Goal: Task Accomplishment & Management: Complete application form

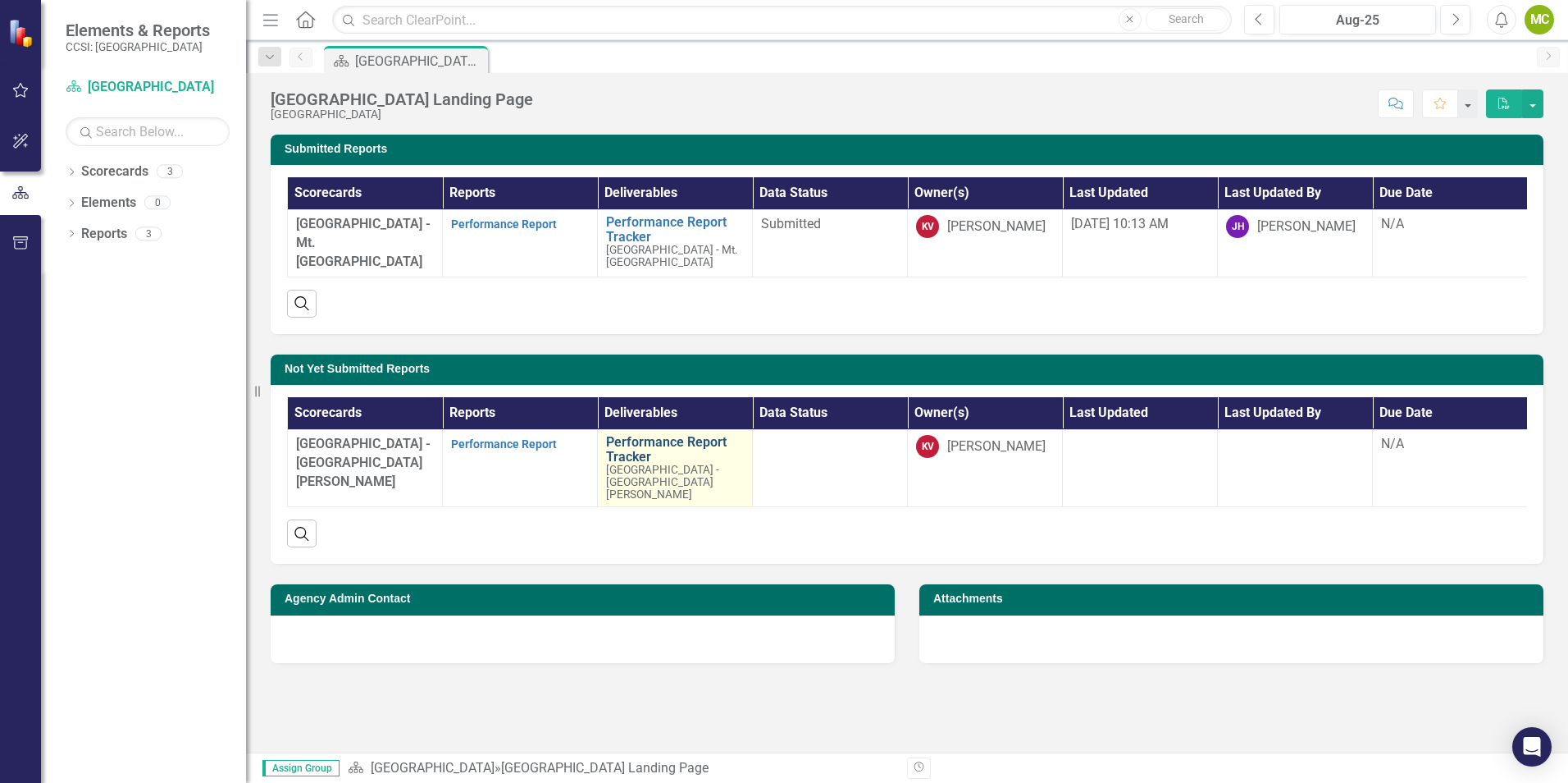
click at [634, 449] on link "Performance Report Tracker" at bounding box center [675, 449] width 137 height 29
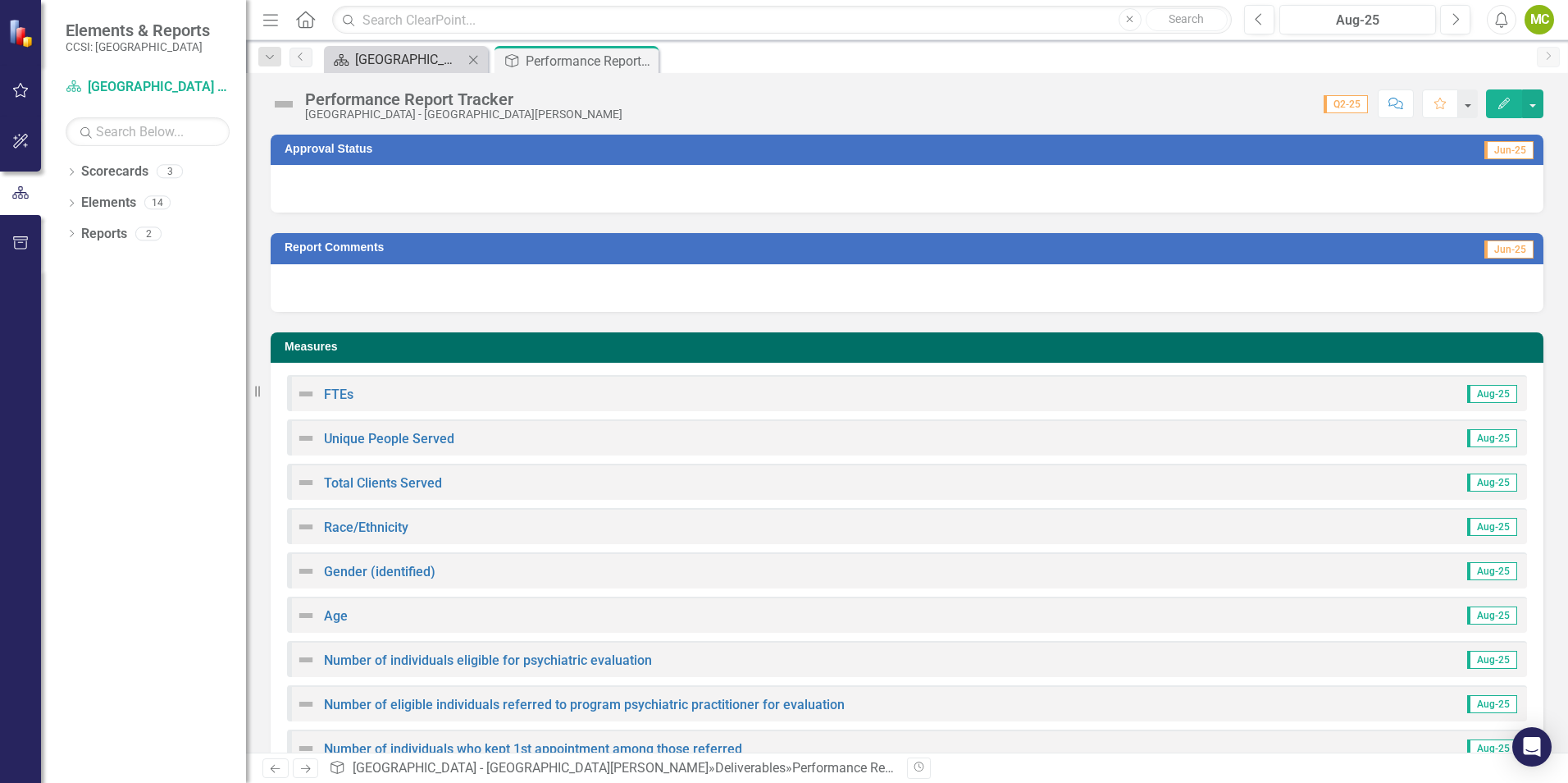
click at [435, 54] on div "[GEOGRAPHIC_DATA] Landing Page" at bounding box center [409, 59] width 108 height 20
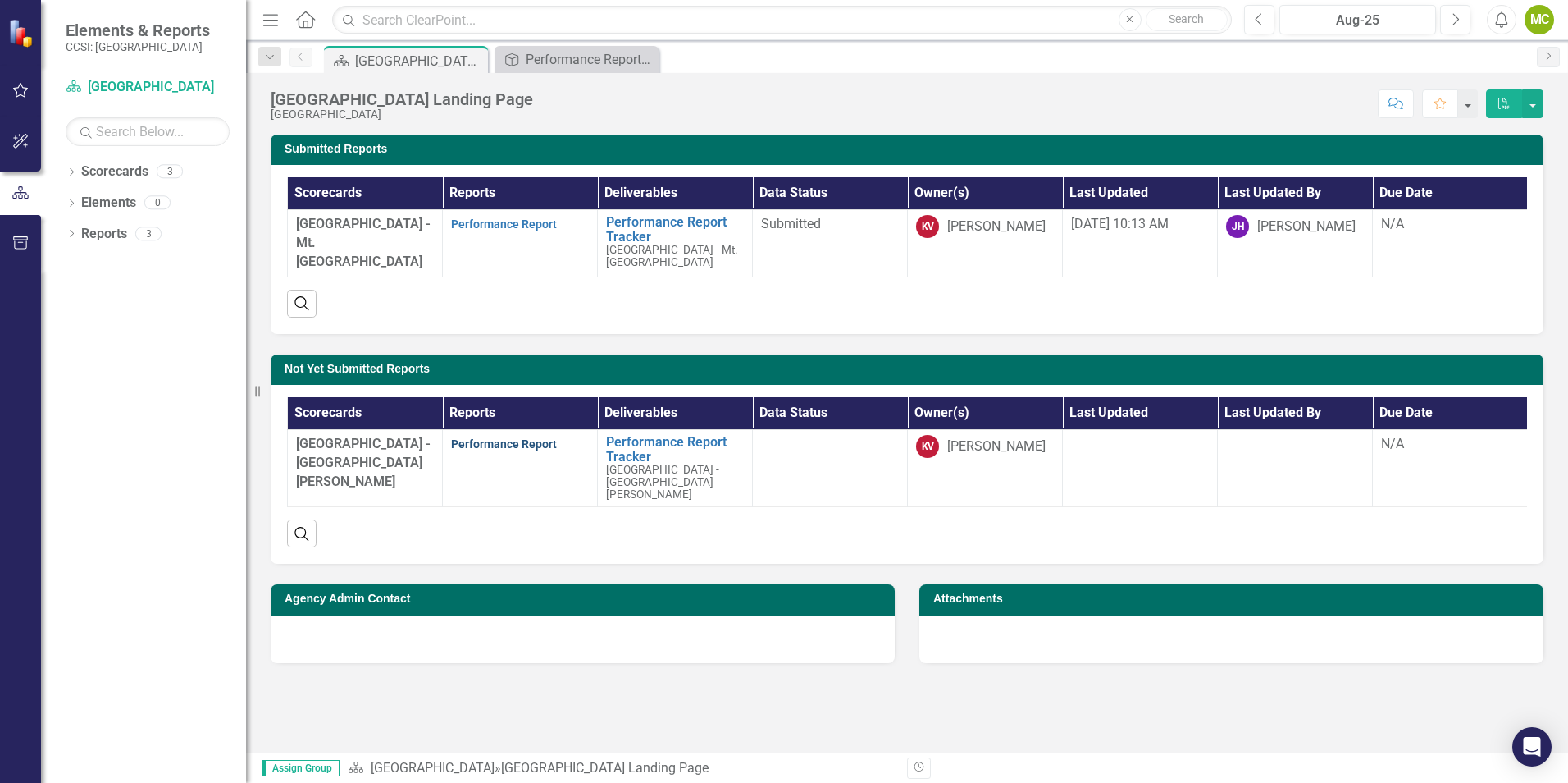
click at [506, 450] on link "Performance Report" at bounding box center [503, 444] width 106 height 14
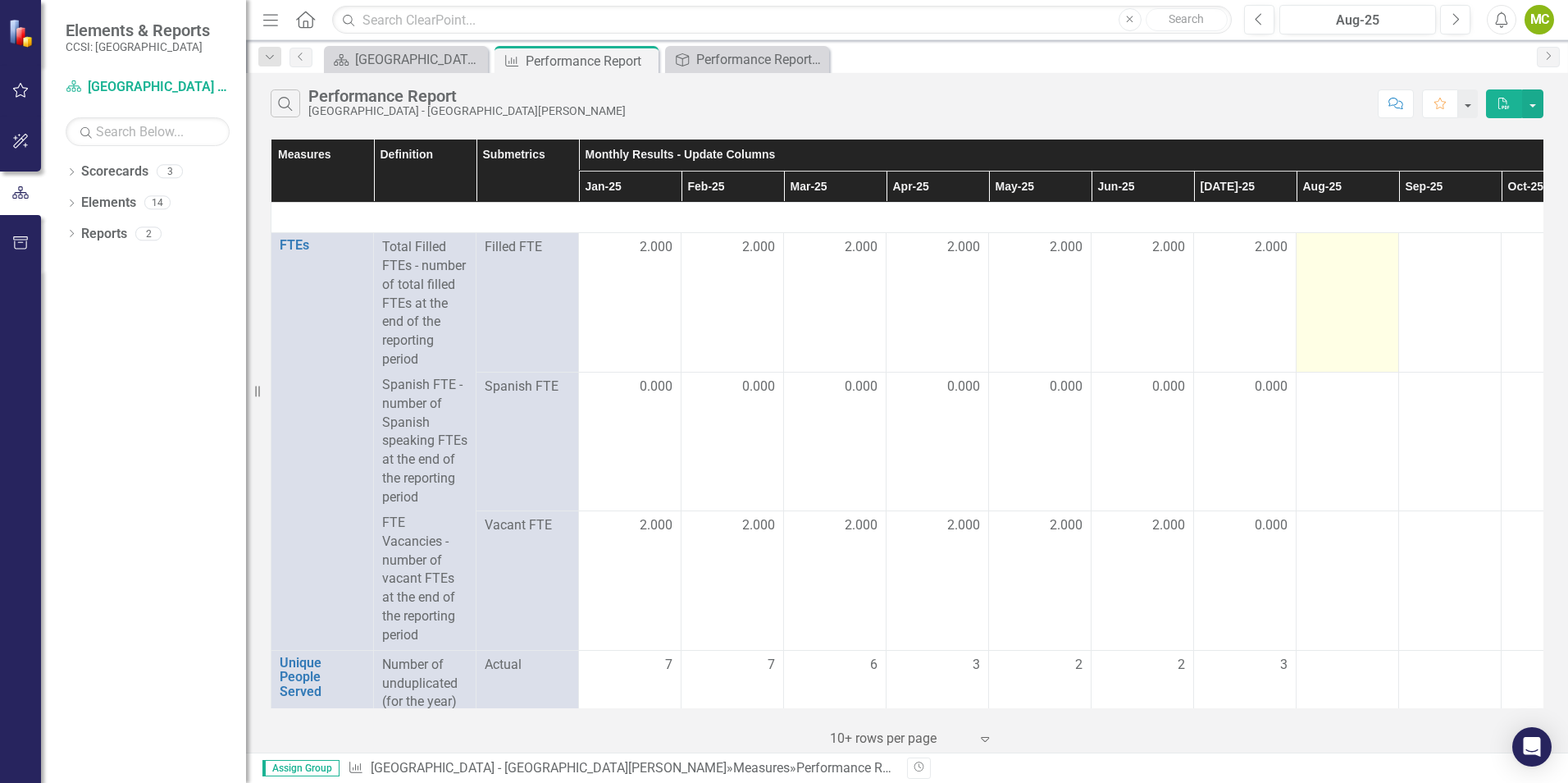
click at [1345, 249] on div at bounding box center [1347, 248] width 85 height 19
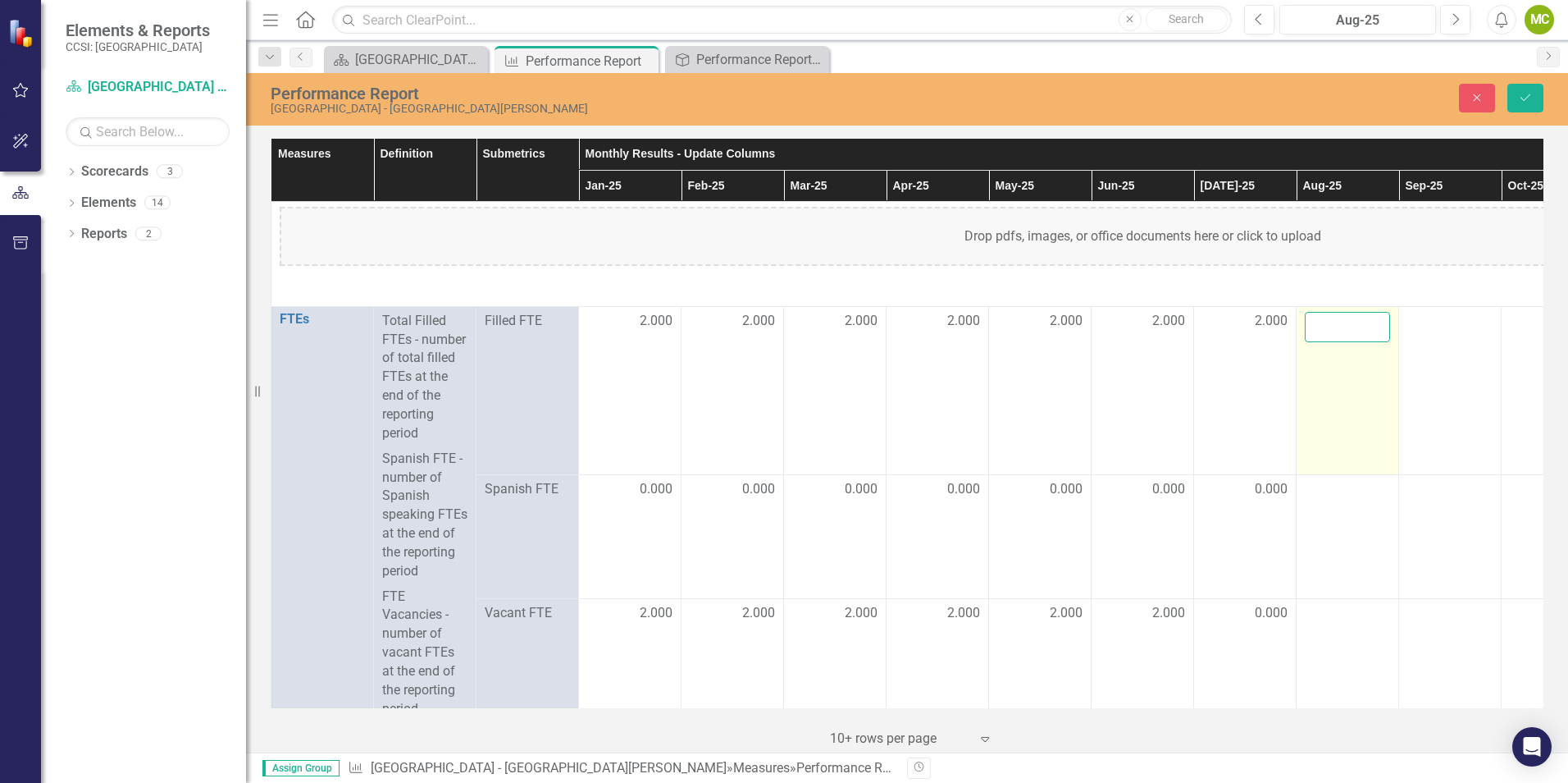
click at [1356, 329] on input "number" at bounding box center [1347, 326] width 85 height 30
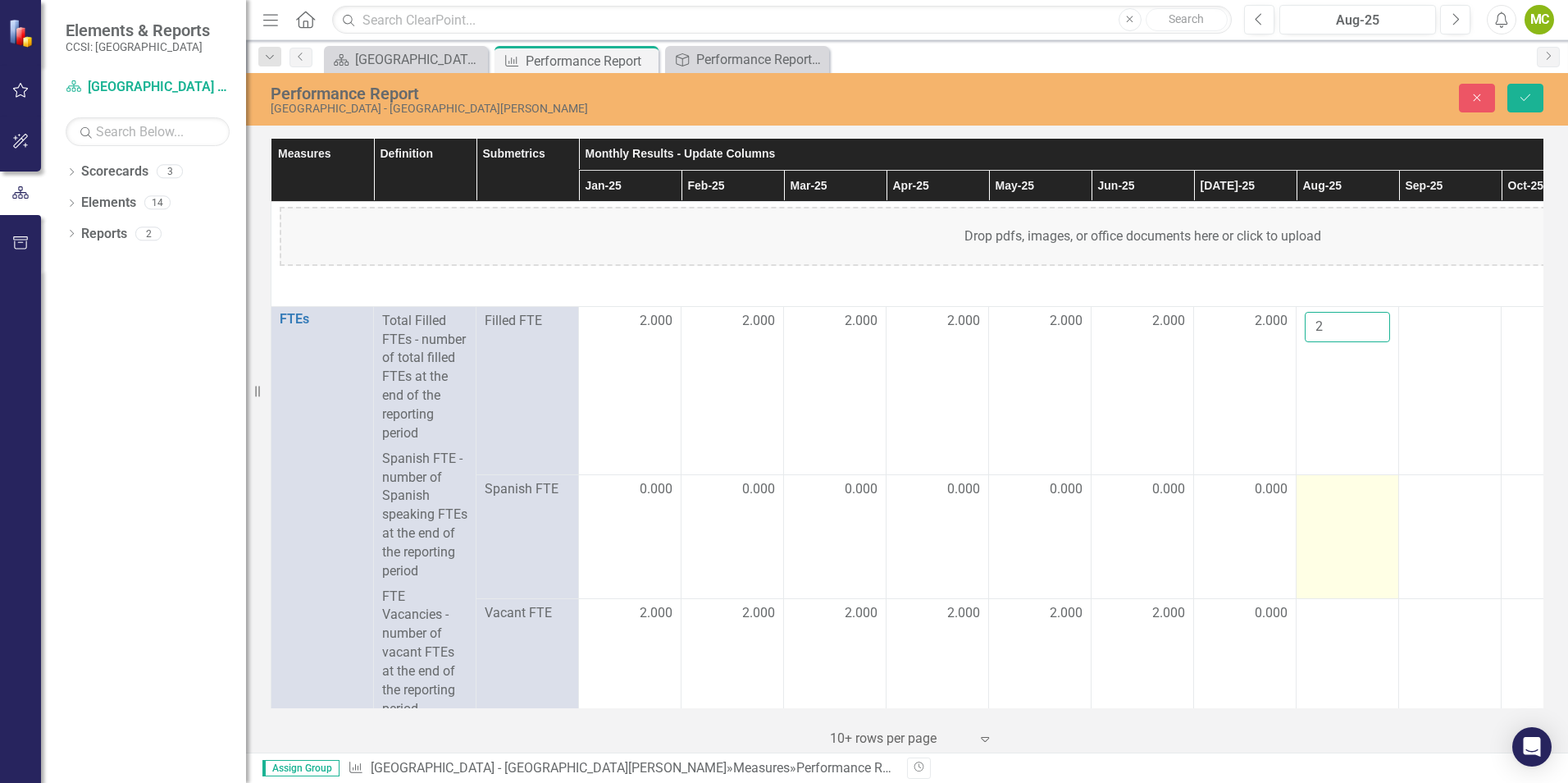
type input "2"
click at [1324, 518] on td at bounding box center [1348, 536] width 103 height 125
click at [1340, 499] on div at bounding box center [1347, 490] width 85 height 19
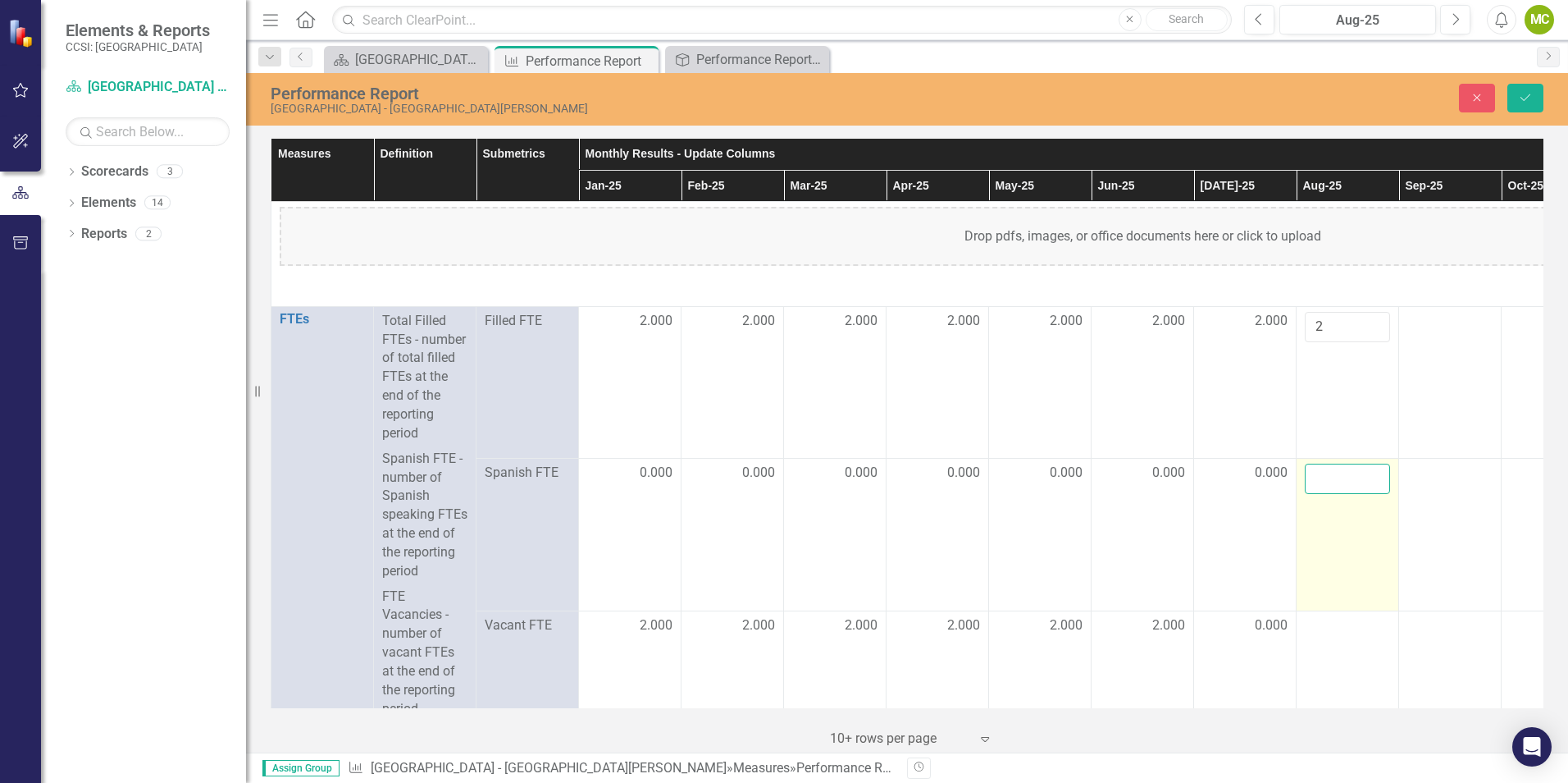
click at [1337, 491] on input "number" at bounding box center [1347, 478] width 85 height 30
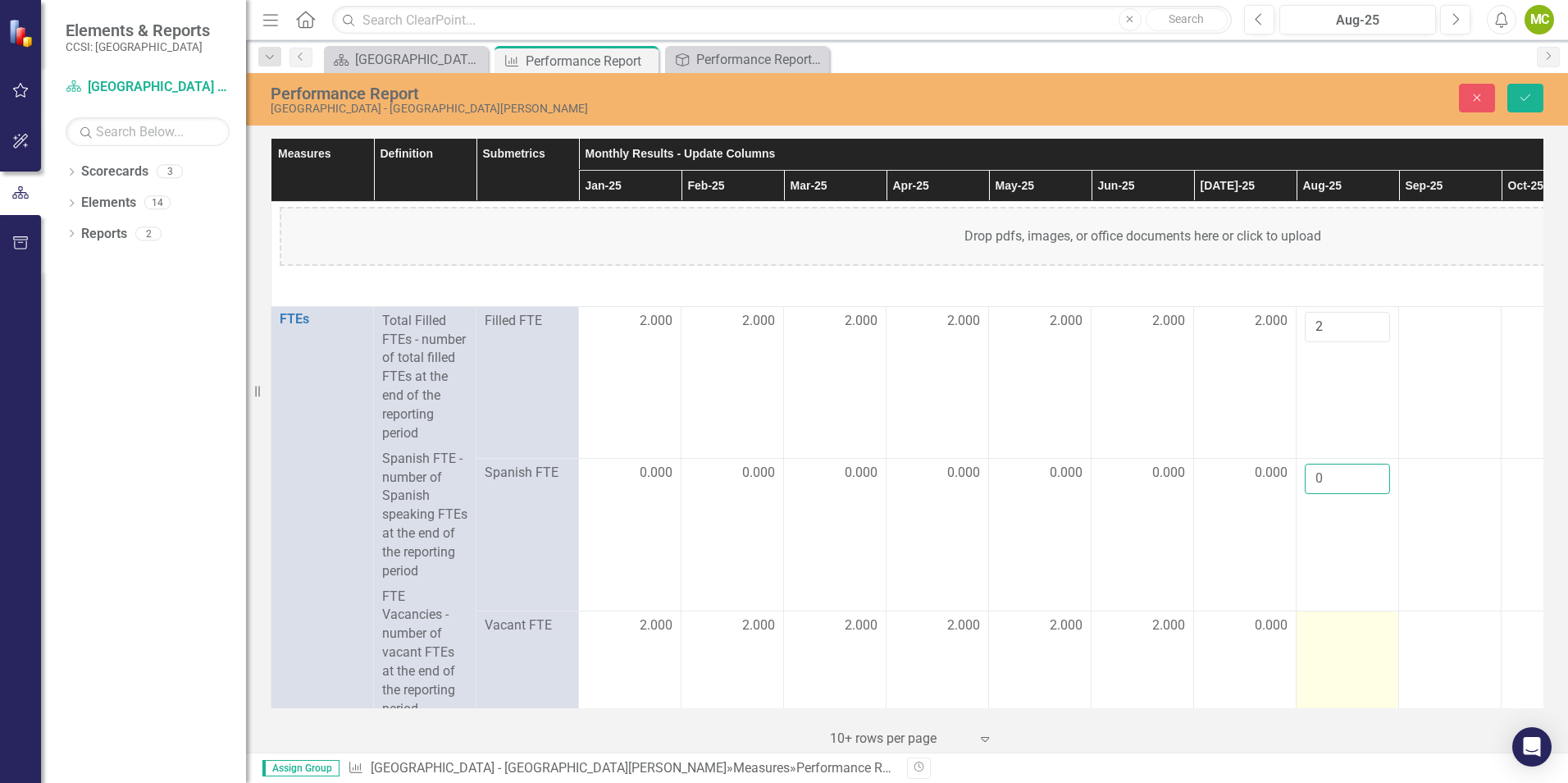
type input "0"
click at [1345, 636] on div at bounding box center [1347, 625] width 85 height 19
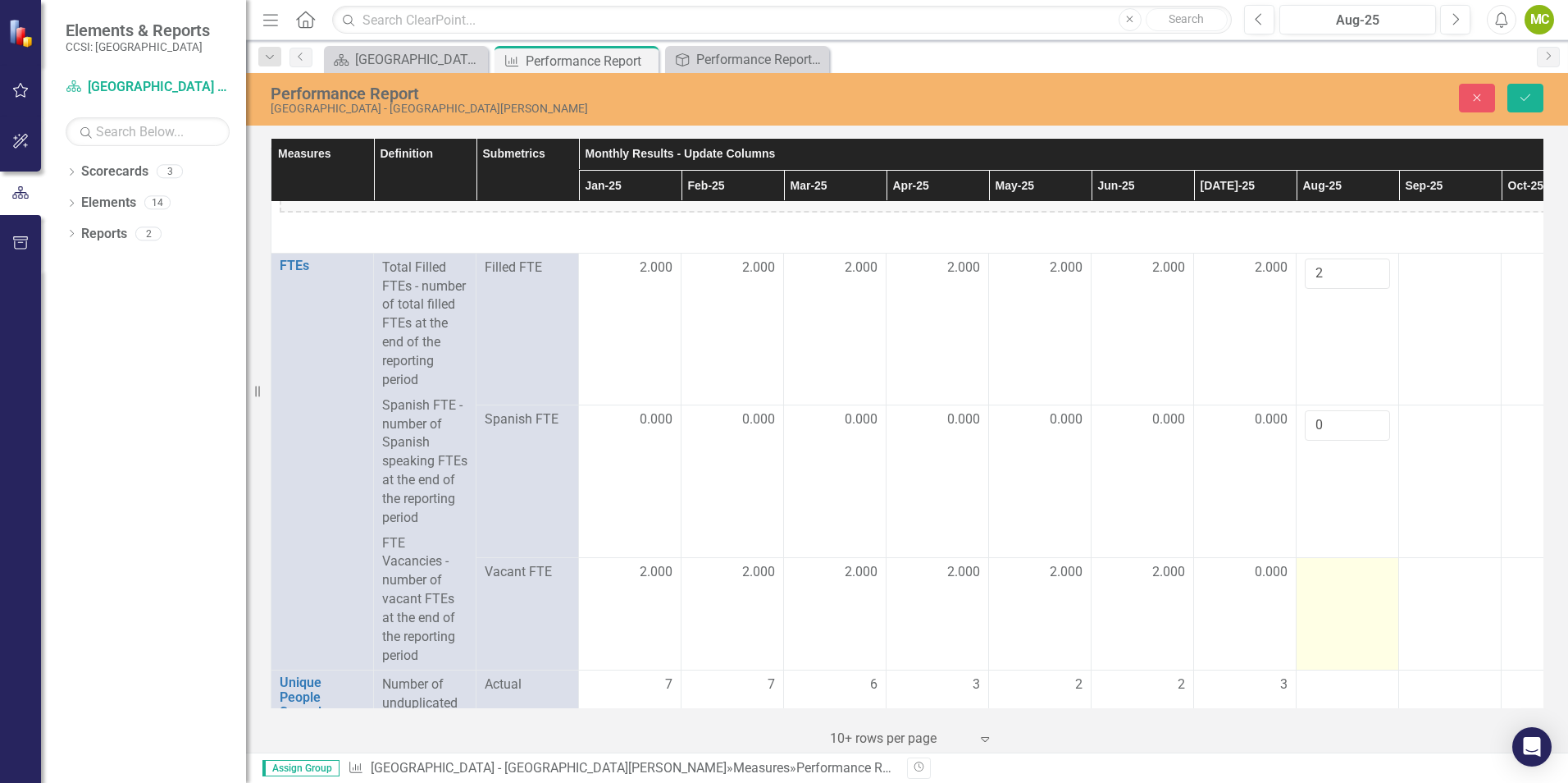
scroll to position [82, 0]
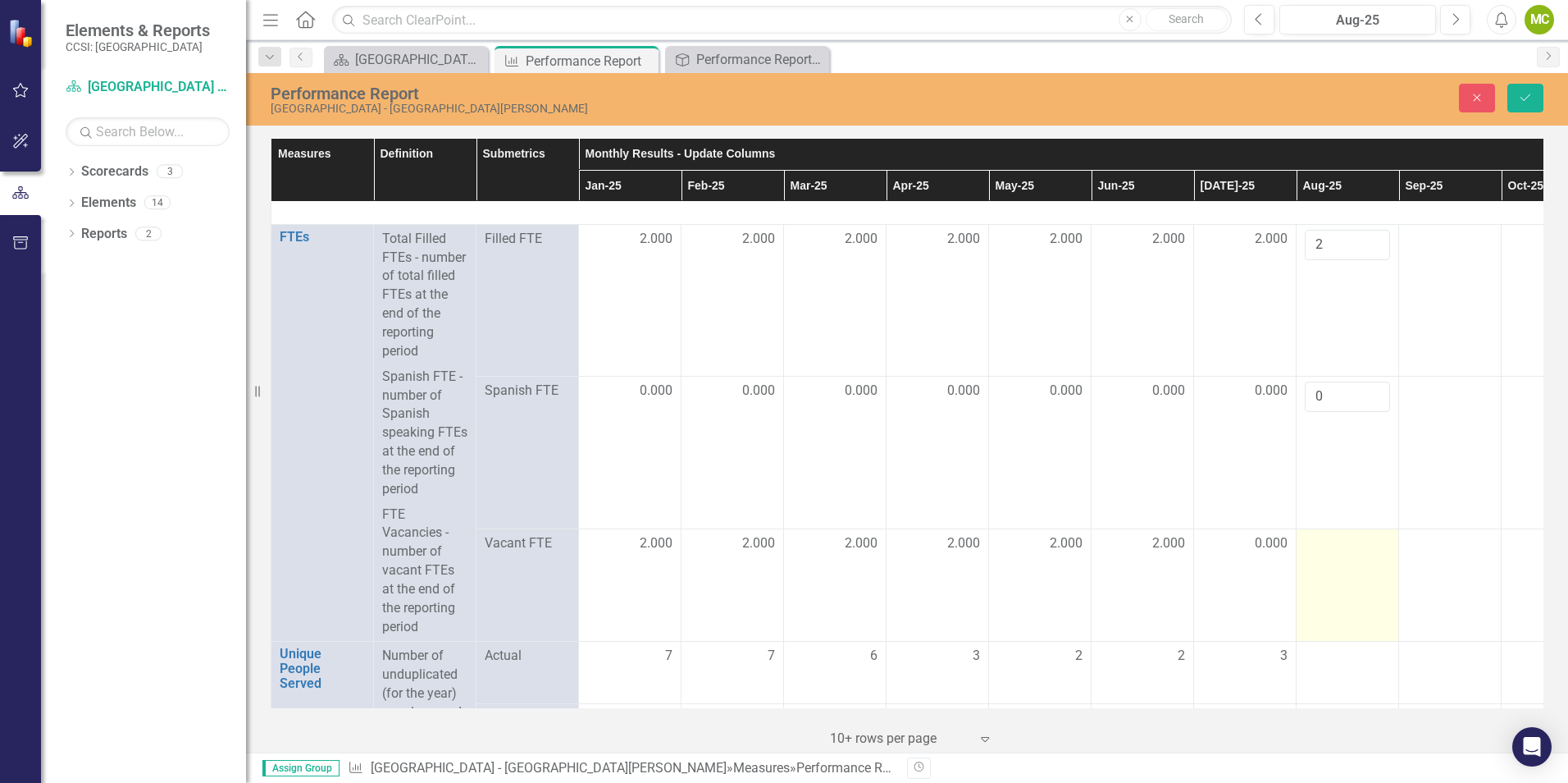
click at [1351, 554] on div at bounding box center [1347, 544] width 85 height 19
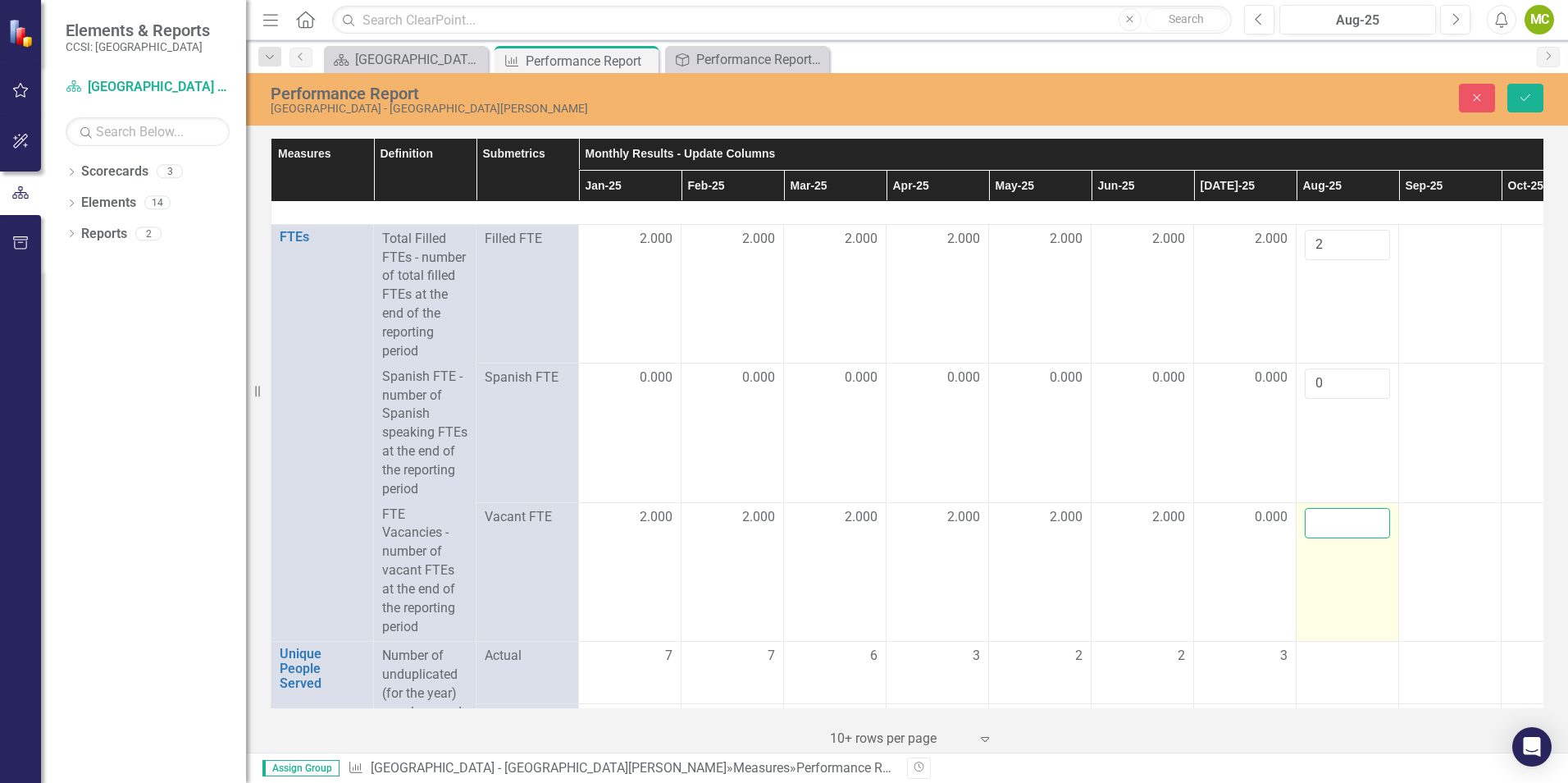
click at [1355, 531] on input "number" at bounding box center [1347, 523] width 85 height 30
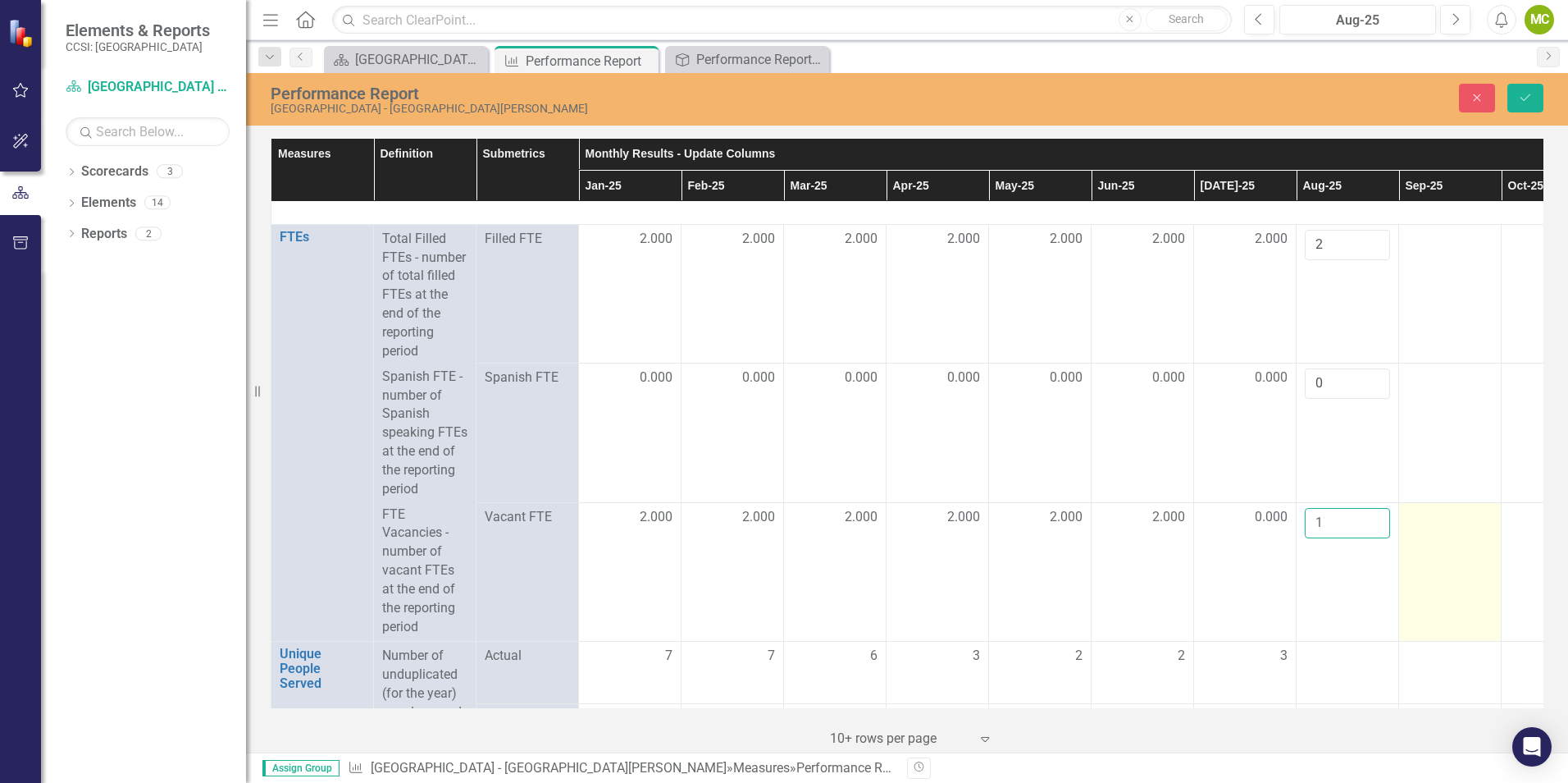
type input "1"
click at [1422, 550] on td at bounding box center [1451, 572] width 103 height 139
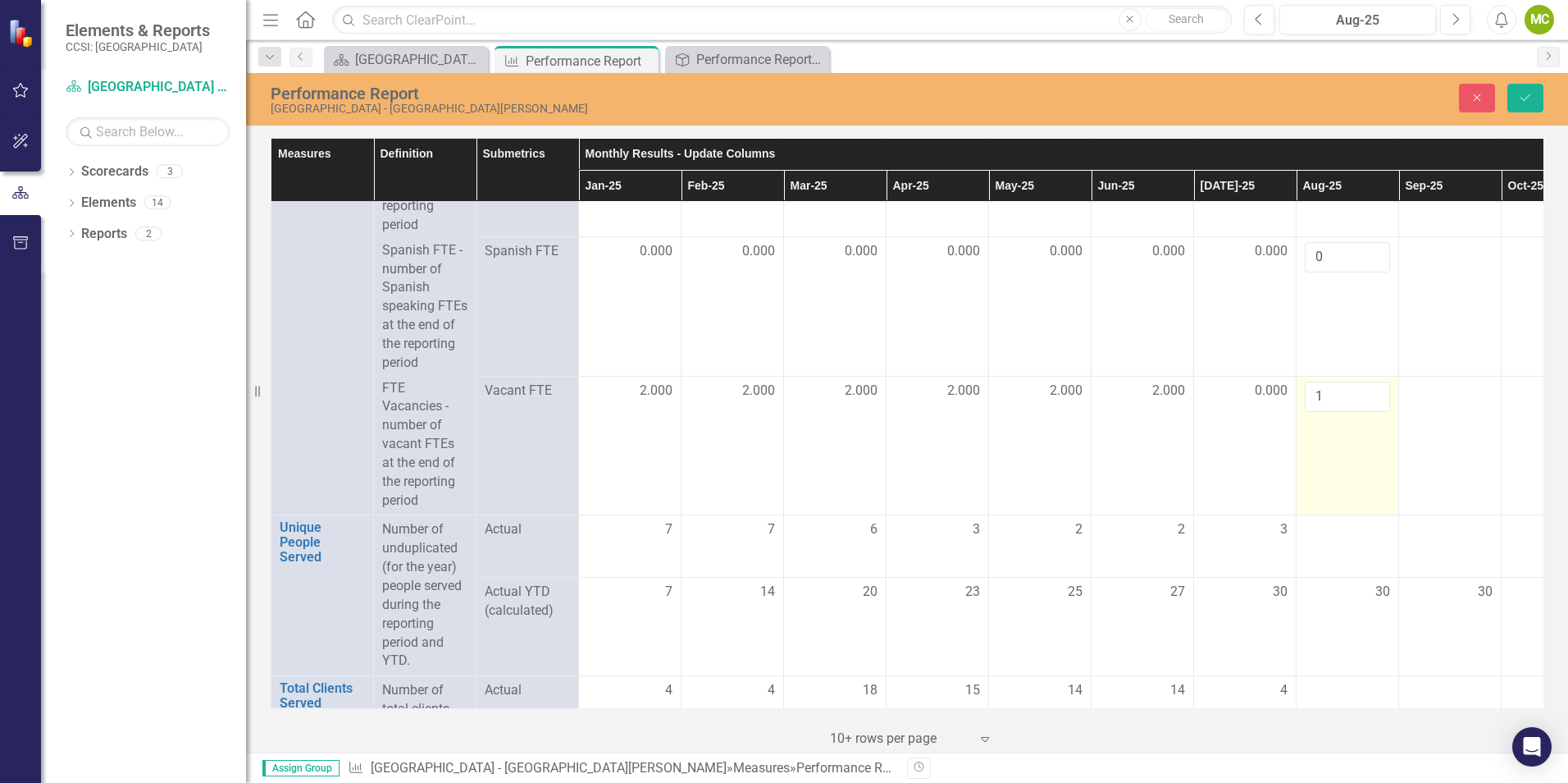
scroll to position [246, 0]
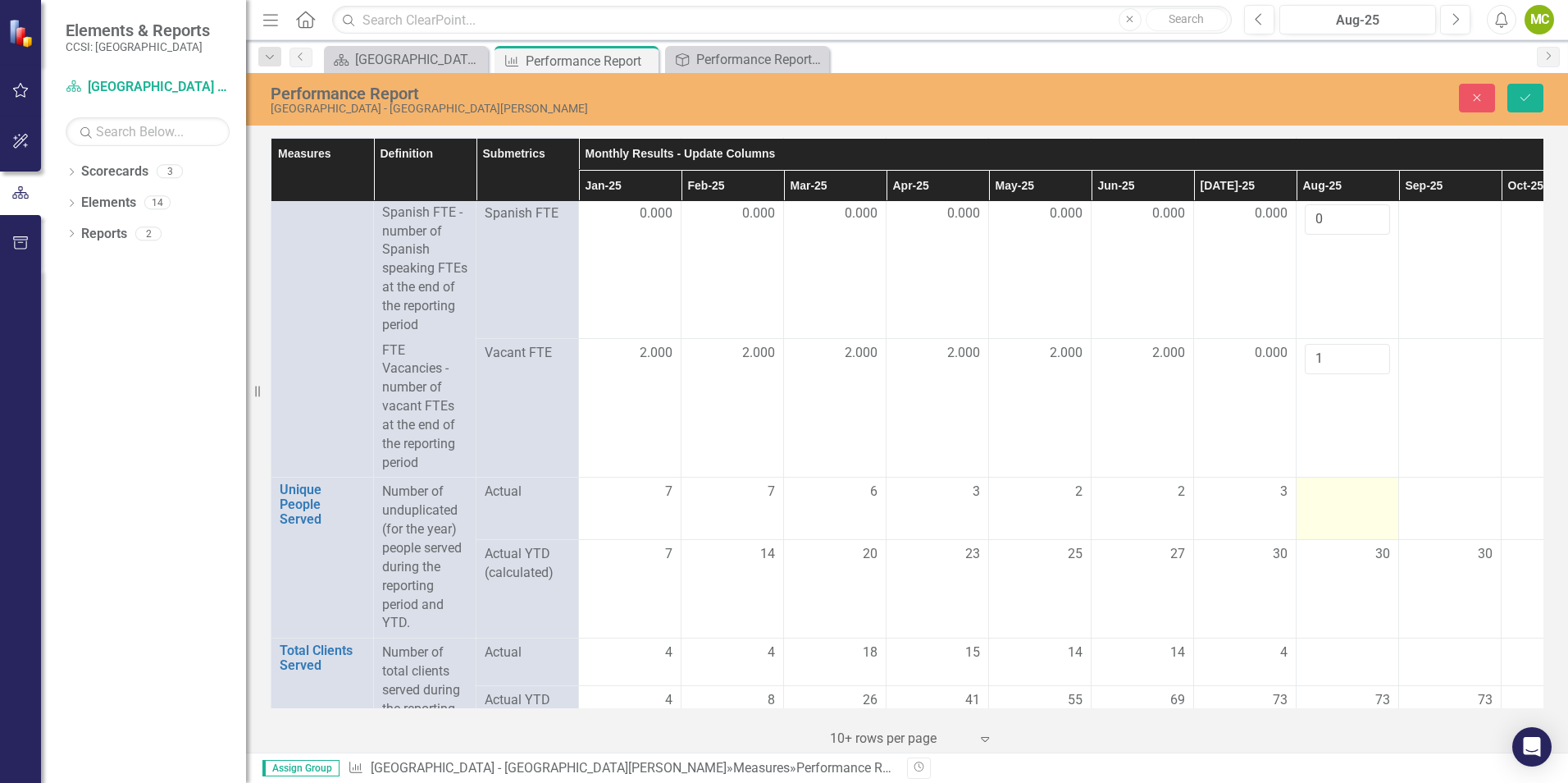
click at [1352, 502] on div at bounding box center [1347, 492] width 85 height 19
click at [1326, 513] on input "number" at bounding box center [1347, 497] width 85 height 30
click at [543, 594] on span "Actual YTD (calculated)" at bounding box center [528, 575] width 85 height 38
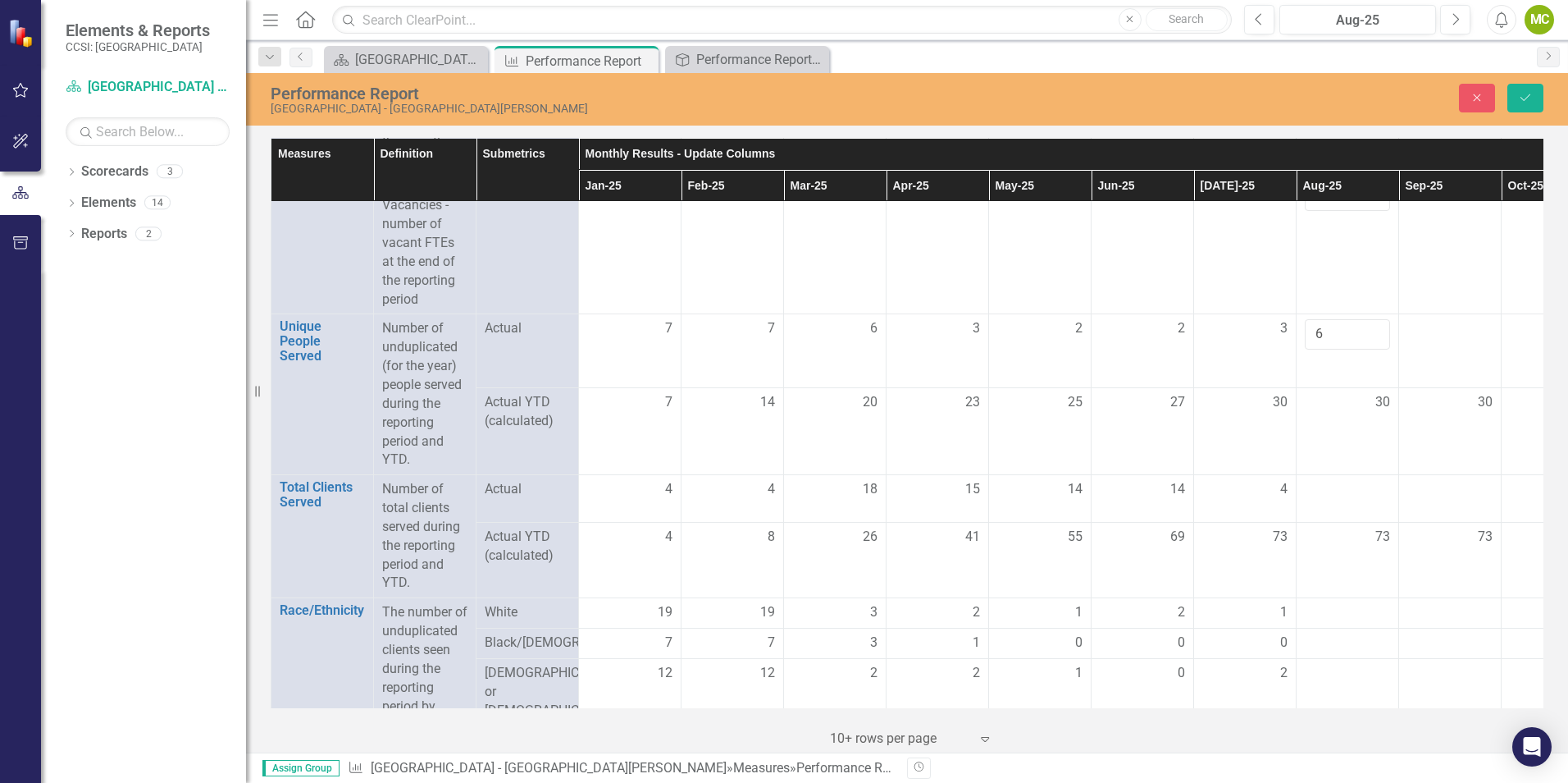
scroll to position [410, 0]
drag, startPoint x: 1350, startPoint y: 354, endPoint x: 1310, endPoint y: 358, distance: 40.2
click at [1310, 348] on input "6" at bounding box center [1347, 333] width 85 height 30
type input "4"
click at [1373, 498] on div at bounding box center [1347, 489] width 85 height 19
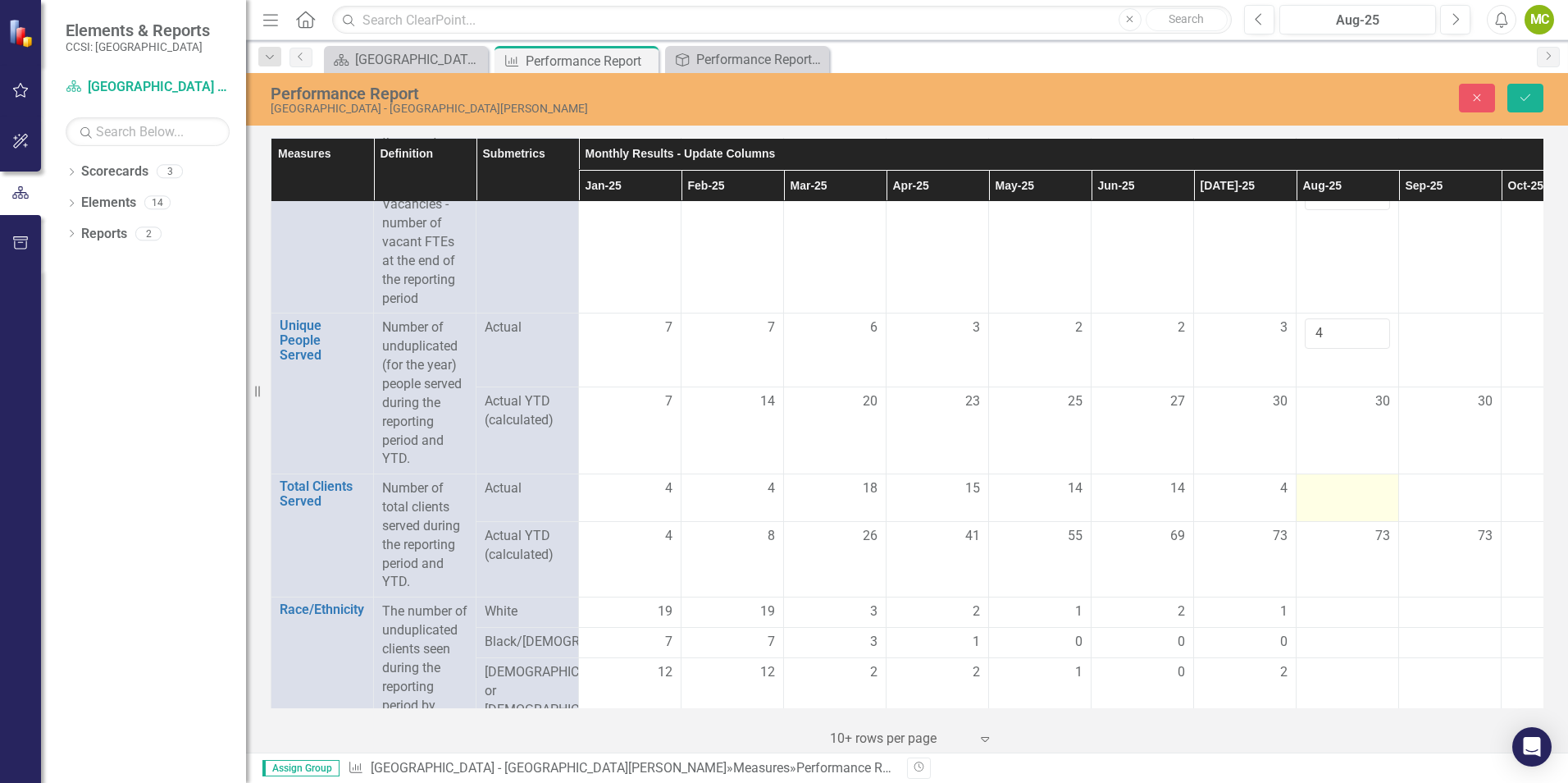
click at [1360, 498] on div at bounding box center [1347, 489] width 85 height 19
click at [1357, 509] on input "number" at bounding box center [1347, 494] width 85 height 30
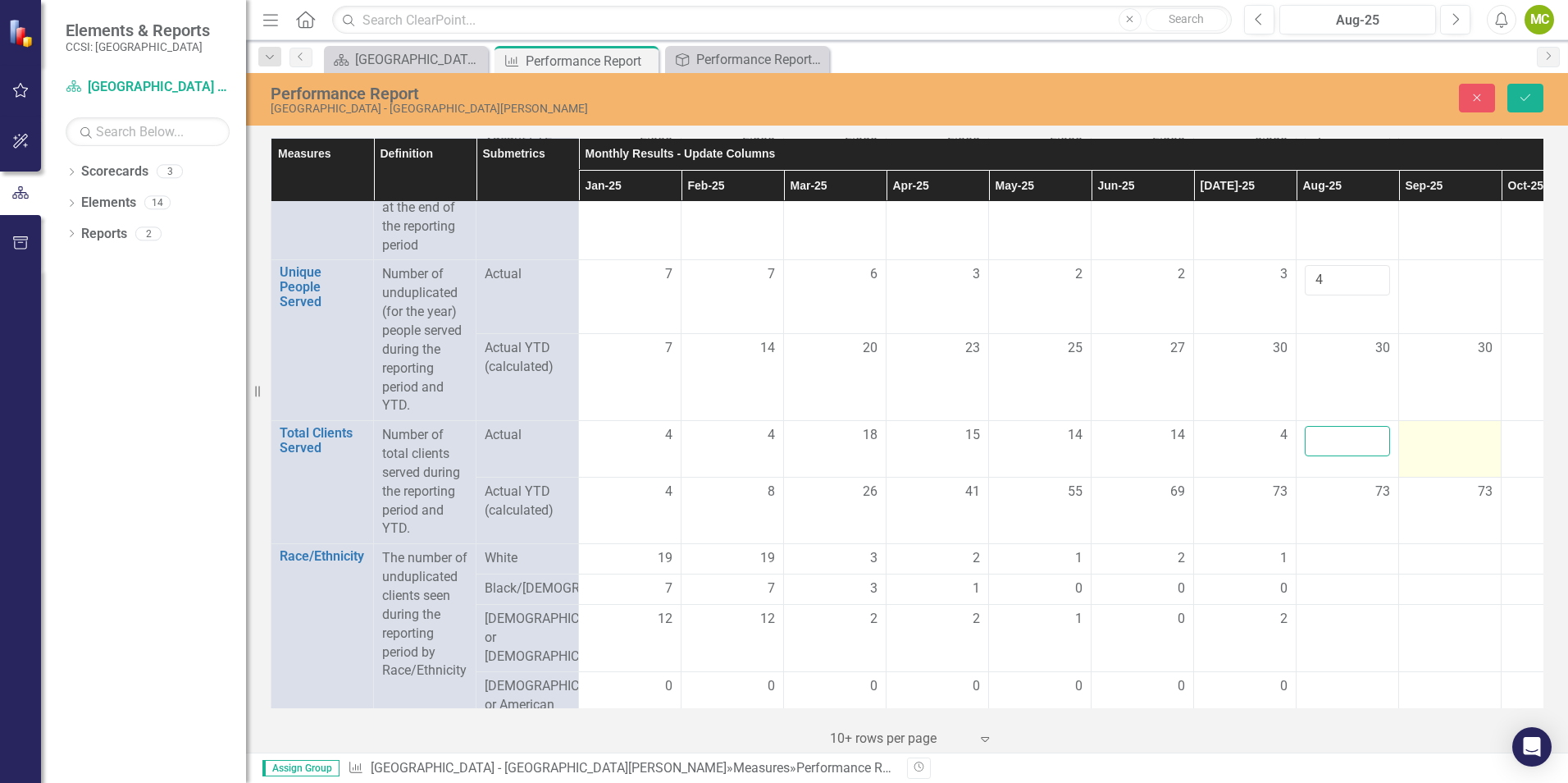
scroll to position [493, 0]
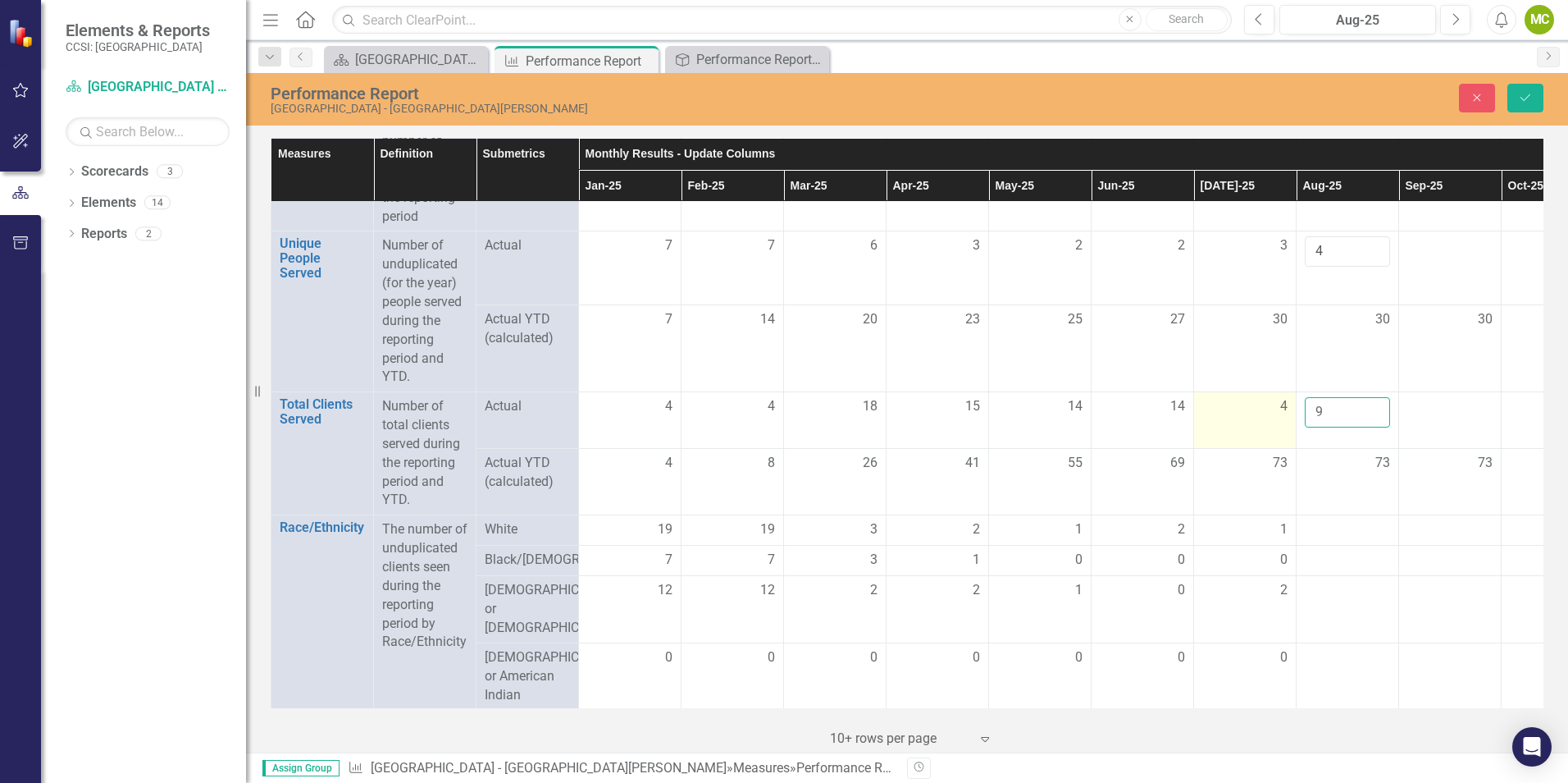
drag, startPoint x: 1345, startPoint y: 430, endPoint x: 1295, endPoint y: 437, distance: 50.5
click at [1295, 437] on tr "Total Clients Served Link Open Element Number of total clients served during th…" at bounding box center [1143, 420] width 1743 height 56
type input "9"
click at [1367, 540] on div at bounding box center [1347, 529] width 85 height 19
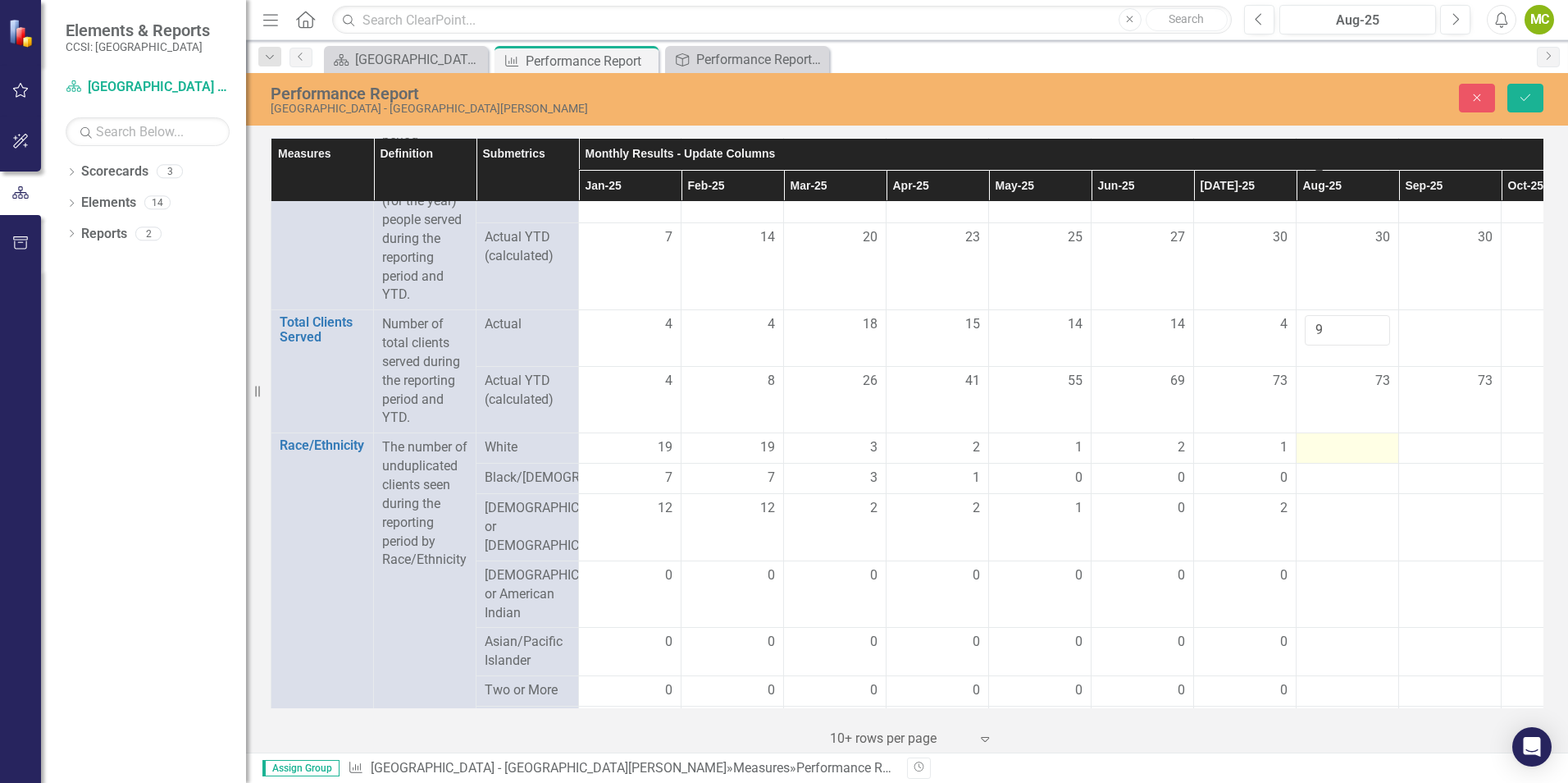
click at [1343, 458] on div at bounding box center [1347, 448] width 85 height 19
click at [1343, 468] on input "number" at bounding box center [1347, 453] width 85 height 30
type input "1"
click at [1325, 498] on div at bounding box center [1347, 489] width 85 height 19
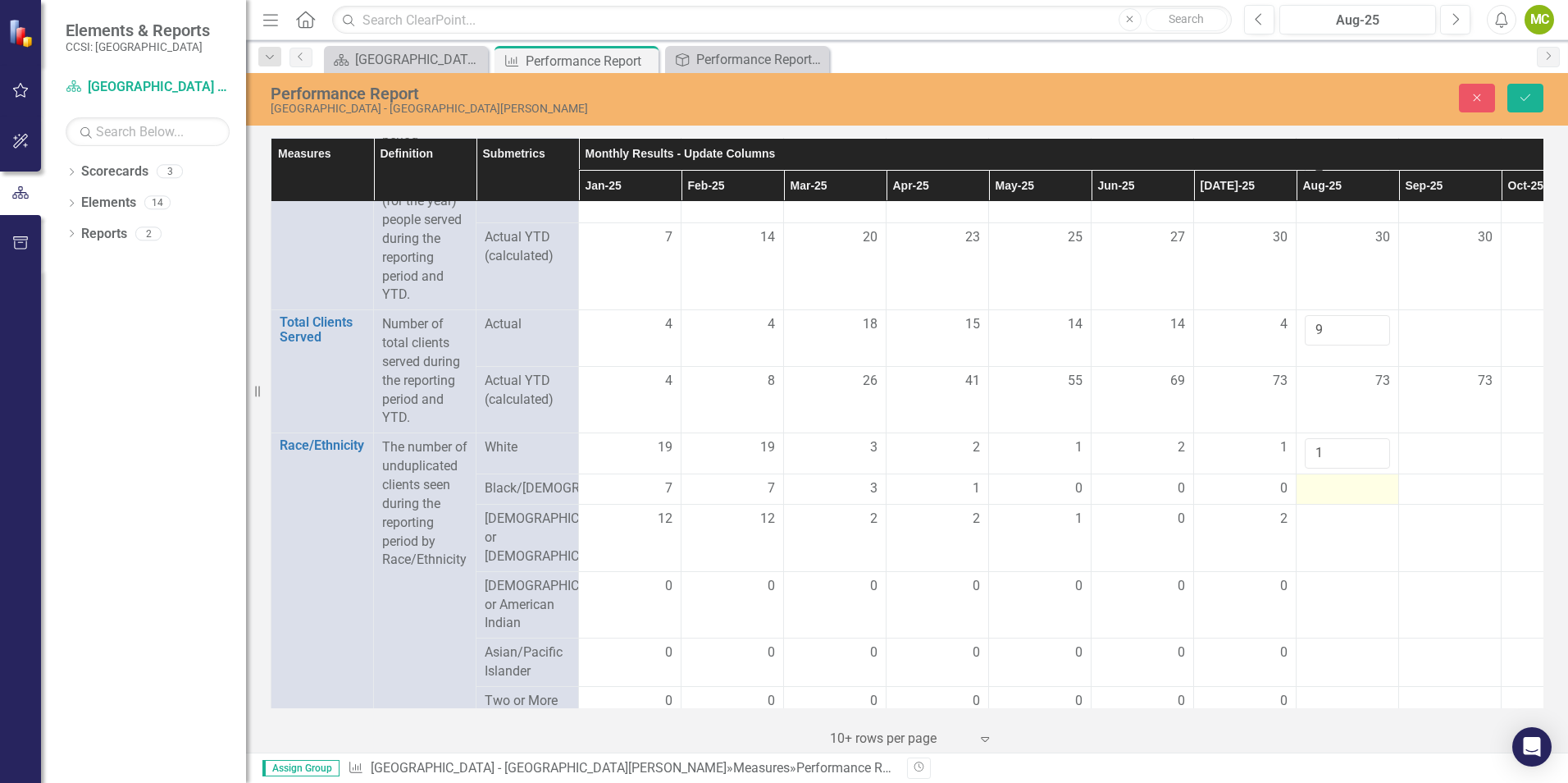
click at [1327, 498] on div at bounding box center [1347, 489] width 85 height 19
click at [1334, 509] on input "number" at bounding box center [1347, 494] width 85 height 30
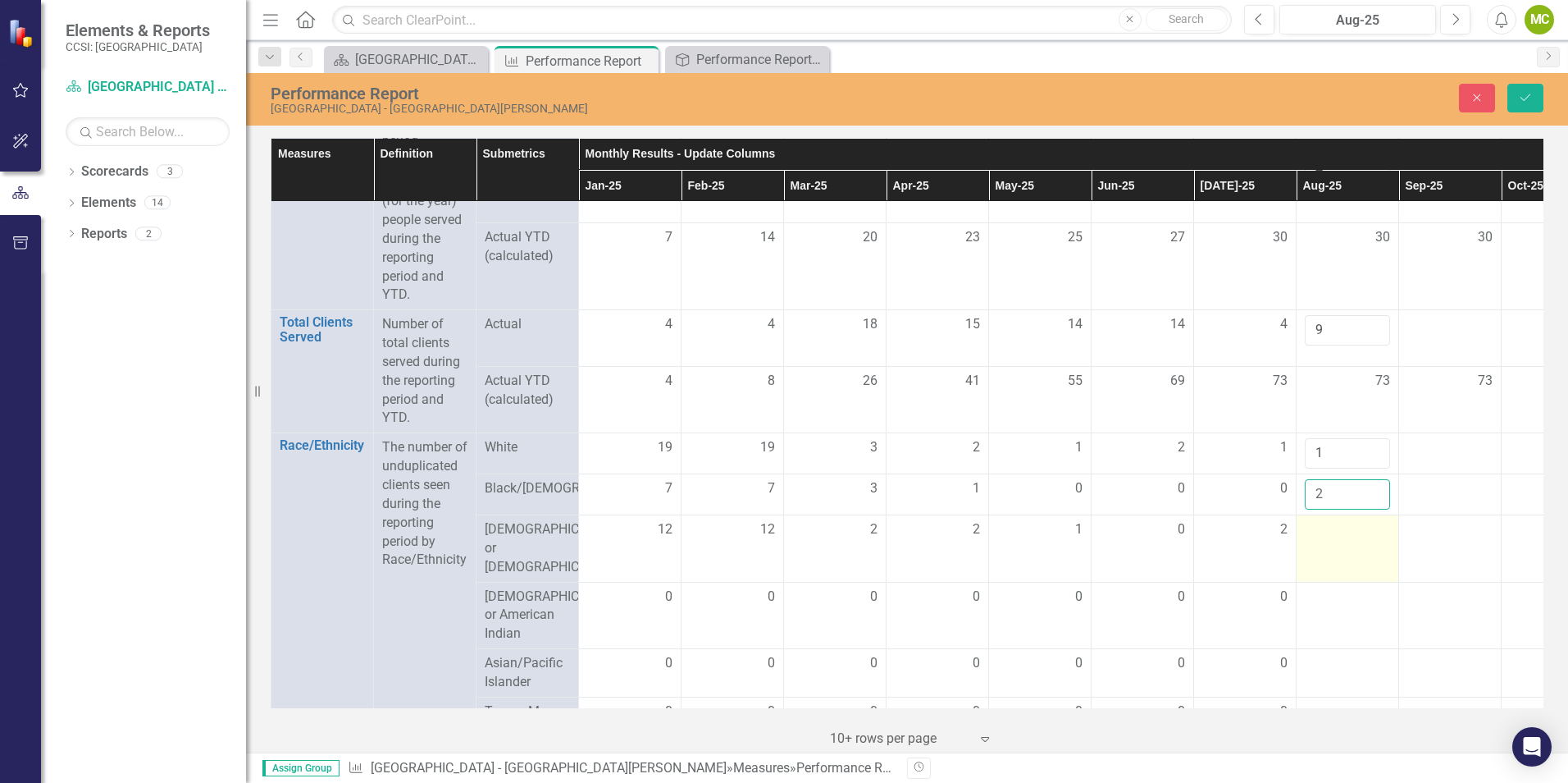
type input "2"
click at [1351, 540] on div at bounding box center [1347, 529] width 85 height 19
click at [1352, 540] on div at bounding box center [1347, 529] width 85 height 19
click at [1353, 551] on input "number" at bounding box center [1347, 534] width 85 height 30
type input "1"
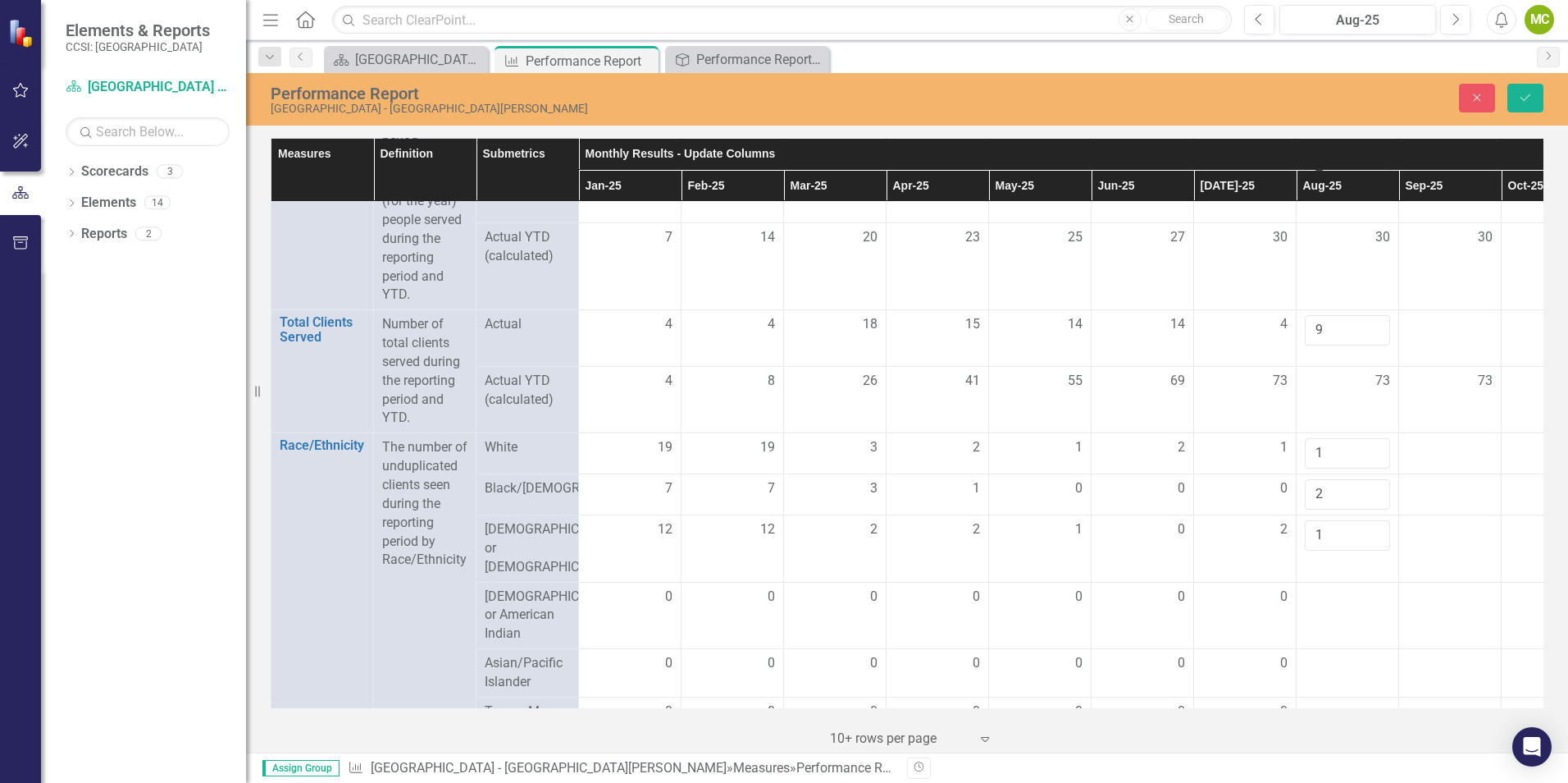
click at [1554, 516] on div "Measures Definition Submetrics Monthly Results - Update Columns Supporting Doc …" at bounding box center [907, 442] width 1322 height 618
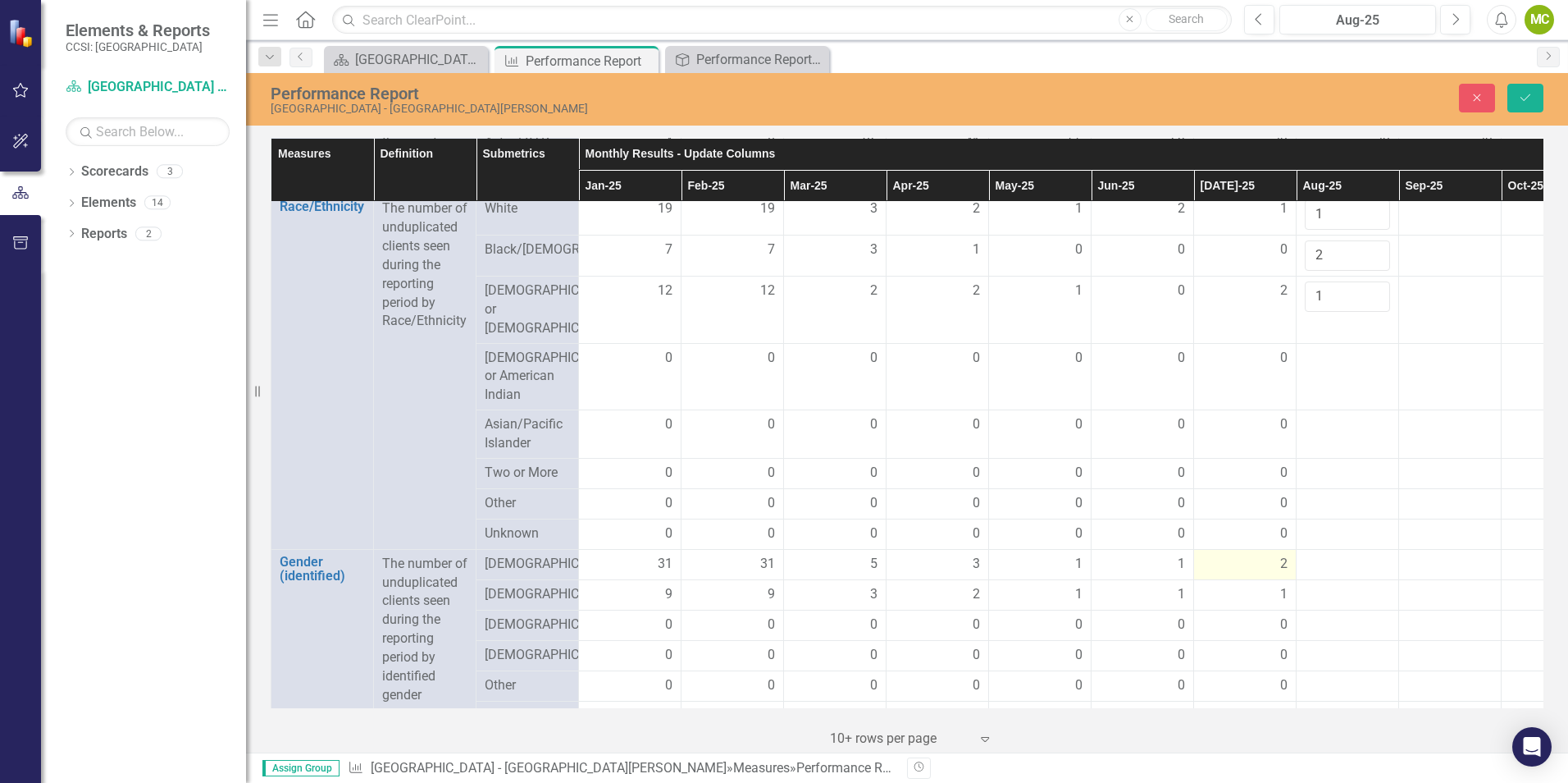
scroll to position [821, 0]
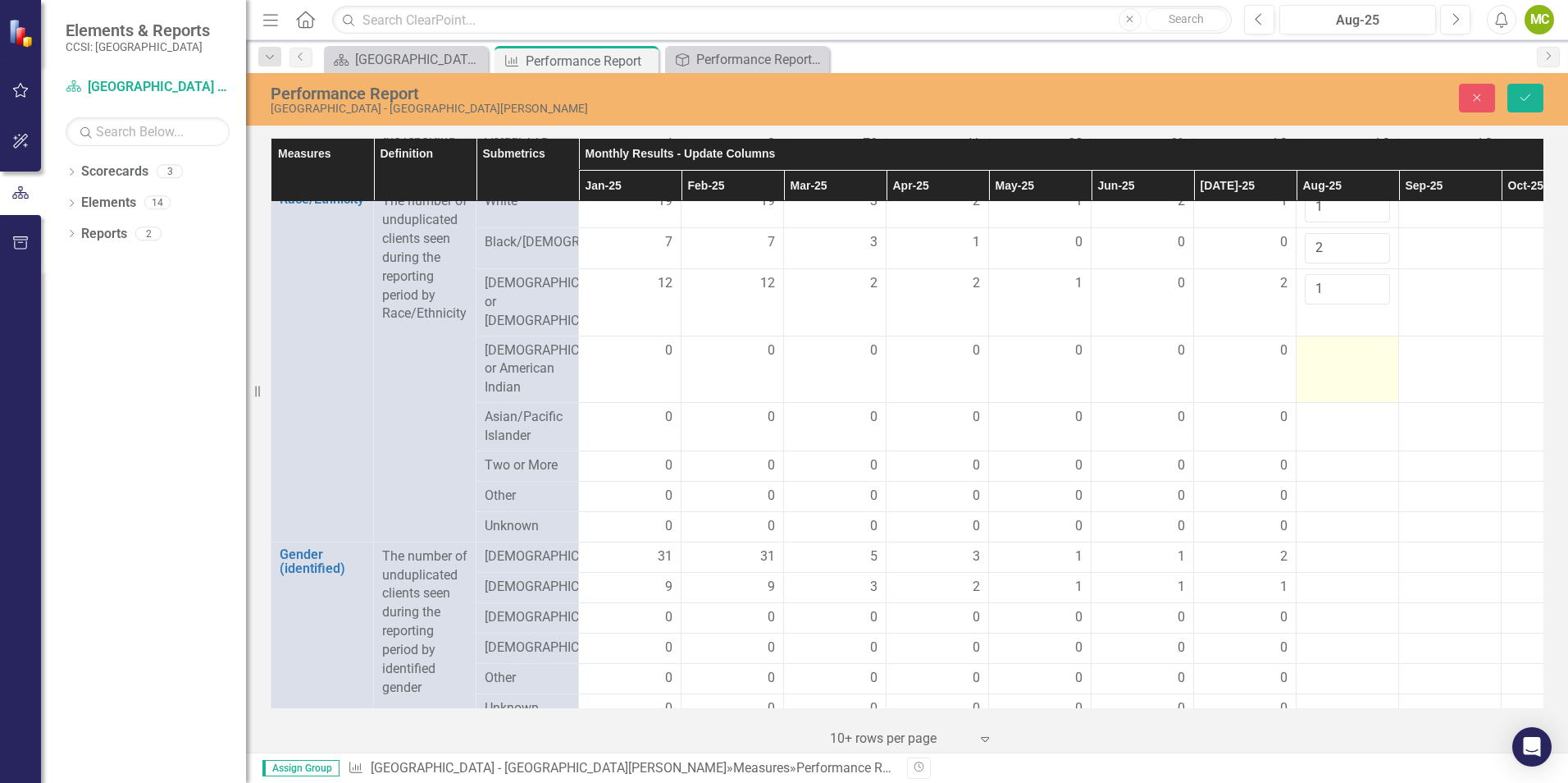
click at [1358, 361] on div at bounding box center [1347, 351] width 85 height 19
click at [1347, 365] on input "number" at bounding box center [1347, 356] width 85 height 30
type input "0"
click at [1342, 428] on div at bounding box center [1347, 417] width 85 height 19
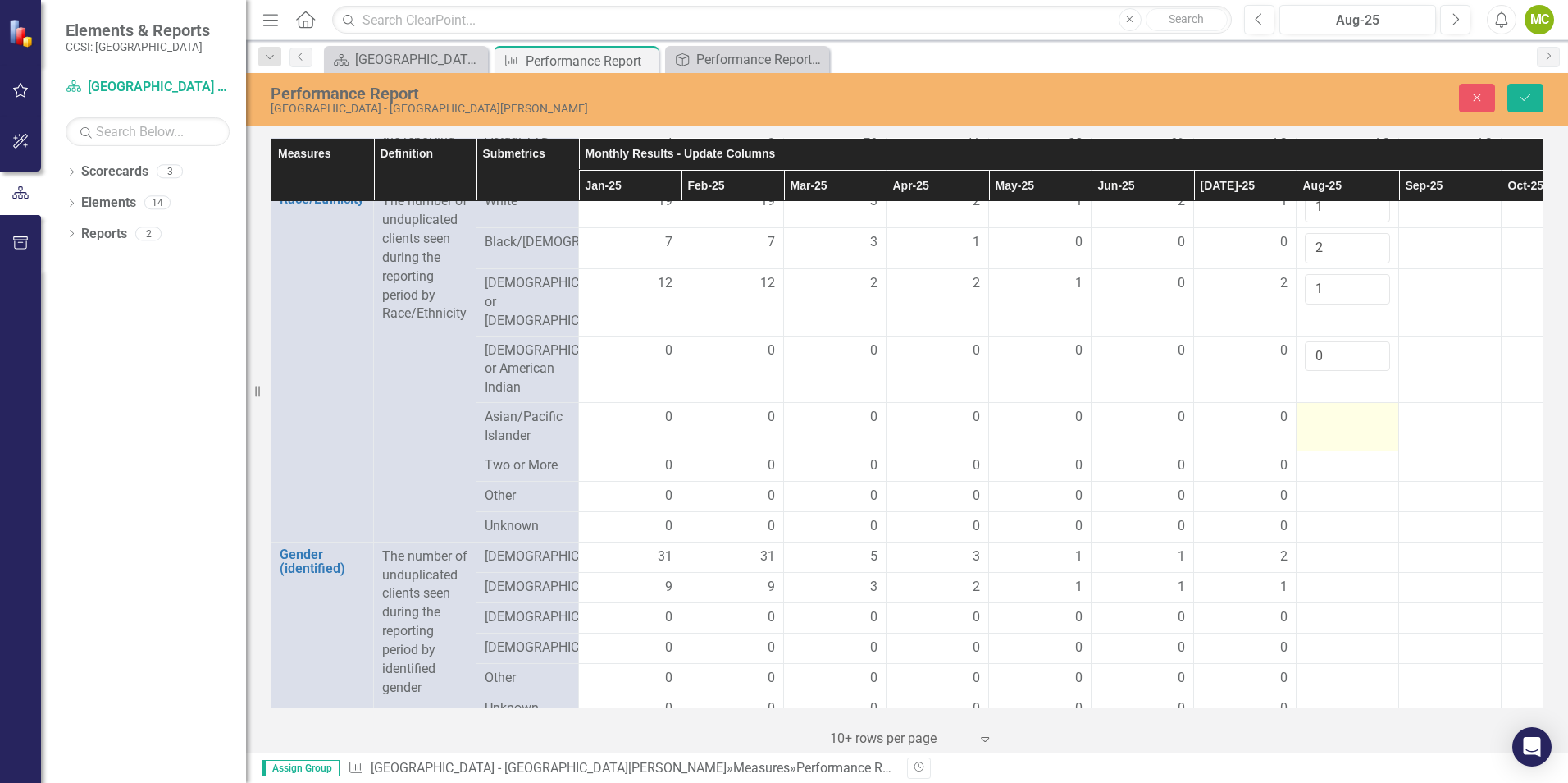
click at [1342, 428] on div at bounding box center [1347, 417] width 85 height 19
click at [1347, 438] on input "number" at bounding box center [1347, 422] width 85 height 30
type input "0"
click at [1345, 476] on div at bounding box center [1347, 466] width 85 height 19
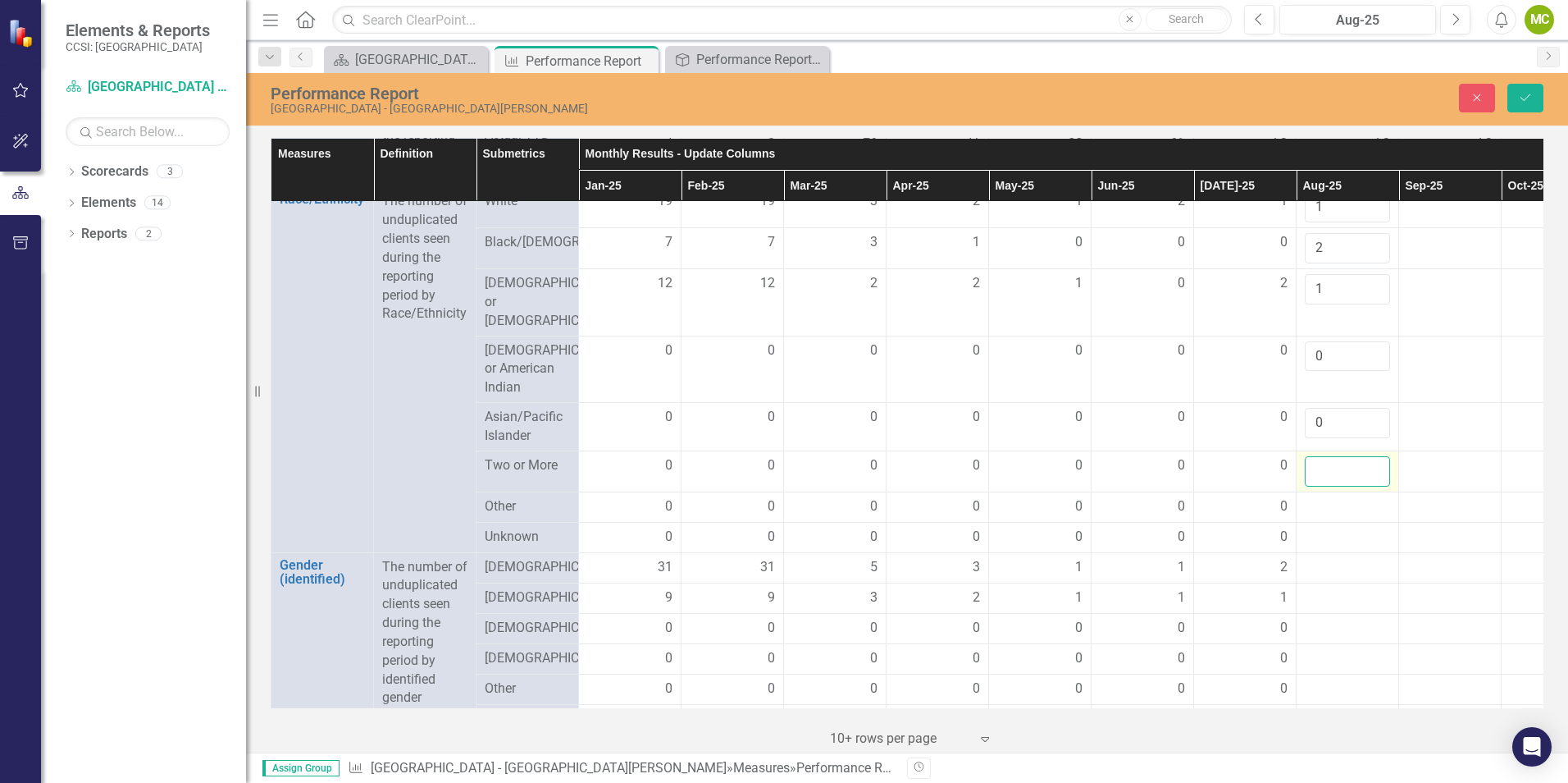
click at [1343, 487] on input "number" at bounding box center [1347, 470] width 85 height 30
type input "0"
click at [1329, 517] on div at bounding box center [1347, 507] width 85 height 19
click at [1332, 527] on input "number" at bounding box center [1347, 512] width 85 height 30
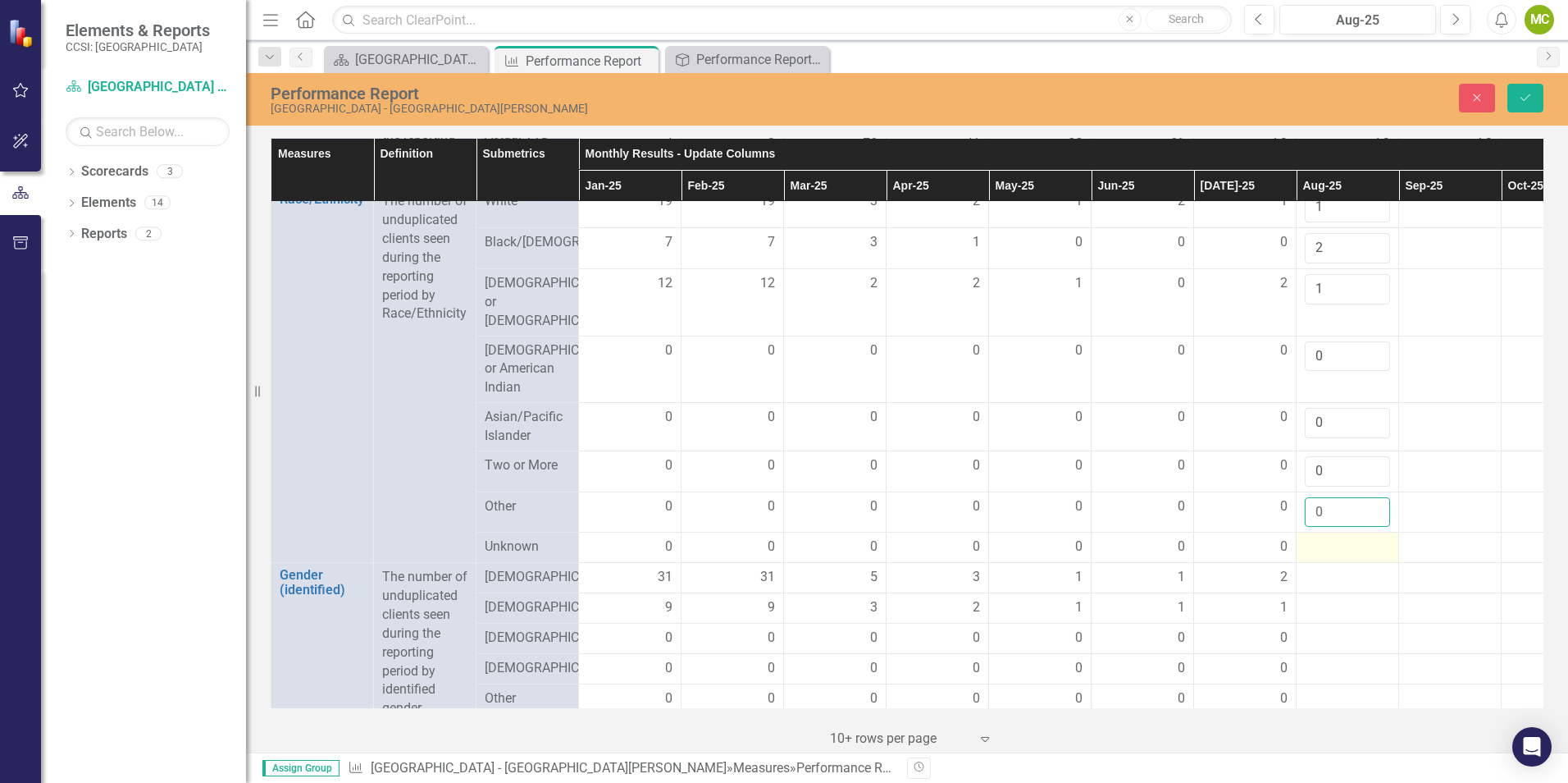
type input "0"
click at [1334, 557] on div at bounding box center [1347, 547] width 85 height 19
click at [1334, 567] on input "number" at bounding box center [1347, 552] width 85 height 30
type input "0"
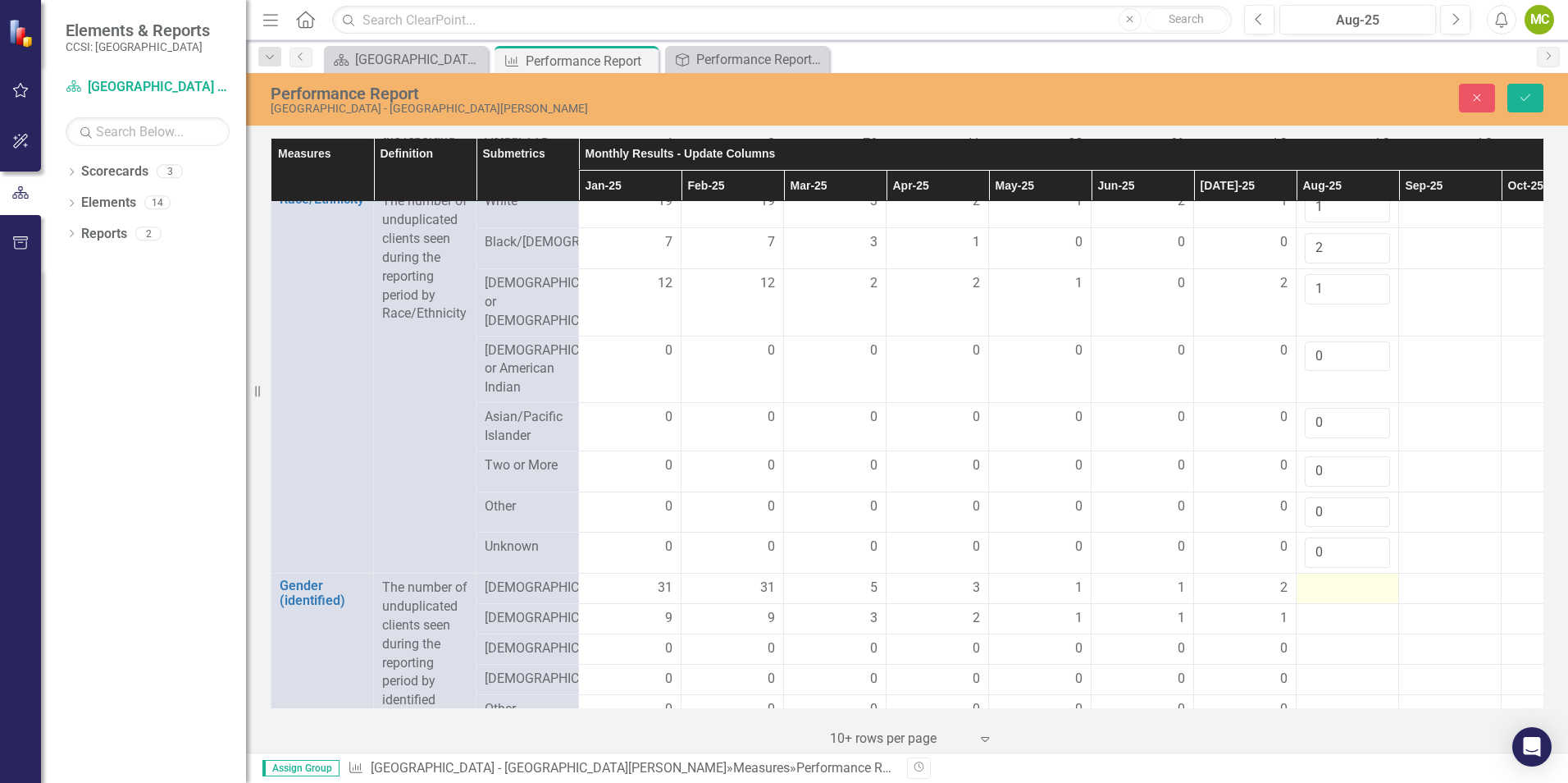
click at [1336, 598] on div at bounding box center [1347, 587] width 85 height 19
click at [1329, 598] on div at bounding box center [1347, 587] width 85 height 19
click at [1329, 609] on input "number" at bounding box center [1347, 592] width 85 height 30
type input "2"
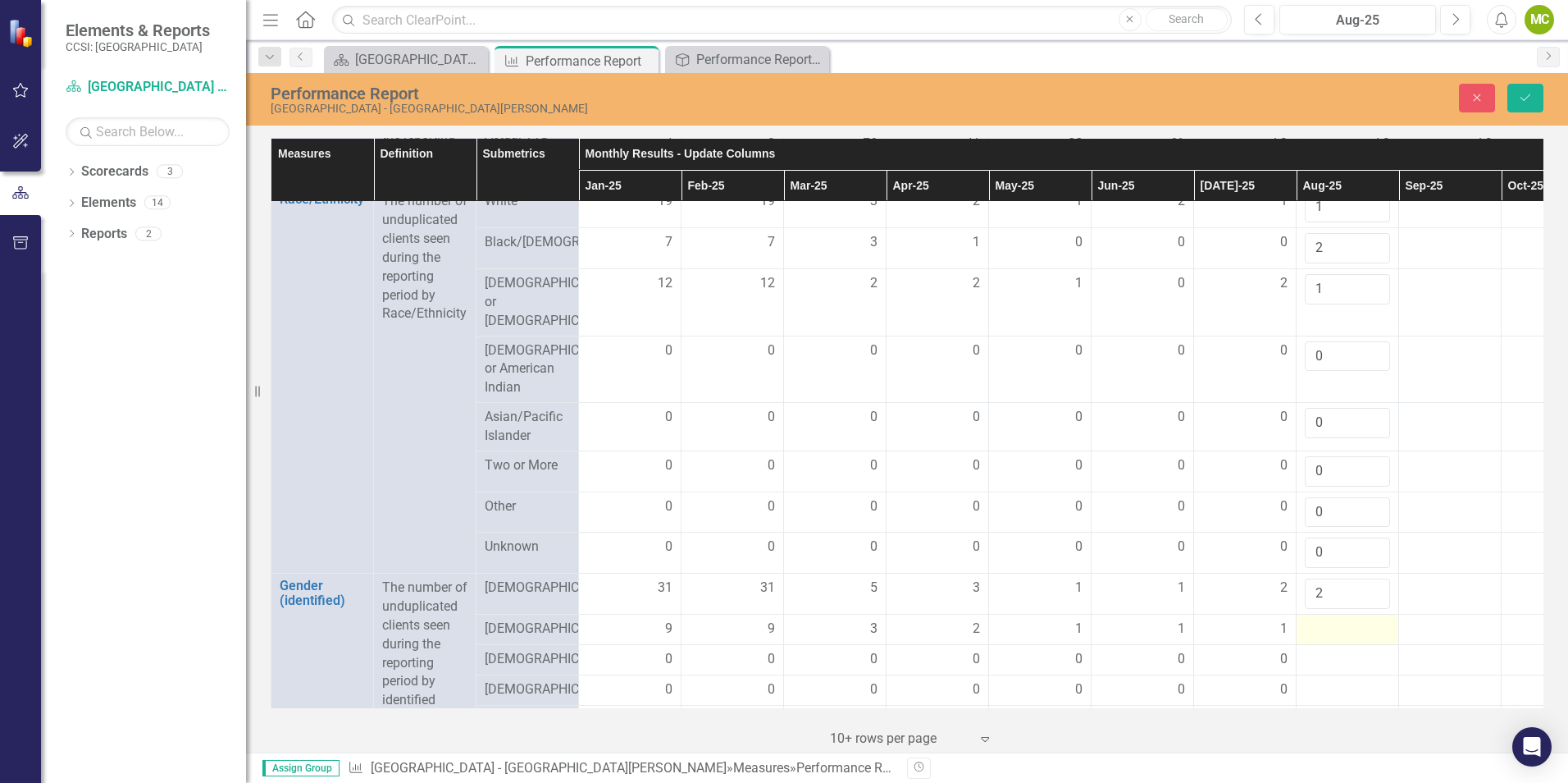
click at [1344, 639] on div at bounding box center [1347, 629] width 85 height 19
click at [1340, 649] on input "number" at bounding box center [1347, 634] width 85 height 30
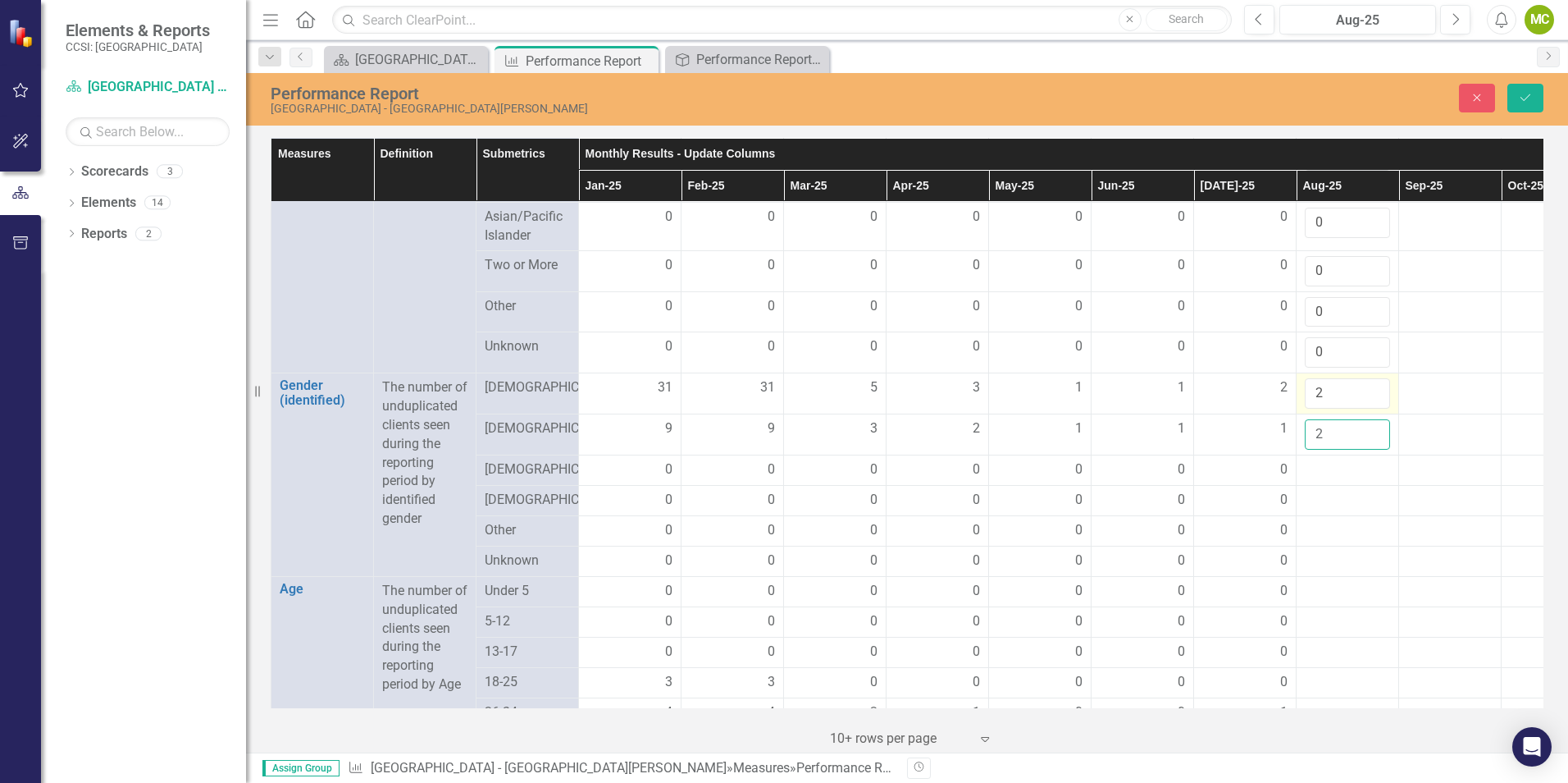
scroll to position [1067, 0]
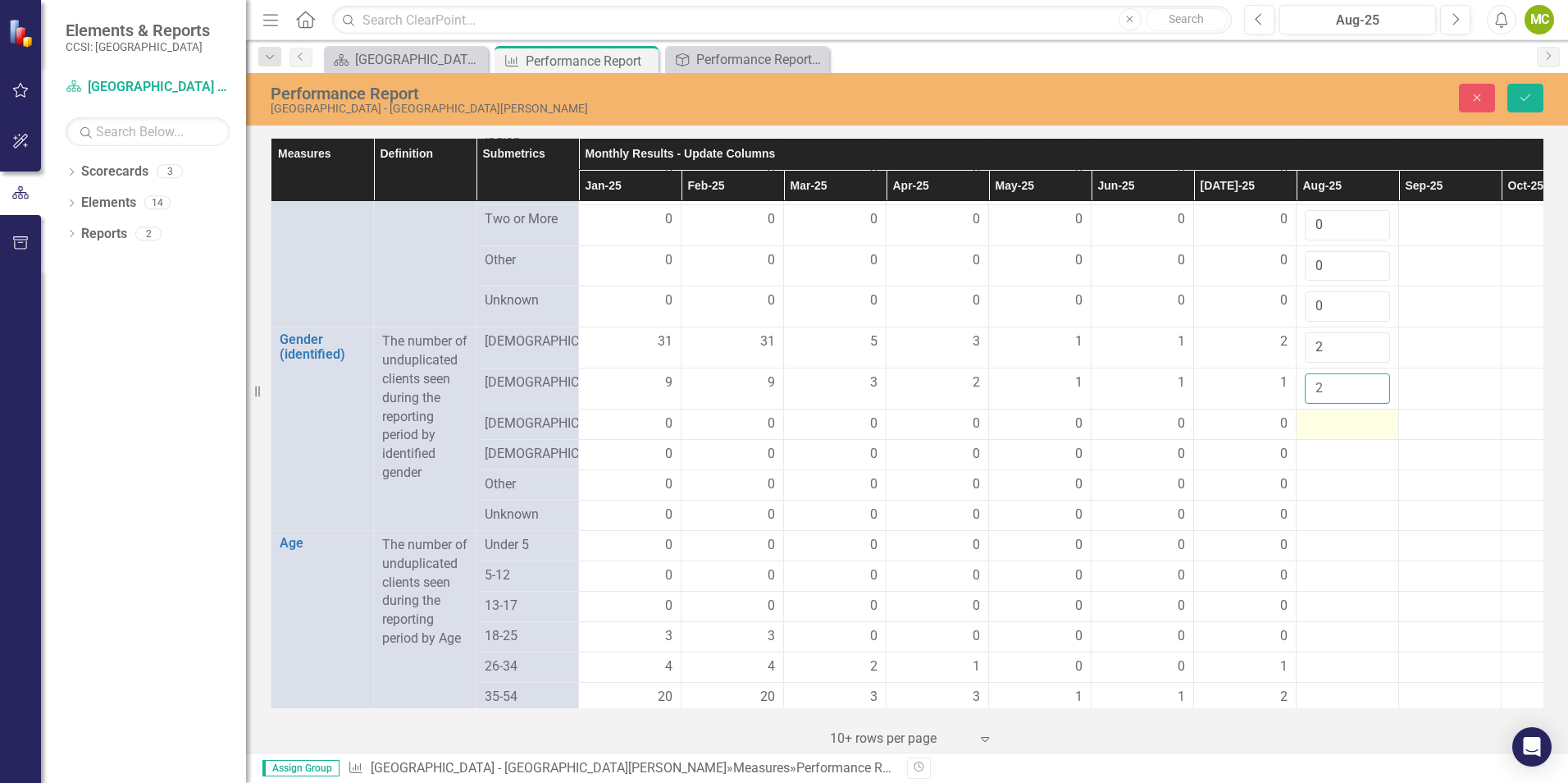
type input "2"
click at [1332, 434] on div at bounding box center [1347, 424] width 85 height 19
click at [1331, 444] on input "number" at bounding box center [1347, 429] width 85 height 30
type input "0"
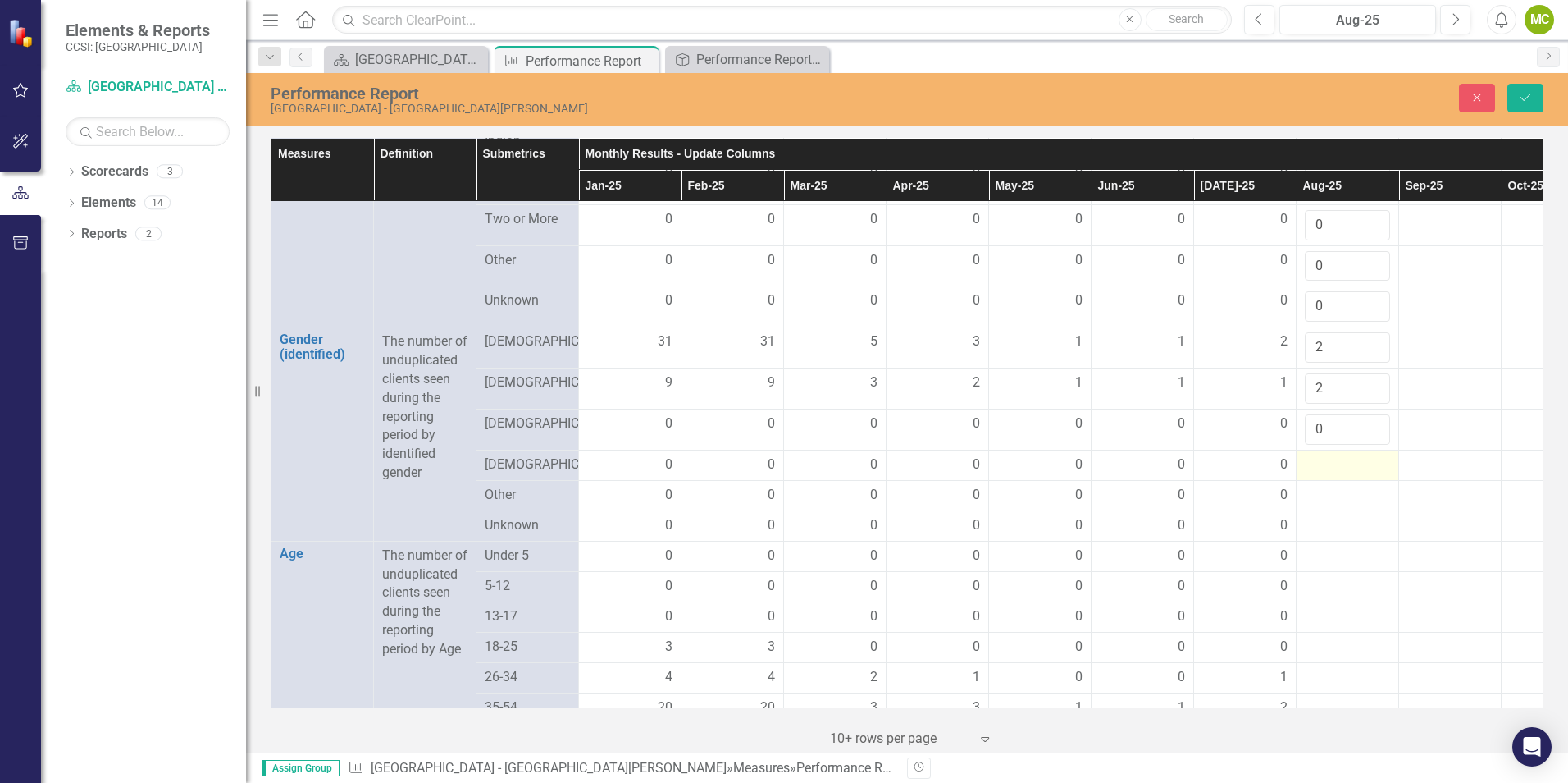
click at [1332, 475] on div at bounding box center [1347, 465] width 85 height 19
click at [1331, 486] on input "number" at bounding box center [1347, 469] width 85 height 30
type input "0"
click at [1328, 516] on div at bounding box center [1347, 506] width 85 height 19
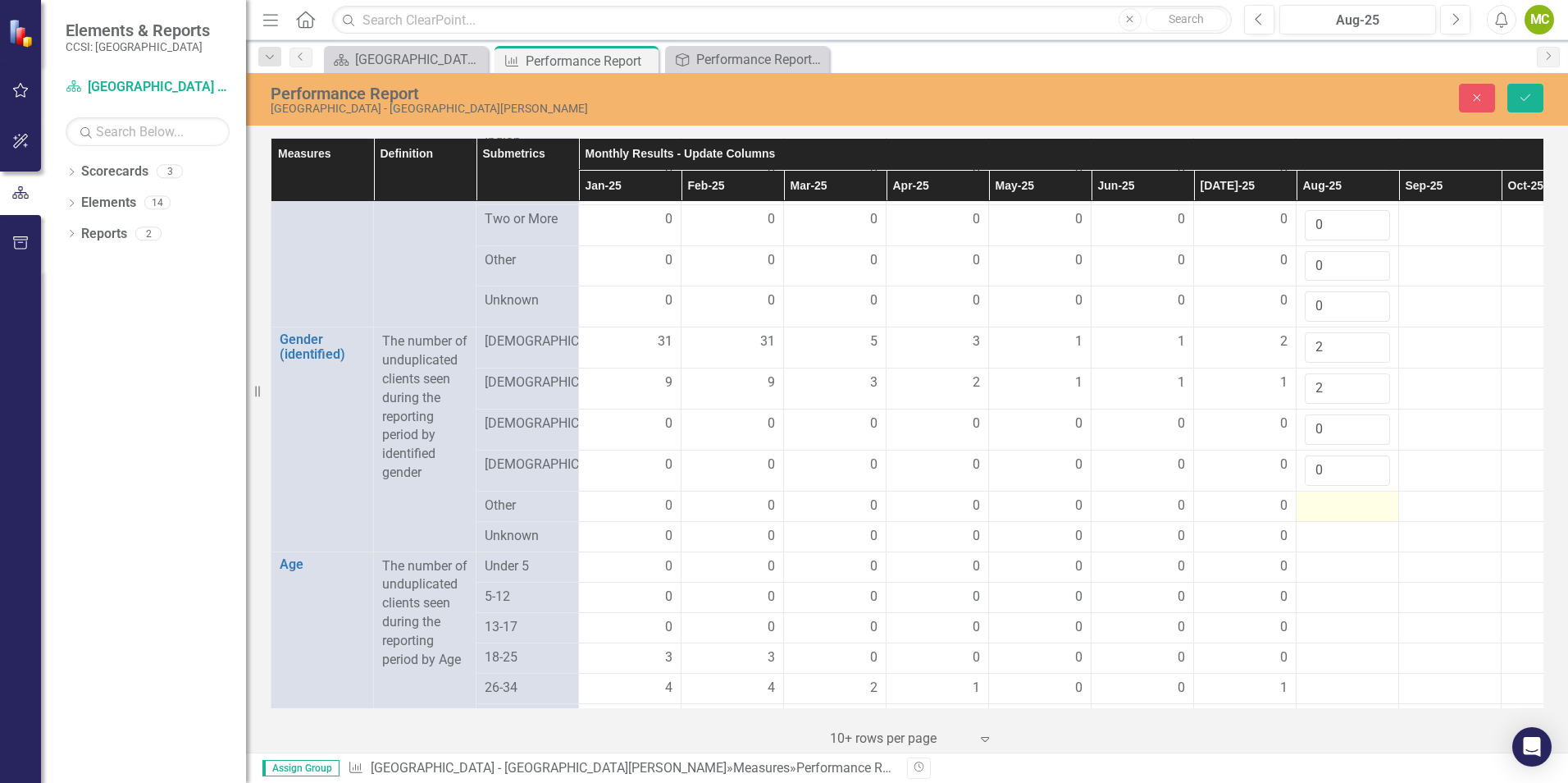
click at [1328, 516] on div at bounding box center [1347, 506] width 85 height 19
type input "0"
click at [1330, 557] on div at bounding box center [1347, 546] width 85 height 19
click at [1330, 567] on input "number" at bounding box center [1347, 551] width 85 height 30
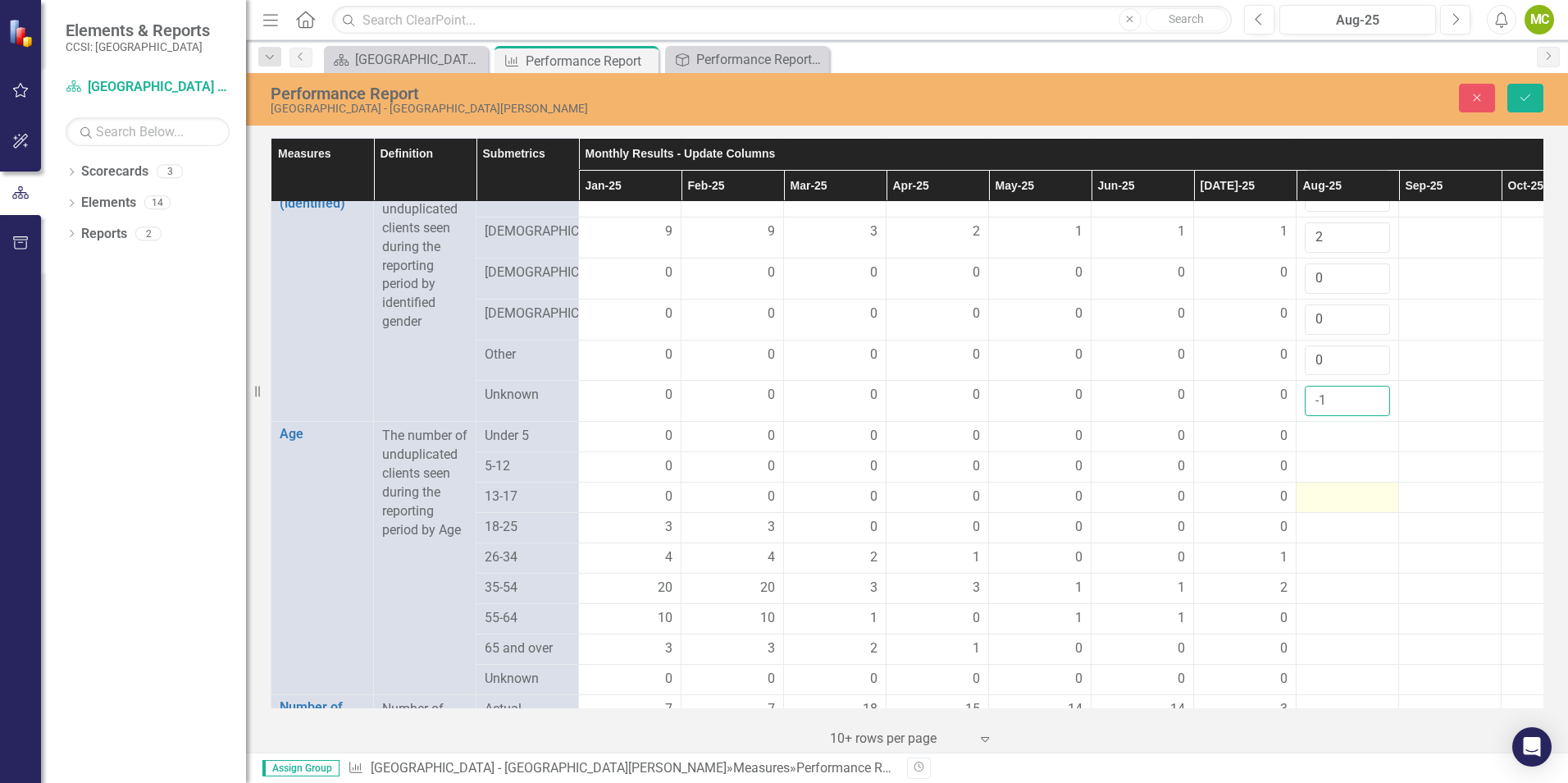
scroll to position [1230, 0]
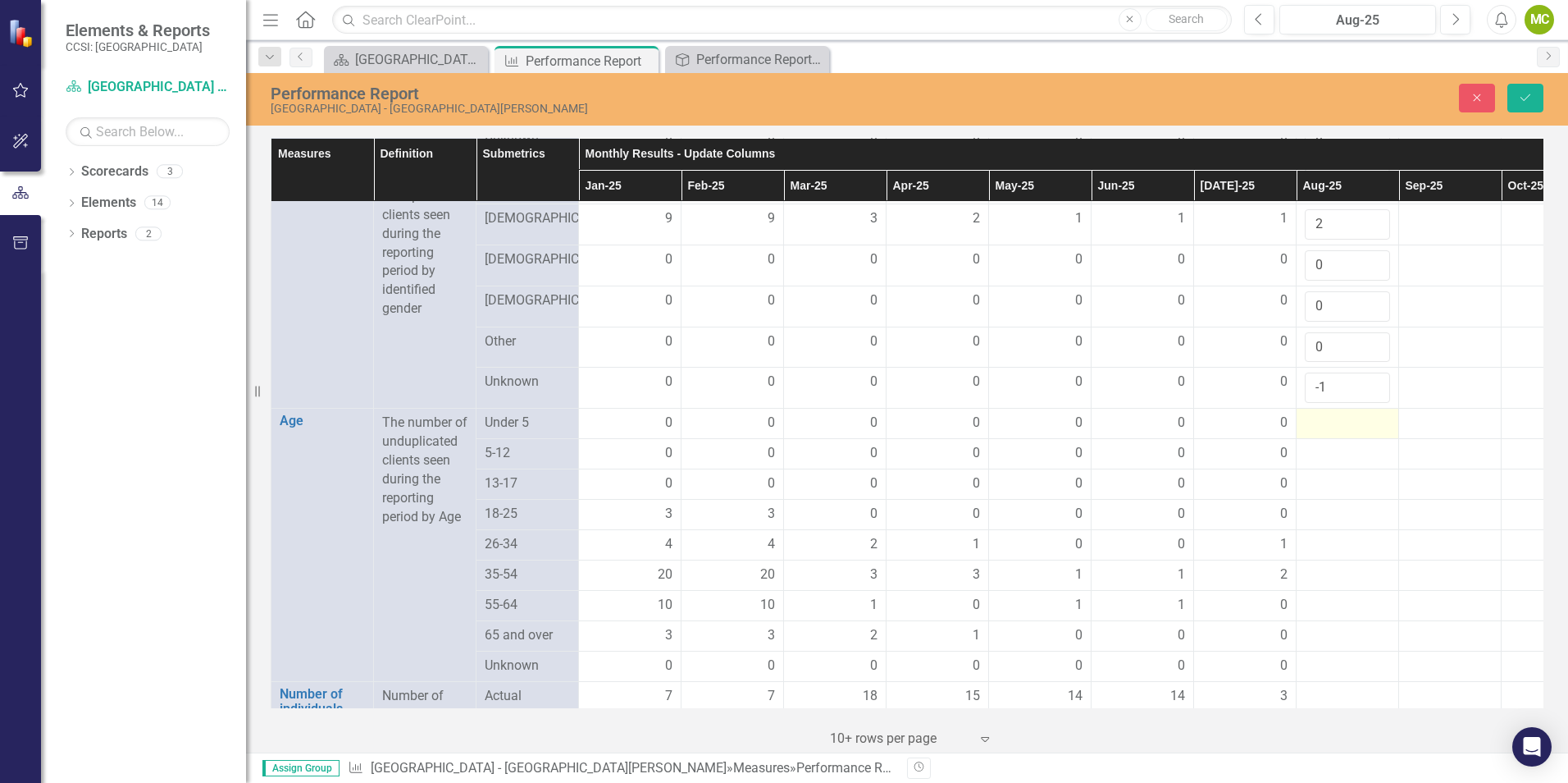
click at [1328, 433] on div at bounding box center [1347, 423] width 85 height 19
click at [1350, 402] on input "-1" at bounding box center [1347, 387] width 85 height 30
type input "0"
click at [1378, 403] on input "0" at bounding box center [1347, 387] width 85 height 30
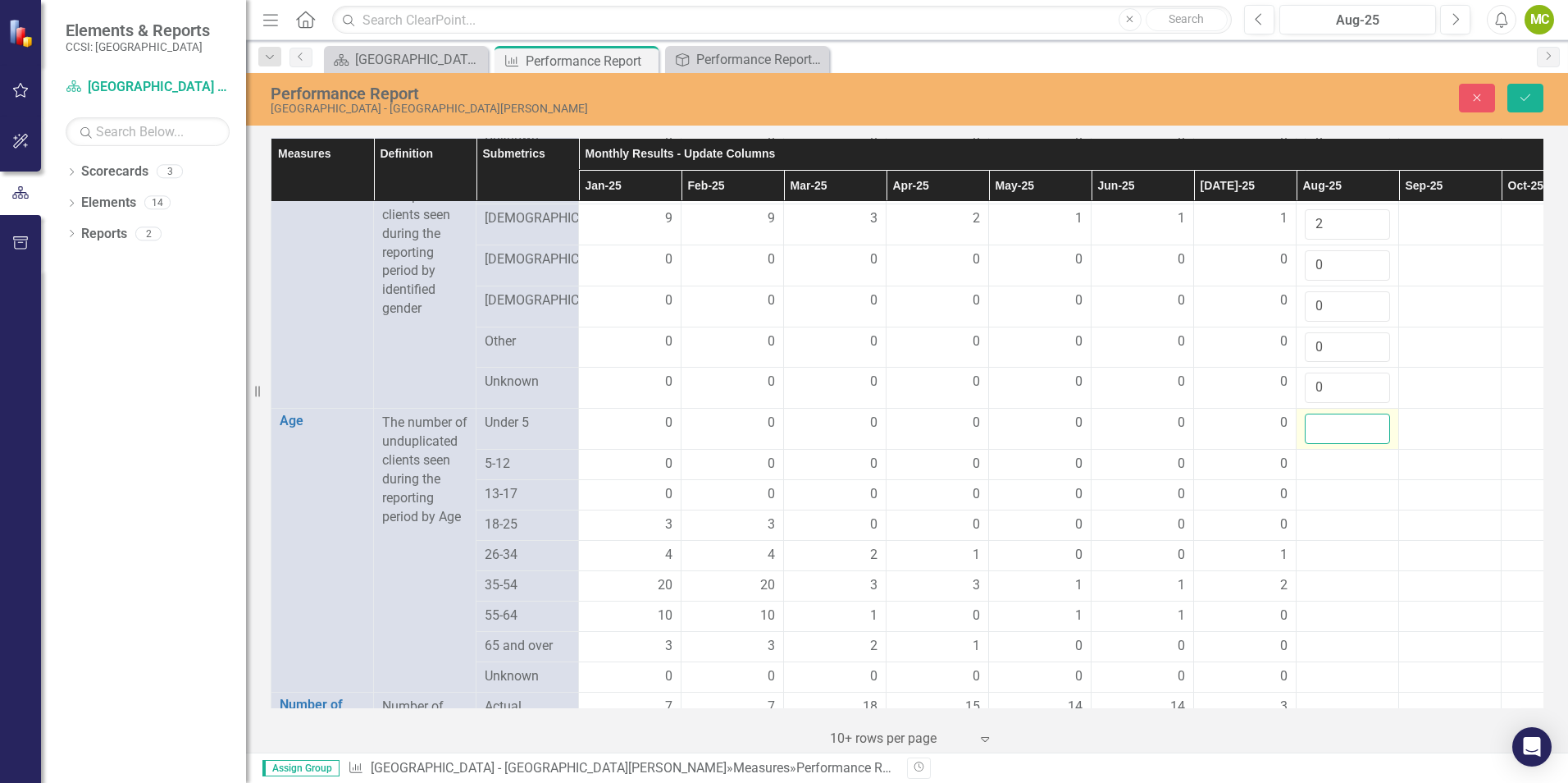
click at [1319, 444] on input "number" at bounding box center [1347, 428] width 85 height 30
type input "0"
click at [1327, 474] on div at bounding box center [1347, 465] width 85 height 19
click at [1327, 485] on input "number" at bounding box center [1347, 469] width 85 height 30
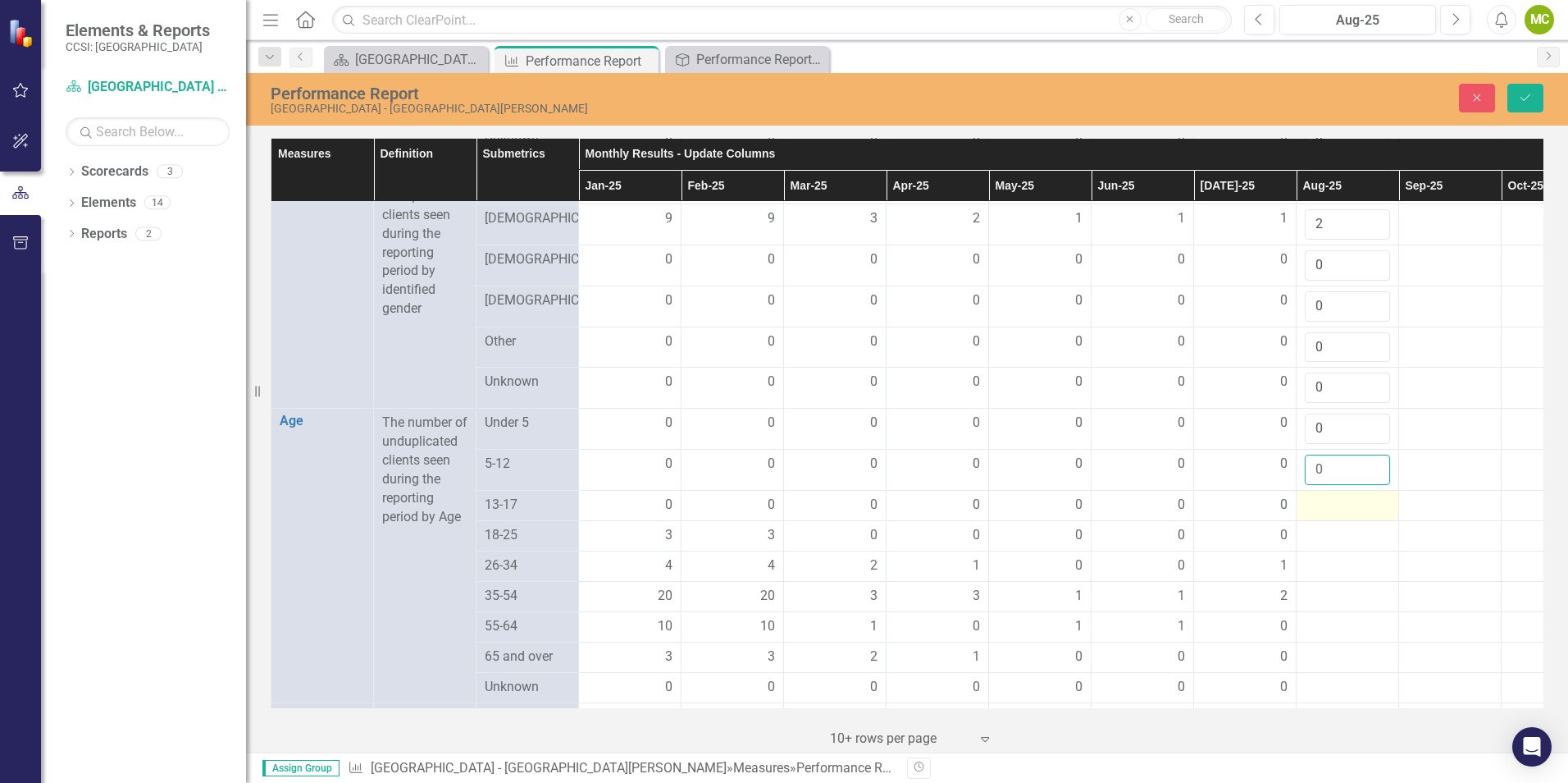
type input "0"
click at [1325, 515] on div at bounding box center [1347, 505] width 85 height 19
click at [1325, 526] on input "number" at bounding box center [1347, 510] width 85 height 30
type input "0"
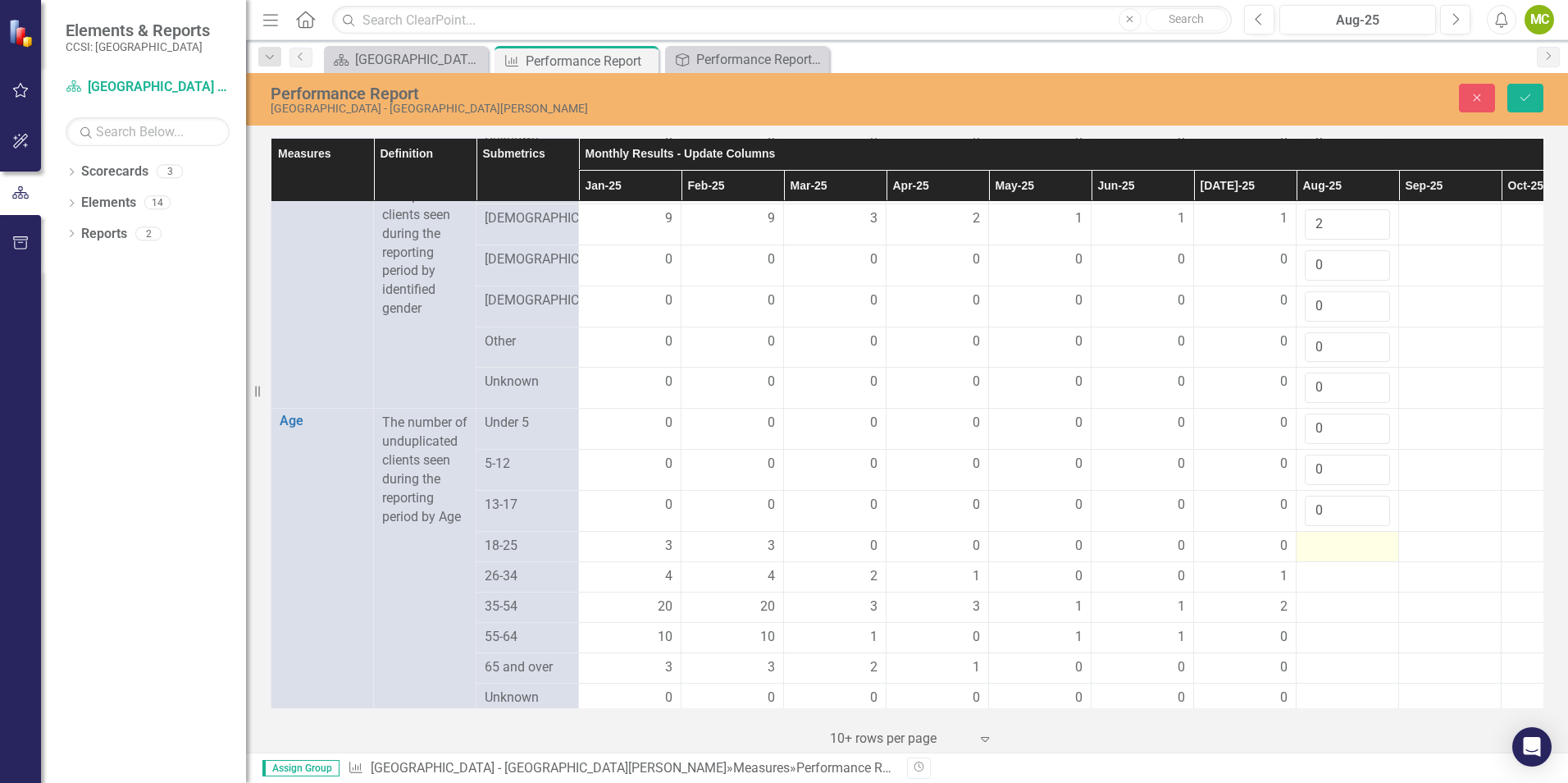
click at [1339, 557] on div at bounding box center [1347, 546] width 85 height 19
click at [1329, 567] on input "number" at bounding box center [1347, 551] width 85 height 30
type input "0"
click at [1323, 597] on div at bounding box center [1347, 587] width 85 height 19
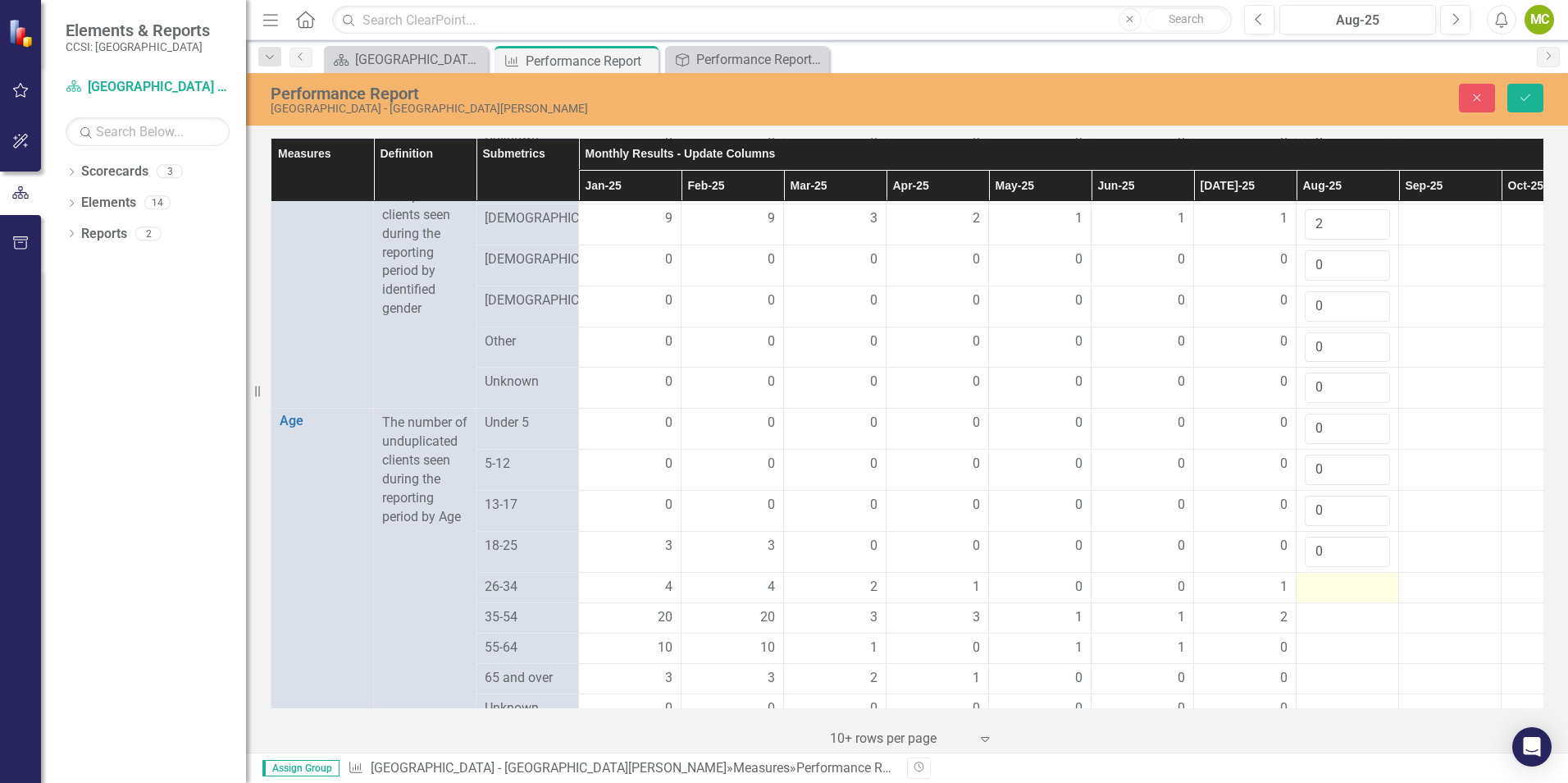
click at [1323, 597] on div at bounding box center [1347, 587] width 85 height 19
click at [1314, 608] on input "number" at bounding box center [1347, 592] width 85 height 30
type input "1"
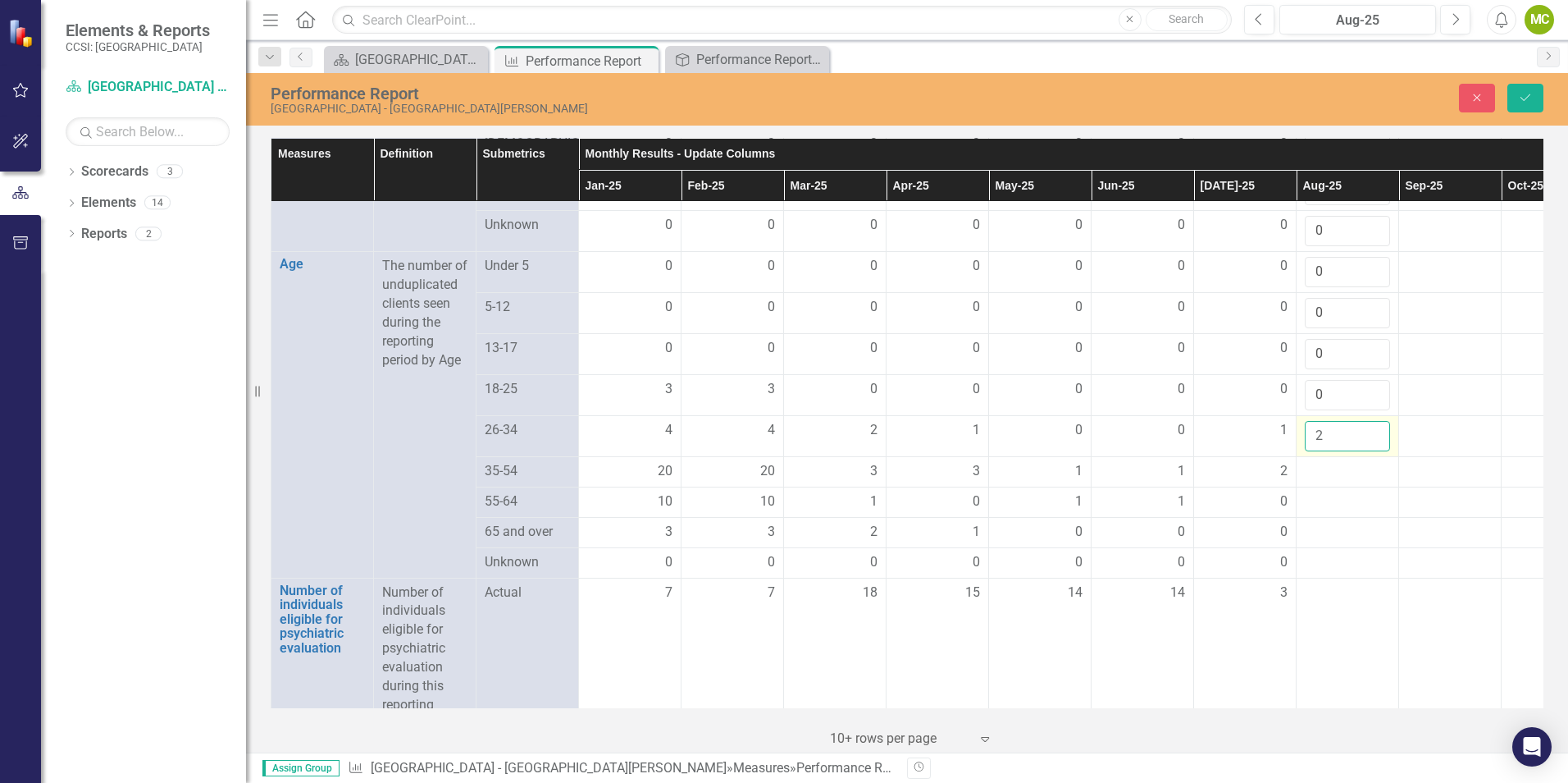
scroll to position [1395, 0]
type input "2"
click at [1317, 474] on div at bounding box center [1347, 465] width 85 height 19
click at [1326, 485] on input "number" at bounding box center [1347, 469] width 85 height 30
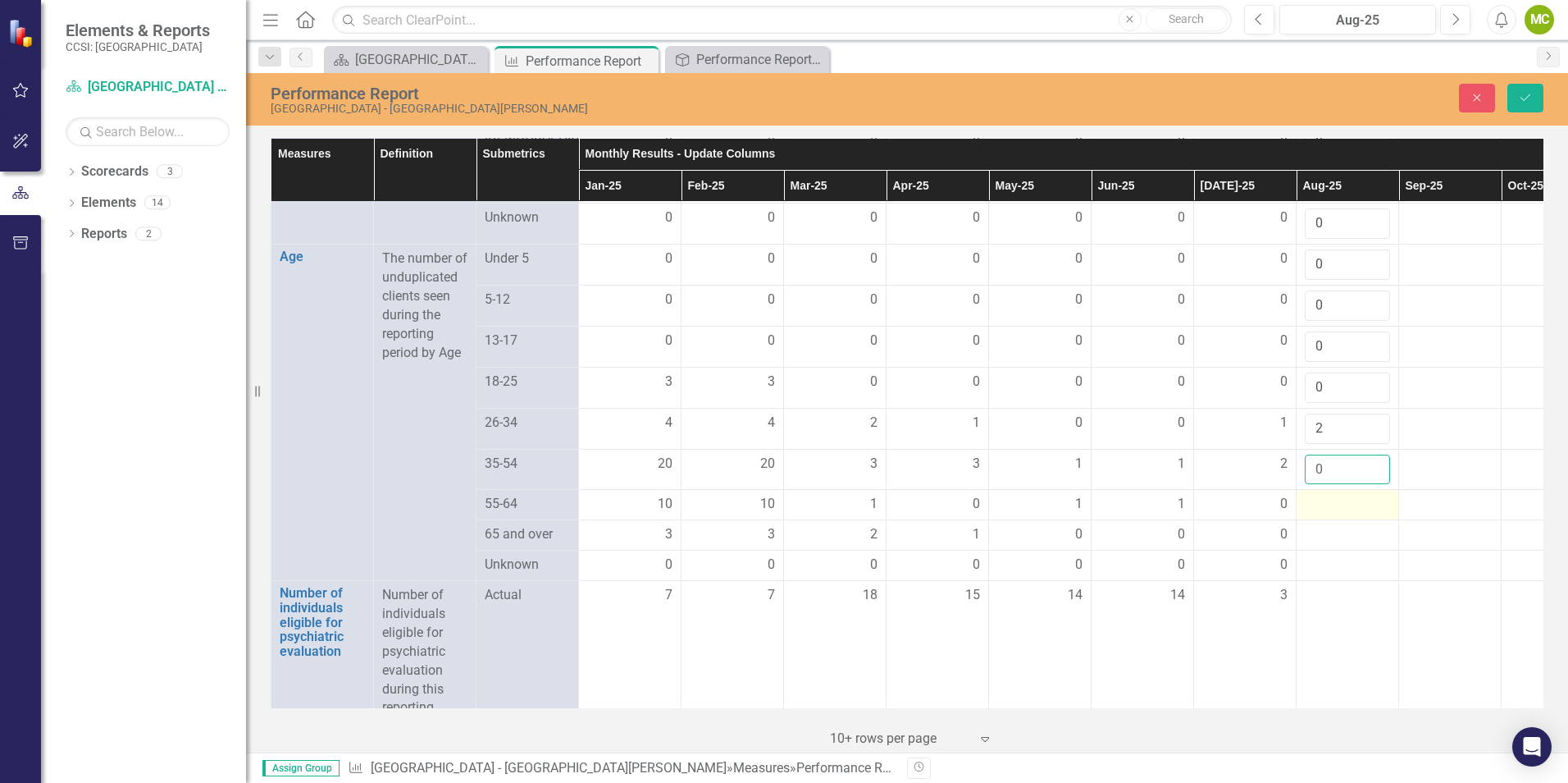
type input "0"
click at [1332, 514] on div at bounding box center [1347, 504] width 85 height 19
click at [1321, 525] on input "number" at bounding box center [1347, 509] width 85 height 30
type input "2"
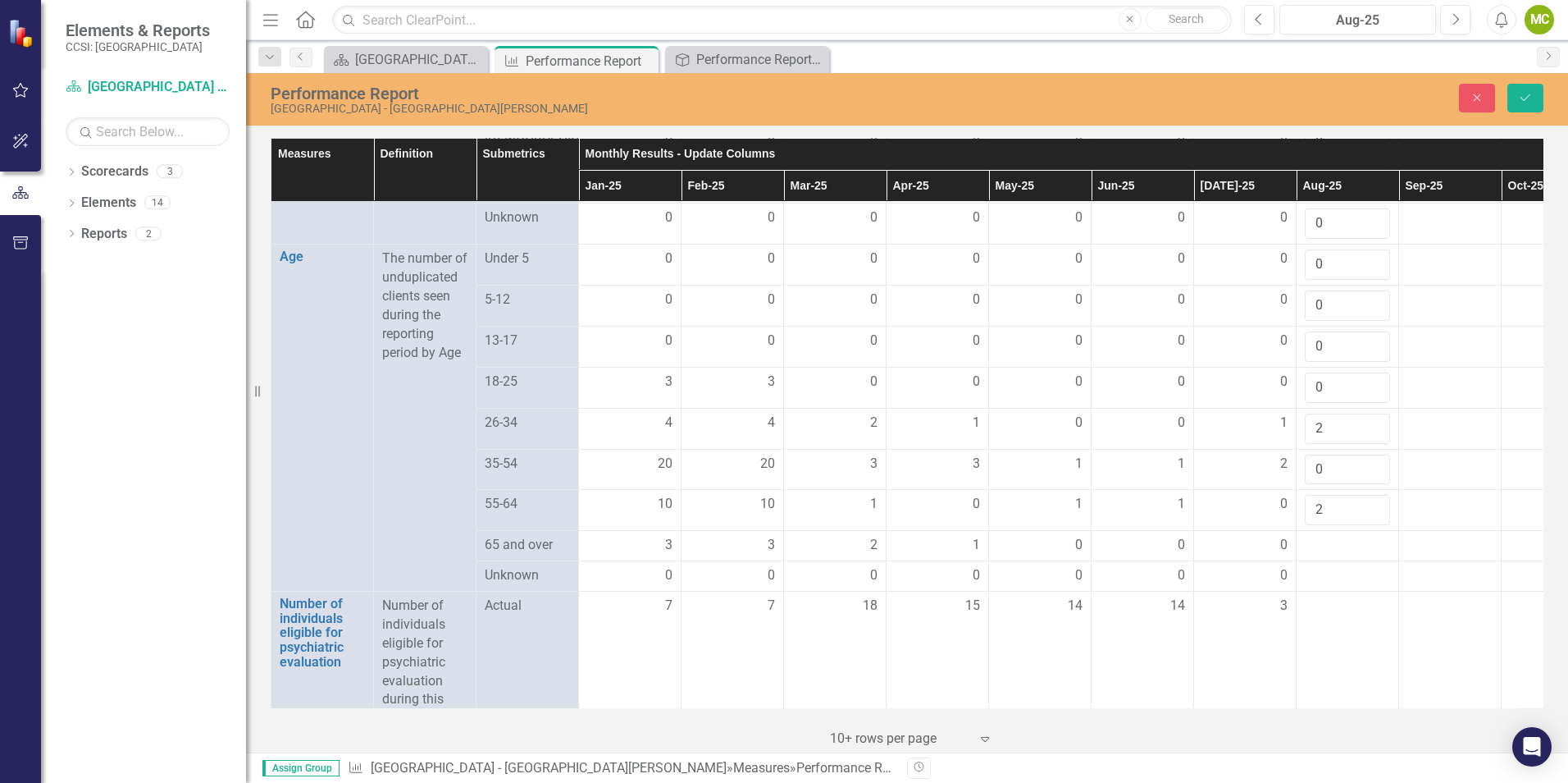
click at [443, 542] on td "The number of unduplicated clients seen during the reporting period by Age" at bounding box center [425, 418] width 103 height 346
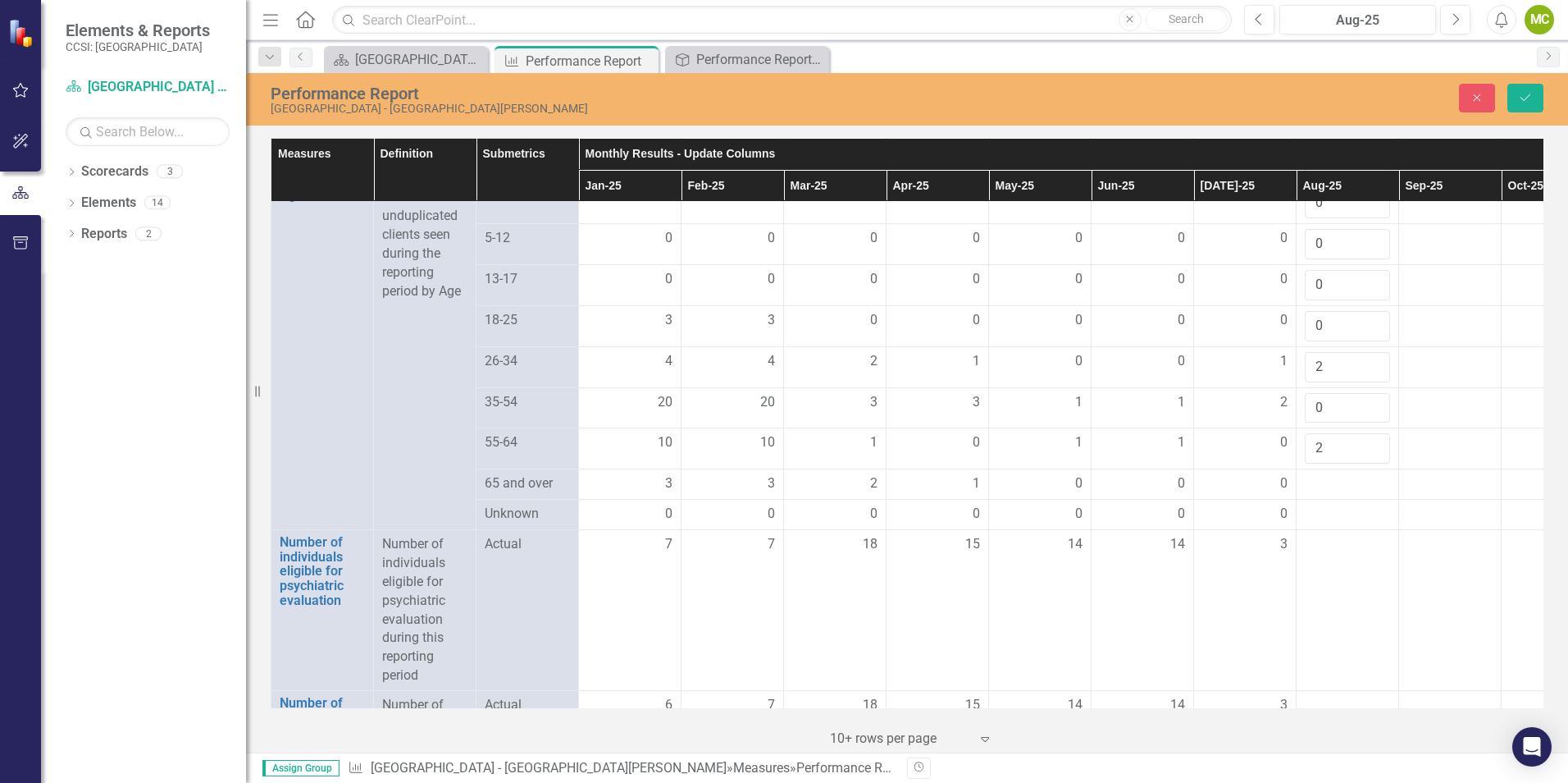
scroll to position [1558, 0]
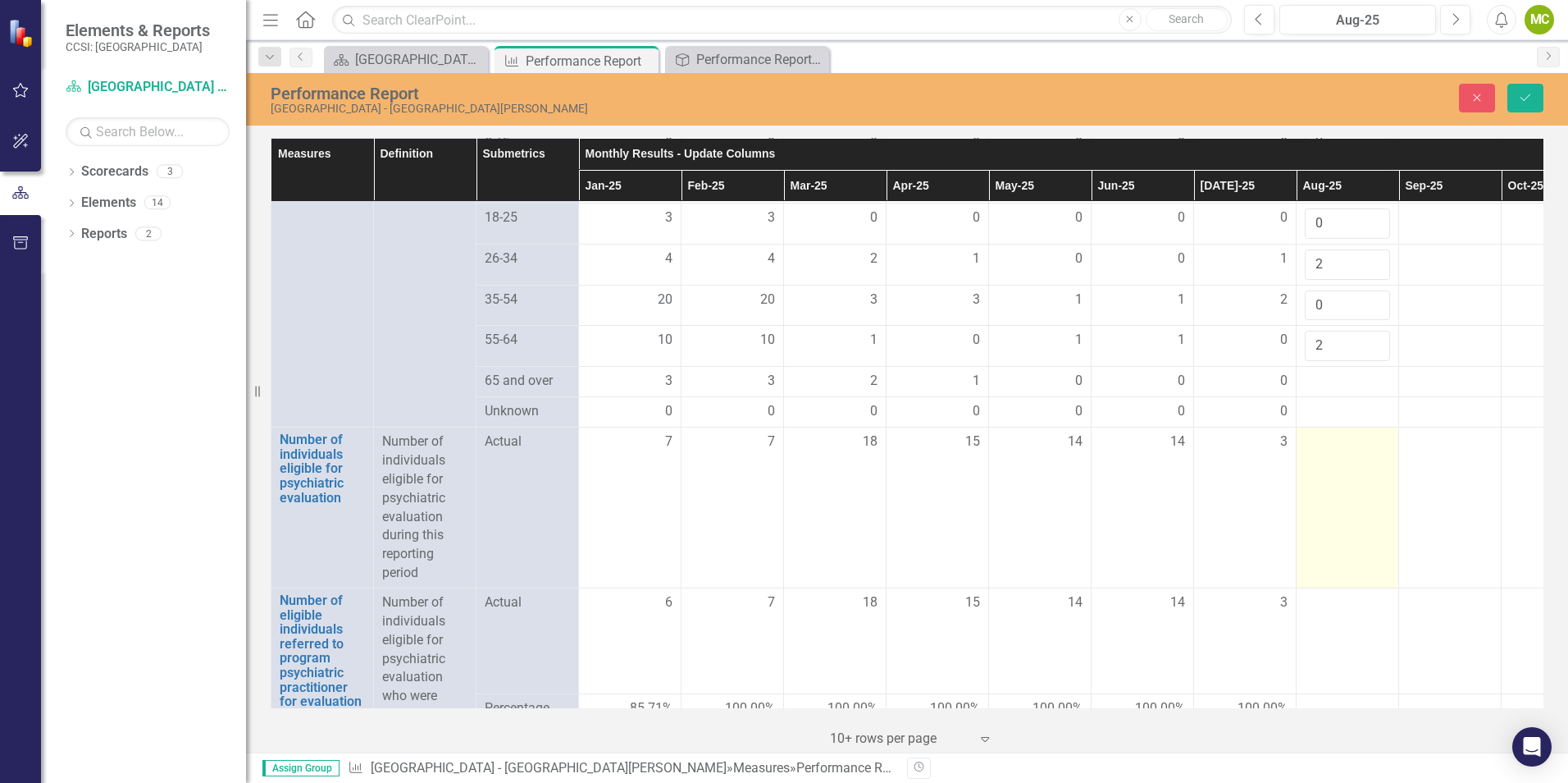
click at [1342, 452] on div at bounding box center [1347, 442] width 85 height 19
click at [1332, 463] on input "number" at bounding box center [1347, 447] width 85 height 30
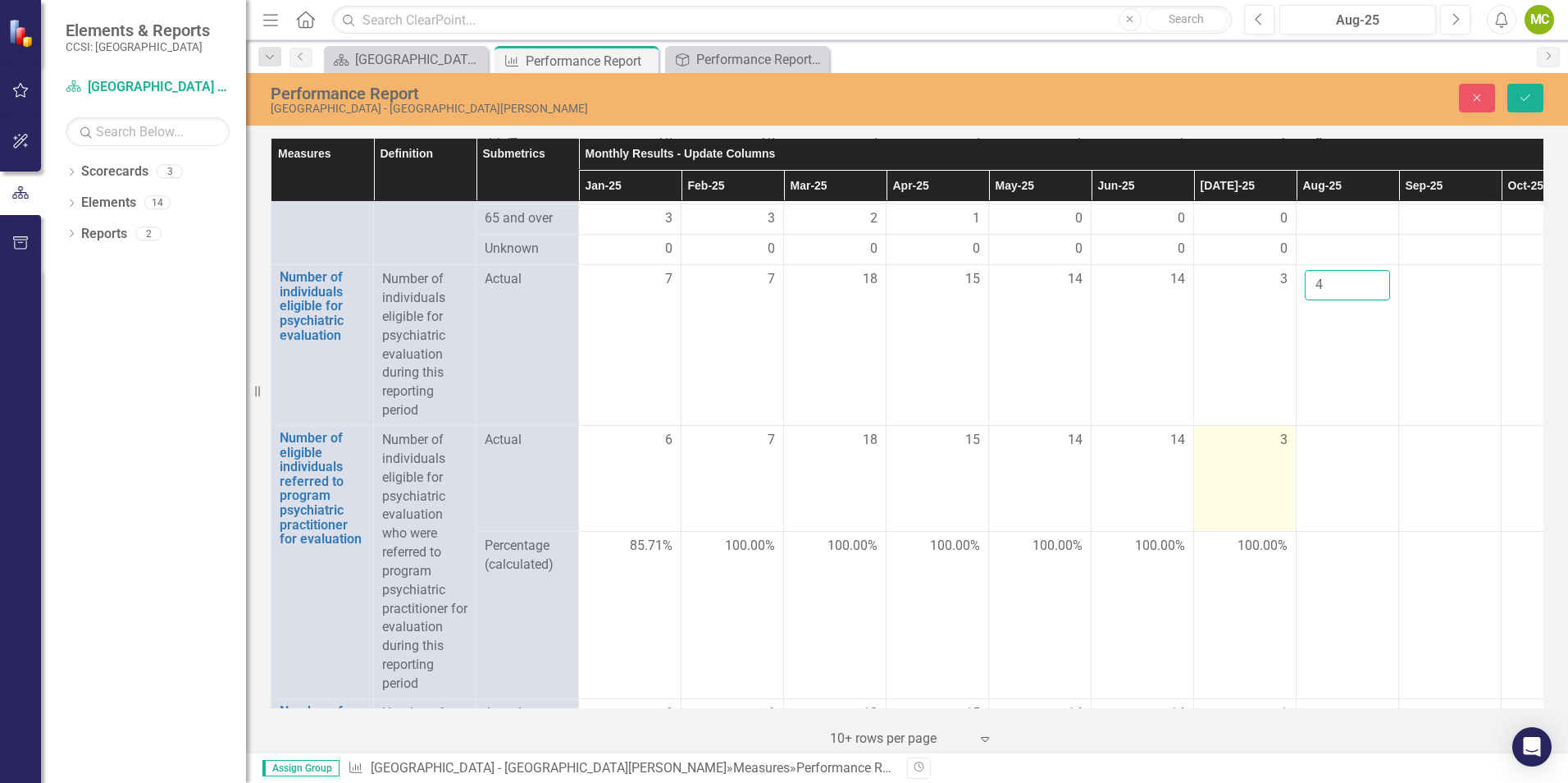
scroll to position [1723, 0]
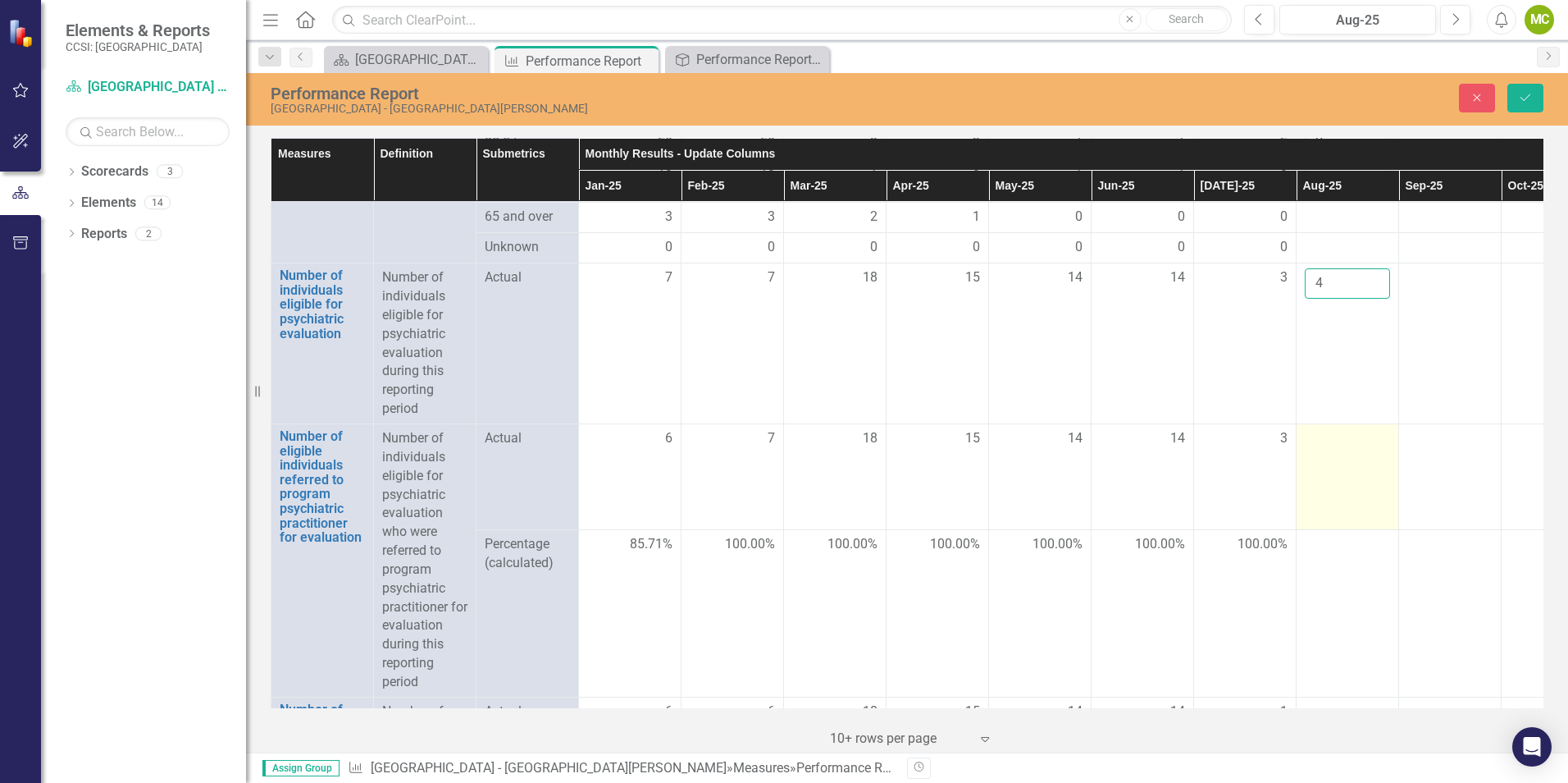
type input "4"
click at [1334, 483] on td at bounding box center [1348, 475] width 103 height 105
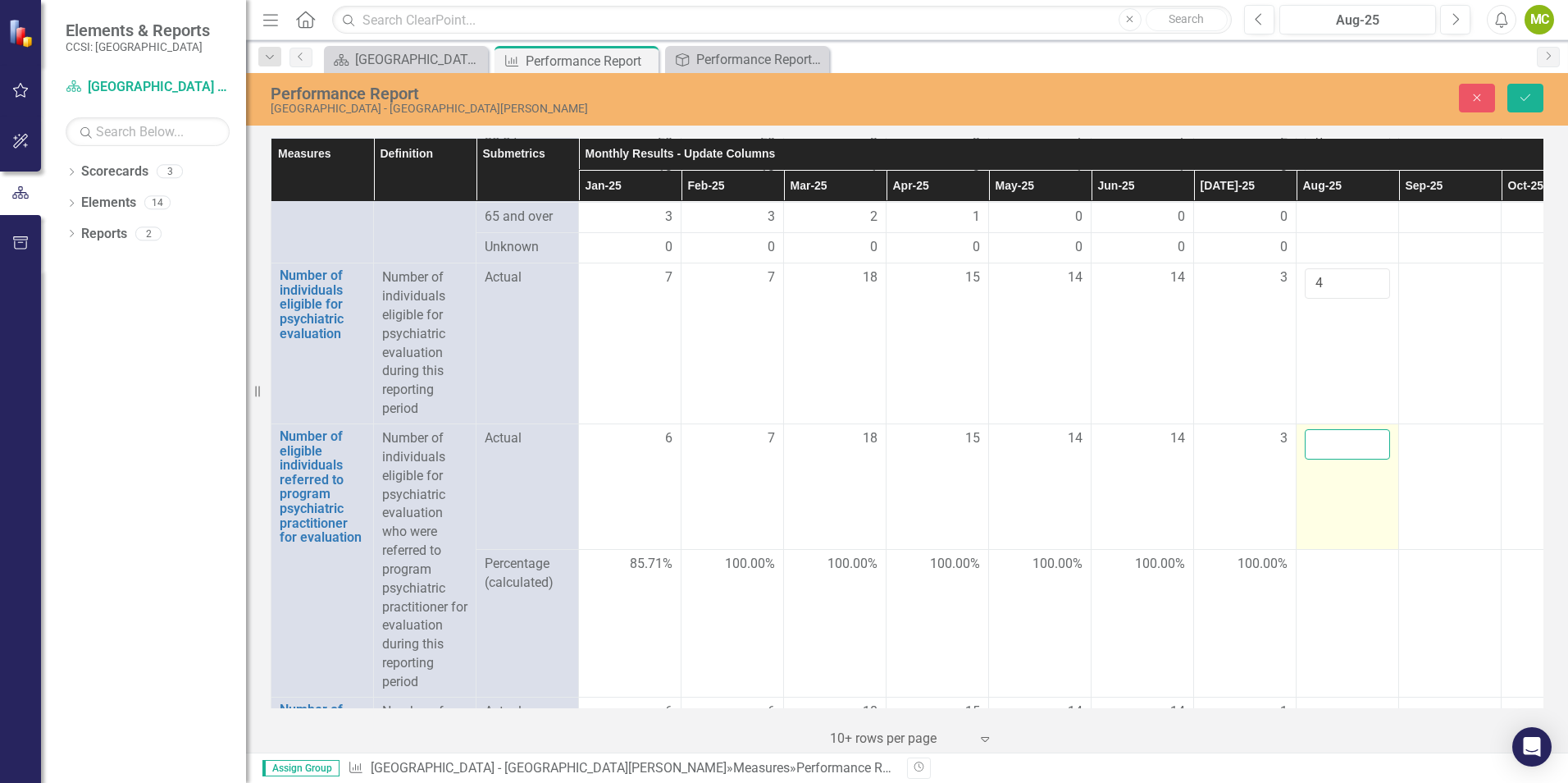
click at [1350, 460] on input "number" at bounding box center [1347, 443] width 85 height 30
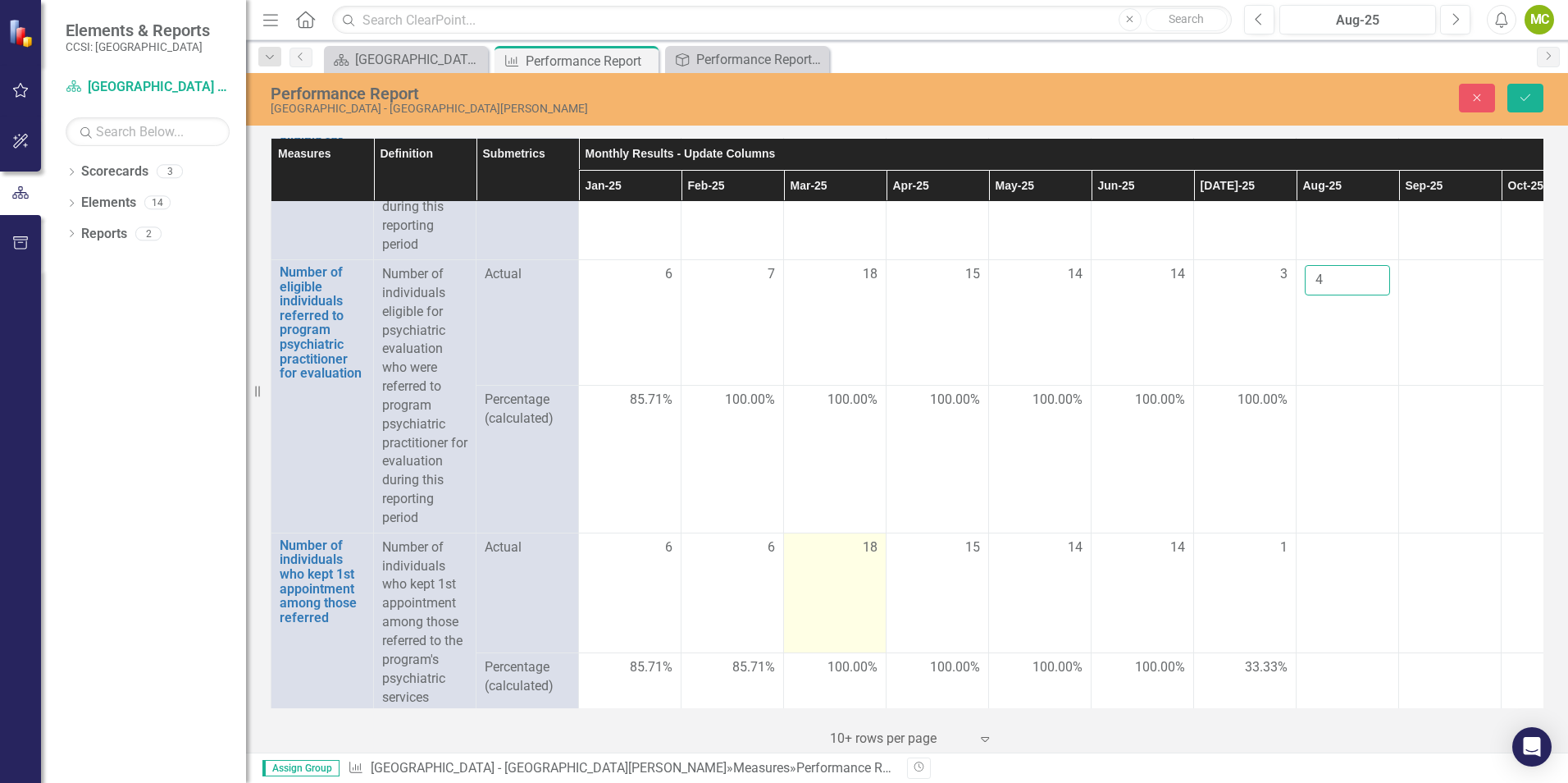
scroll to position [1969, 0]
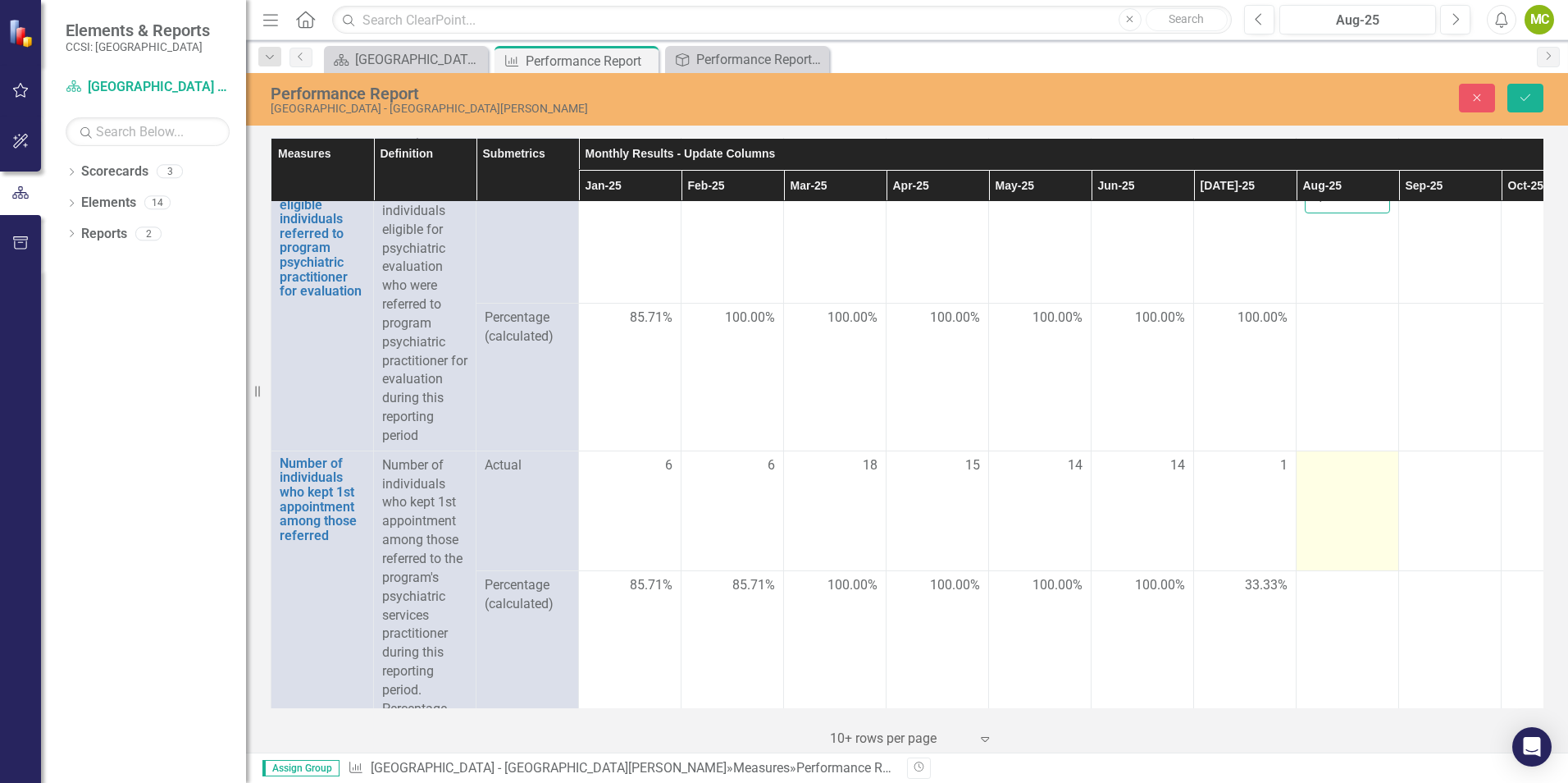
type input "4"
click at [1337, 504] on td at bounding box center [1348, 510] width 103 height 120
click at [1341, 476] on div at bounding box center [1347, 466] width 85 height 19
click at [1337, 476] on div at bounding box center [1347, 466] width 85 height 19
click at [1342, 542] on td at bounding box center [1348, 510] width 103 height 120
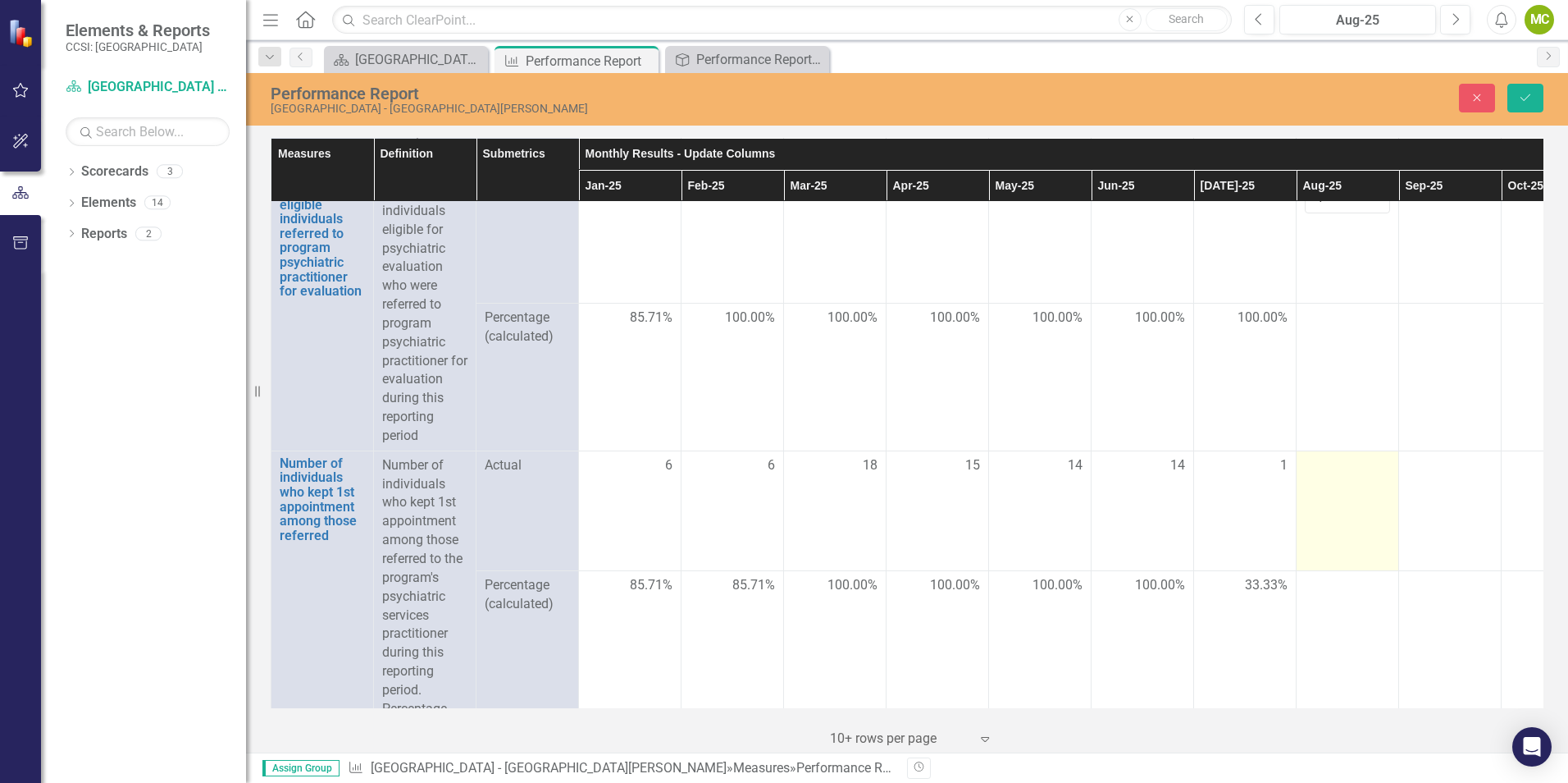
click at [1342, 542] on td at bounding box center [1348, 510] width 103 height 120
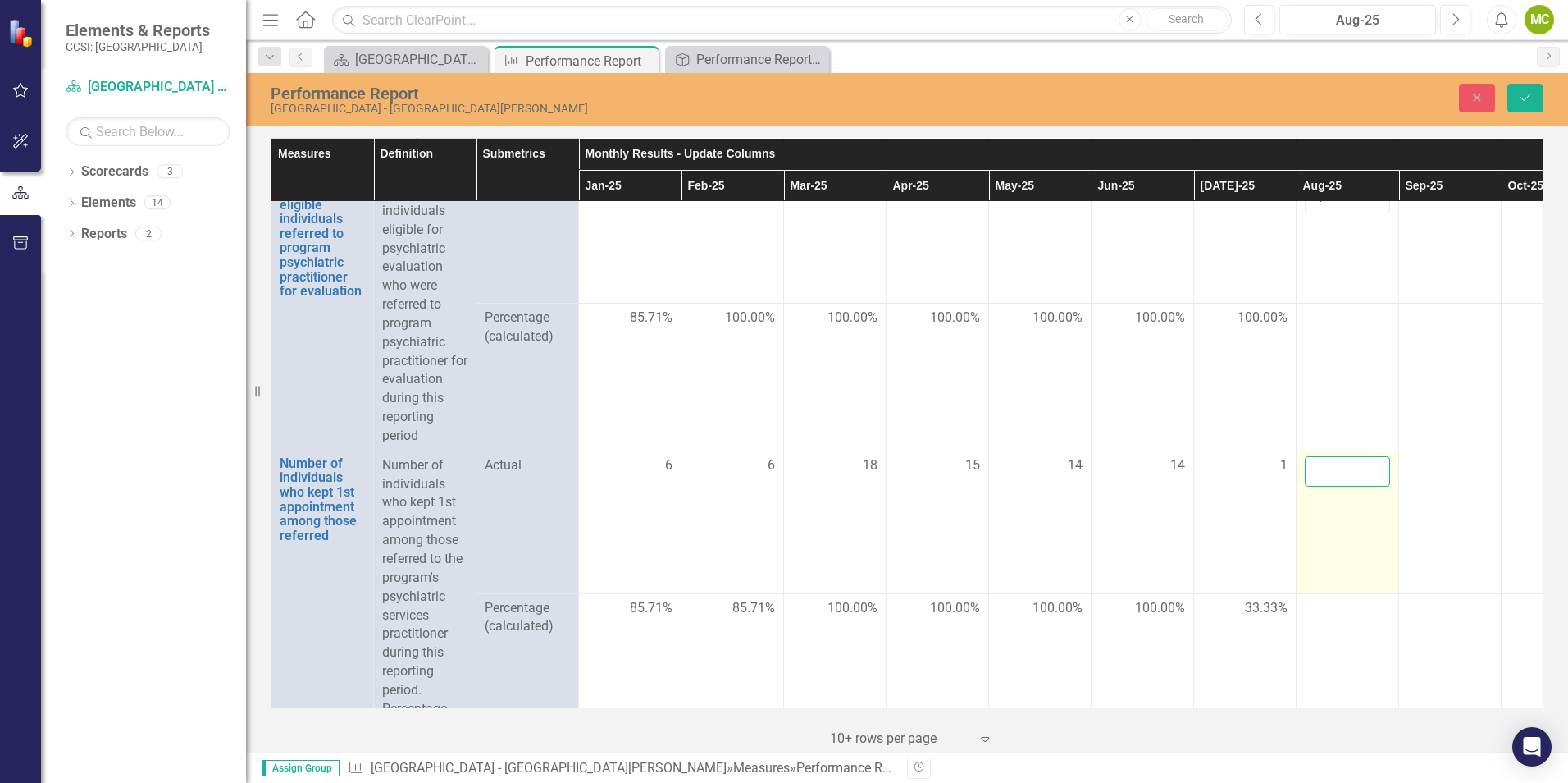
click at [1338, 487] on input "number" at bounding box center [1347, 470] width 85 height 30
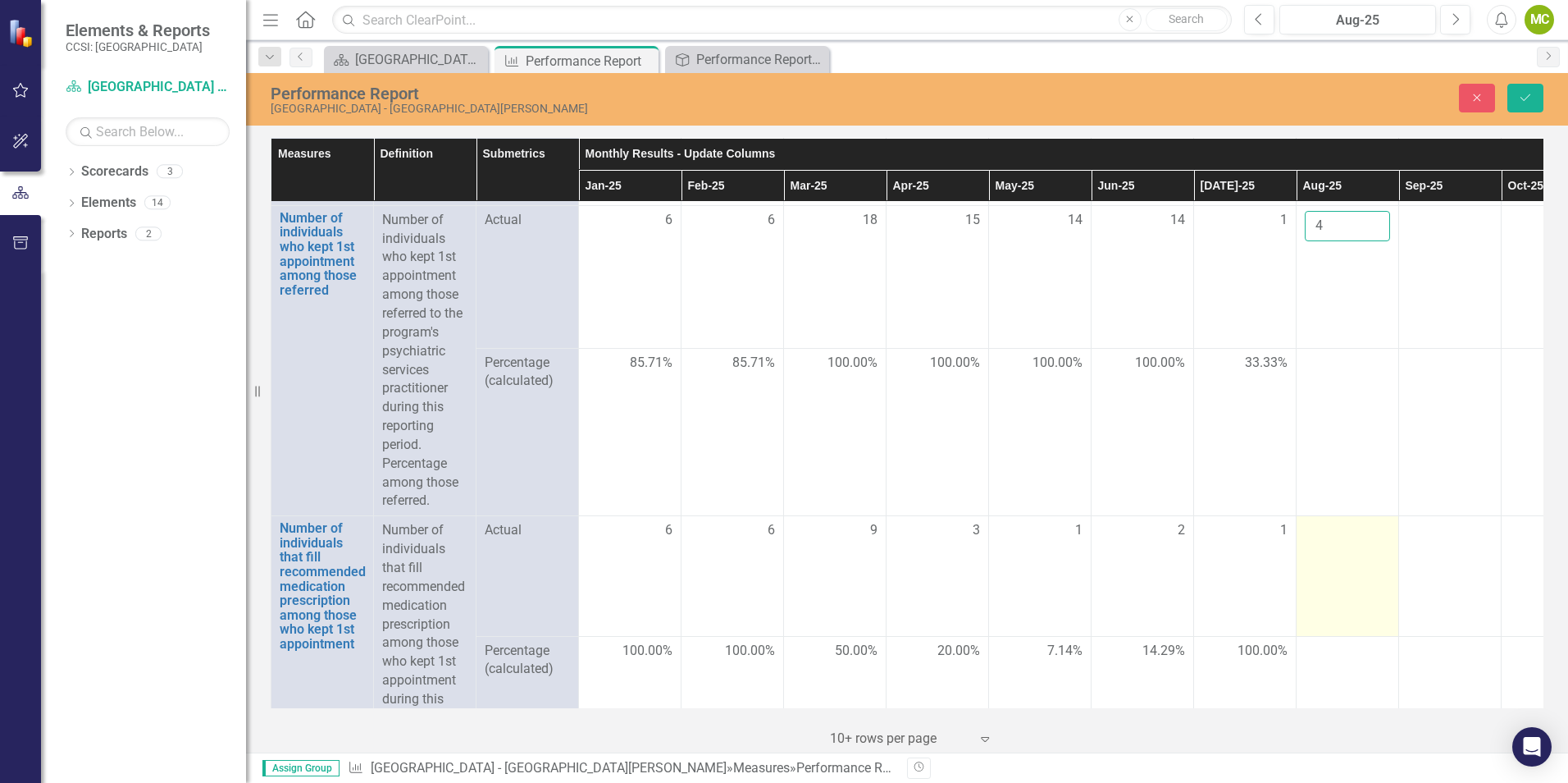
scroll to position [2214, 0]
type input "4"
click at [1352, 540] on div at bounding box center [1347, 529] width 85 height 19
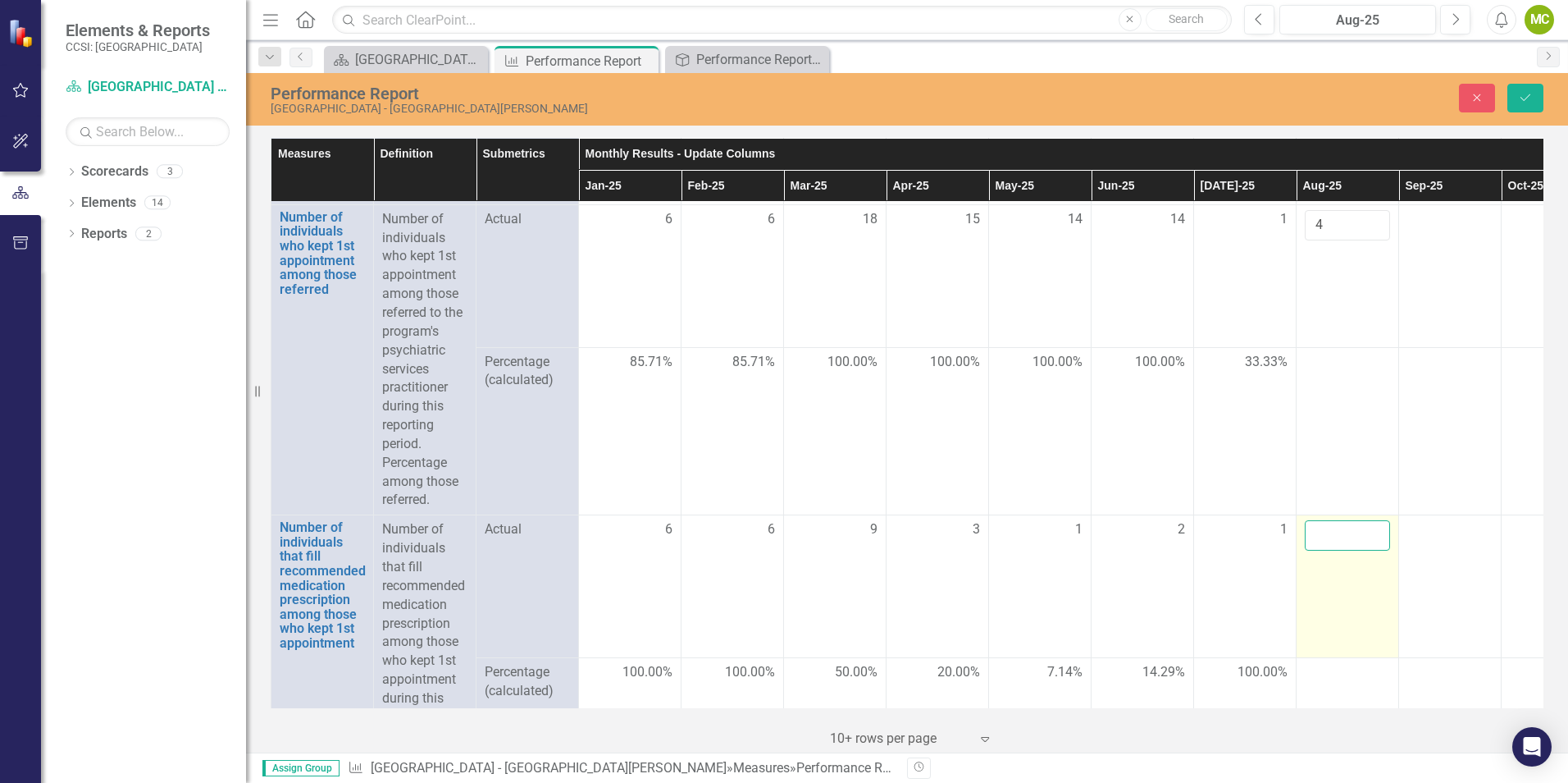
click at [1345, 551] on input "number" at bounding box center [1347, 534] width 85 height 30
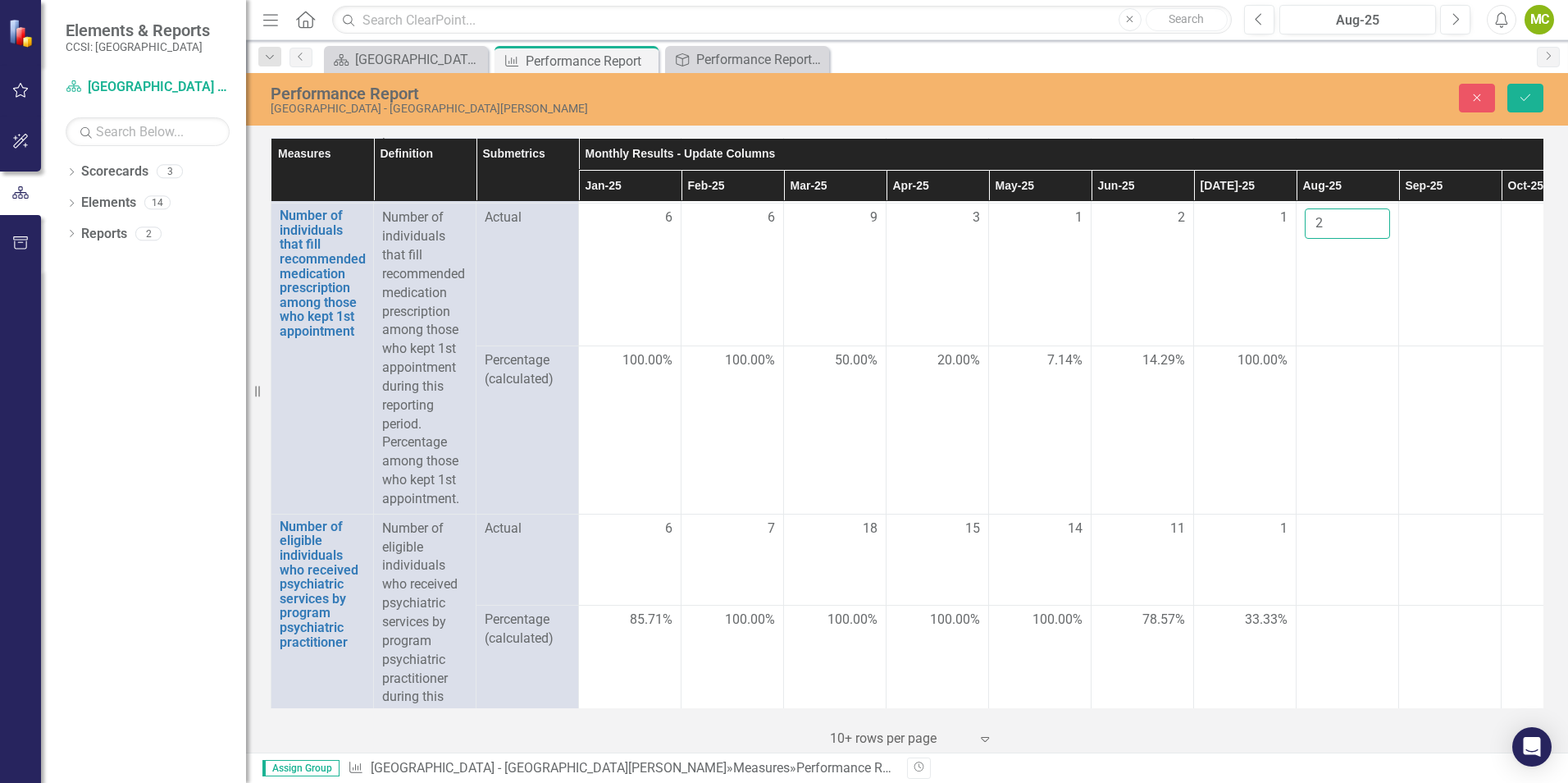
scroll to position [2543, 0]
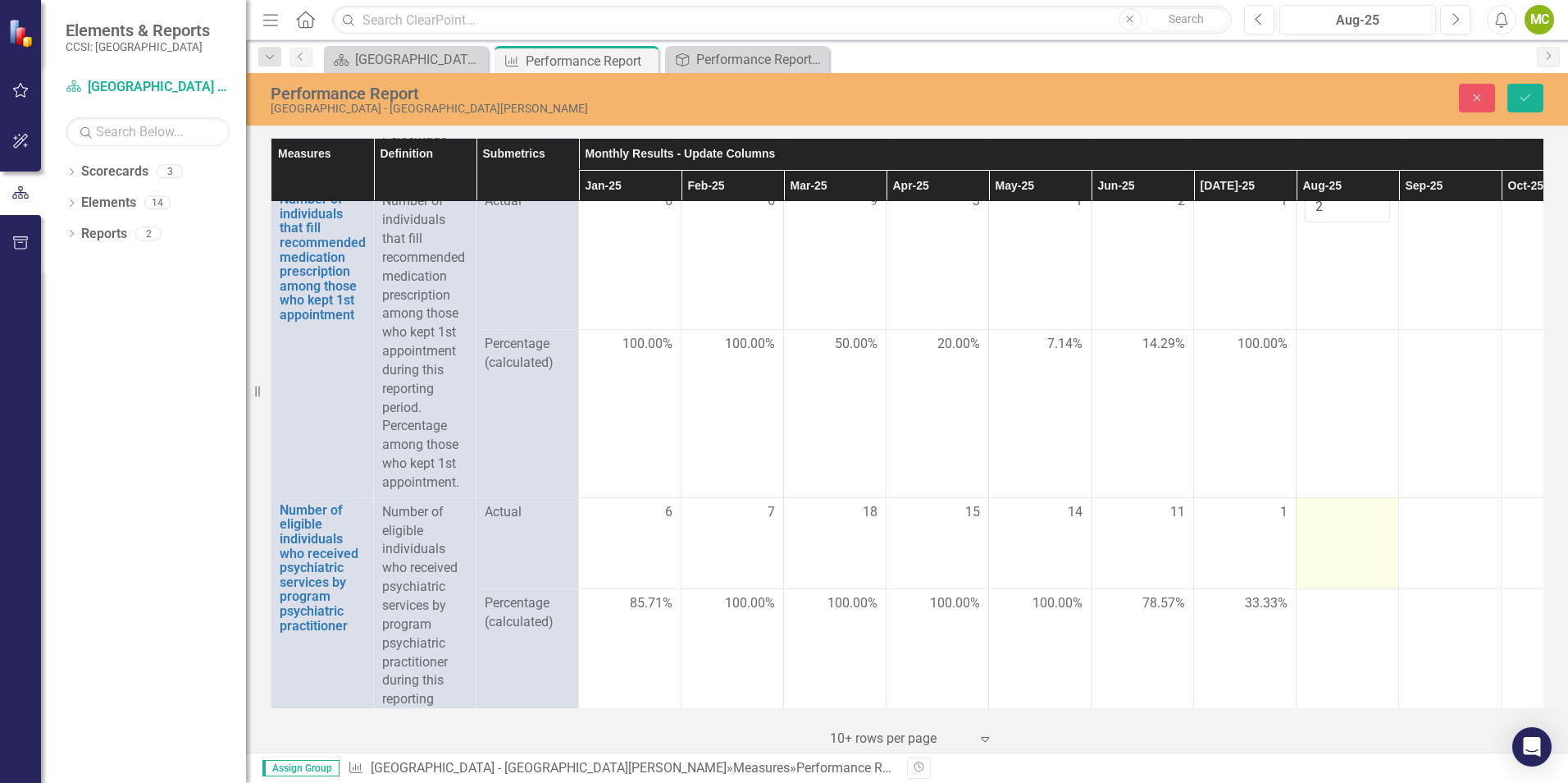
click at [1347, 588] on td at bounding box center [1348, 543] width 103 height 91
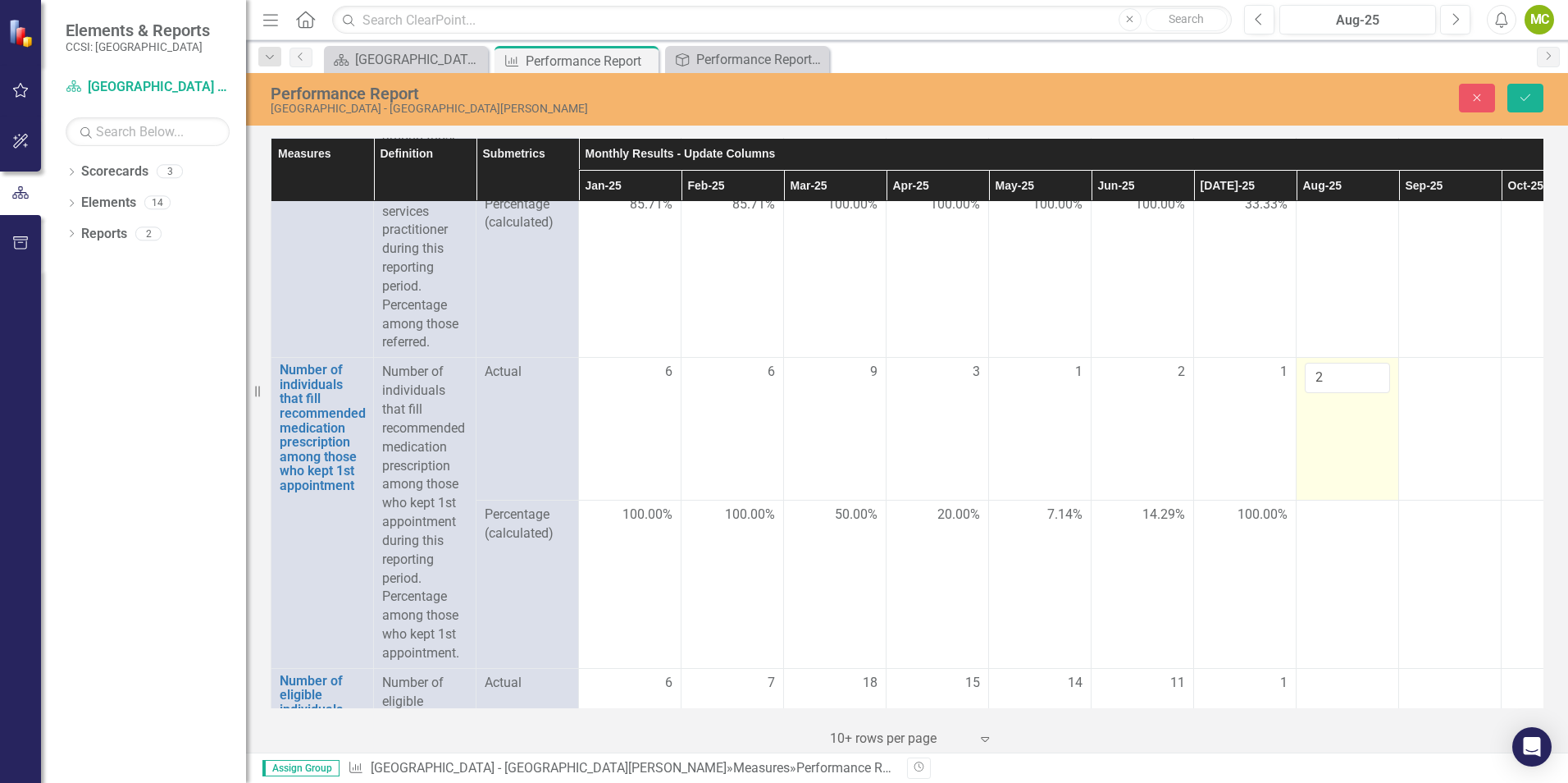
scroll to position [2379, 0]
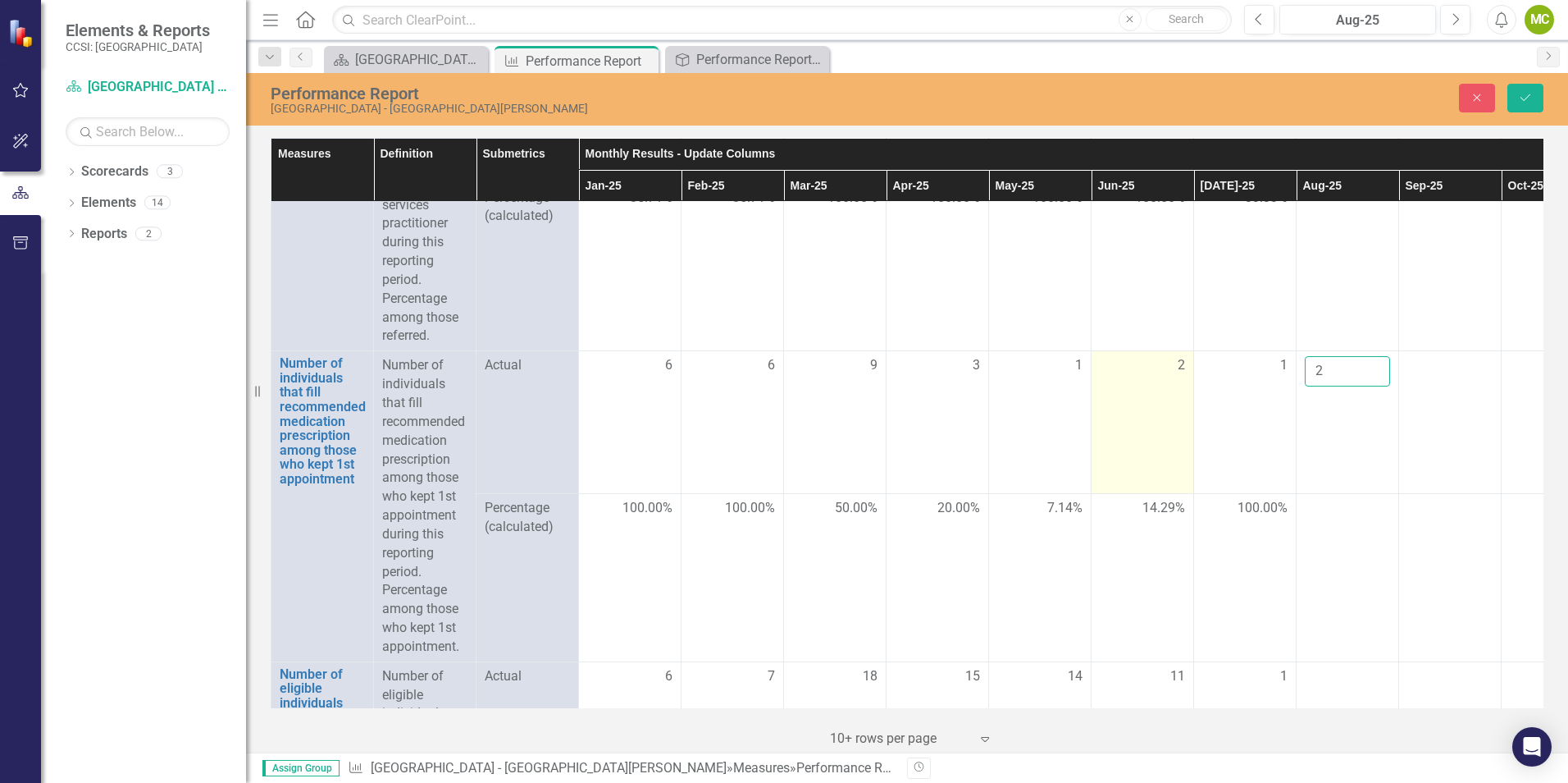
drag, startPoint x: 1330, startPoint y: 398, endPoint x: 1175, endPoint y: 400, distance: 155.0
click at [1175, 400] on tr "Number of individuals that fill recommended medication prescription among those…" at bounding box center [1143, 422] width 1743 height 142
type input "4"
click at [414, 439] on p "Number of individuals that fill recommended medication prescription among those…" at bounding box center [425, 506] width 85 height 300
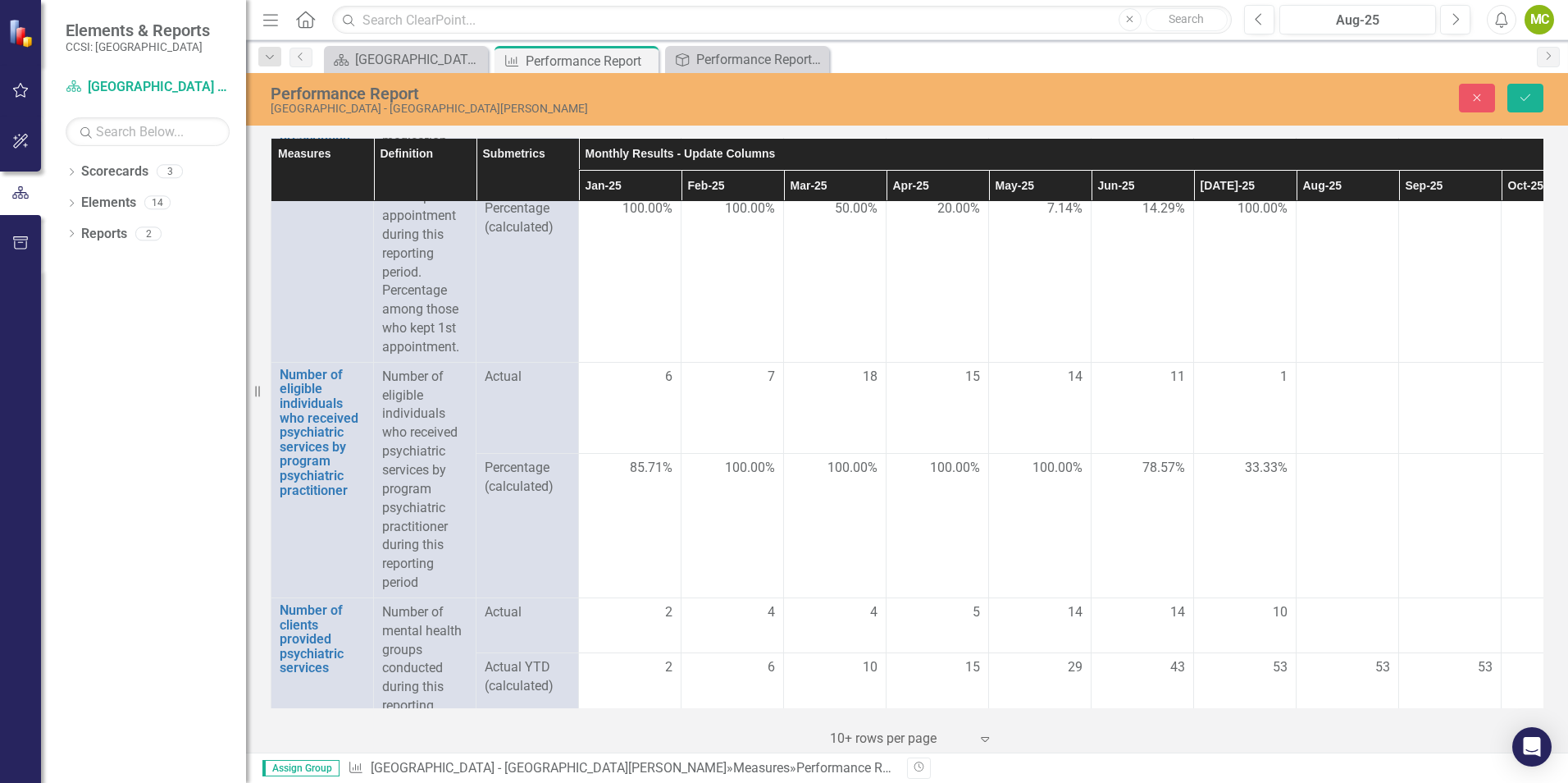
scroll to position [2707, 0]
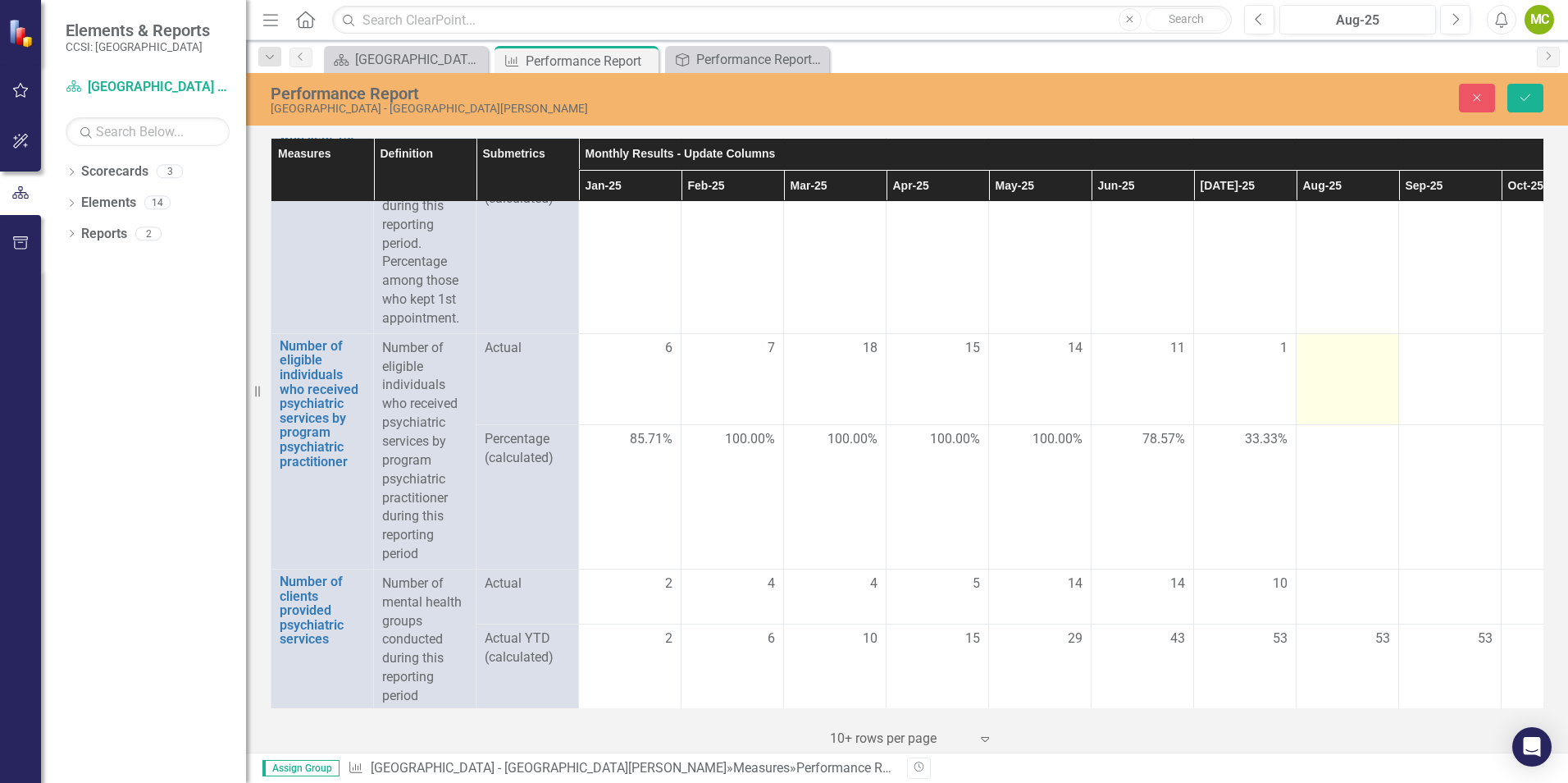
click at [1343, 358] on div at bounding box center [1347, 348] width 85 height 19
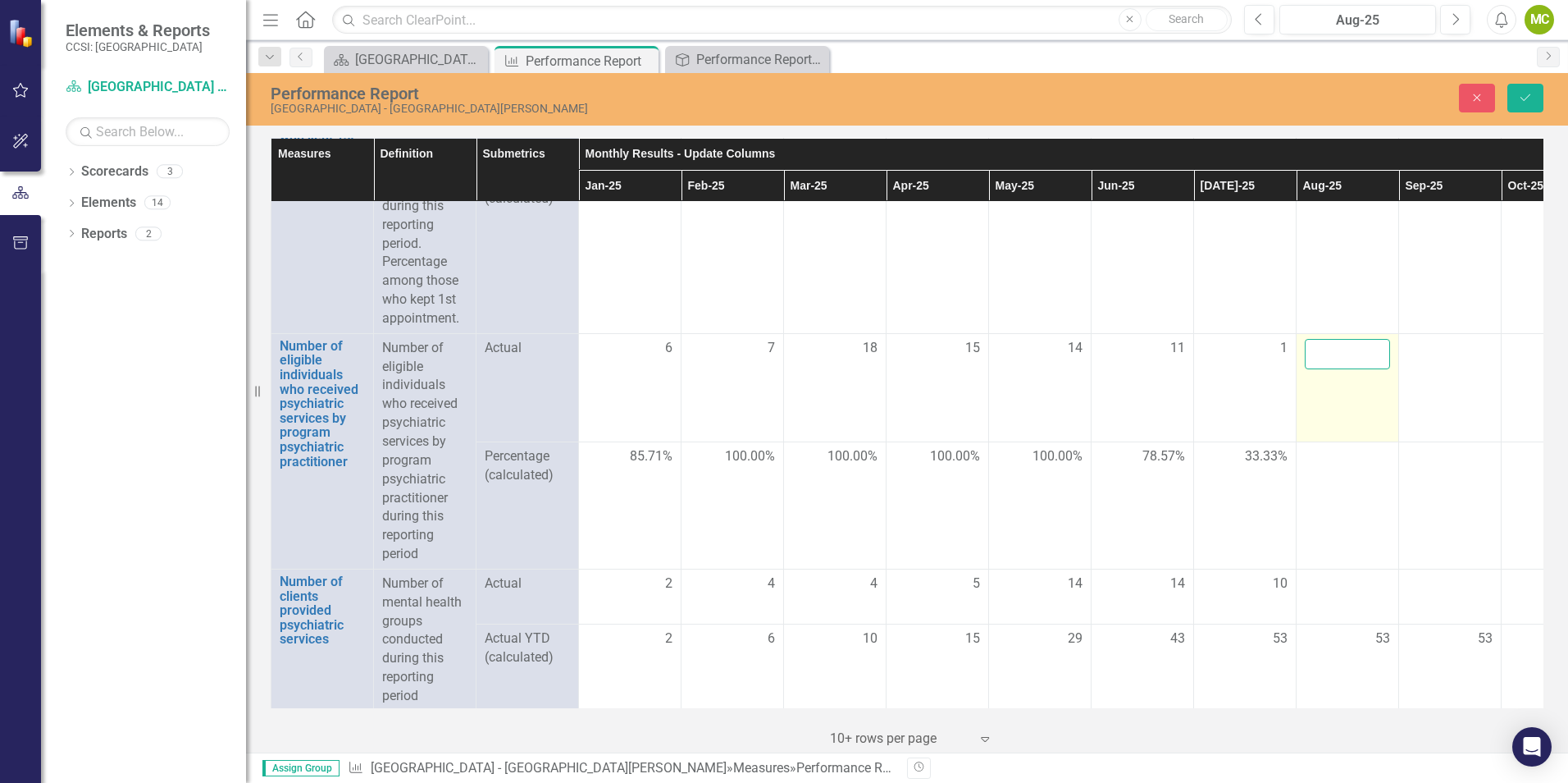
click at [1342, 369] on input "number" at bounding box center [1347, 353] width 85 height 30
type input "4"
type input "3"
click at [512, 485] on span "Percentage (calculated)" at bounding box center [528, 466] width 85 height 38
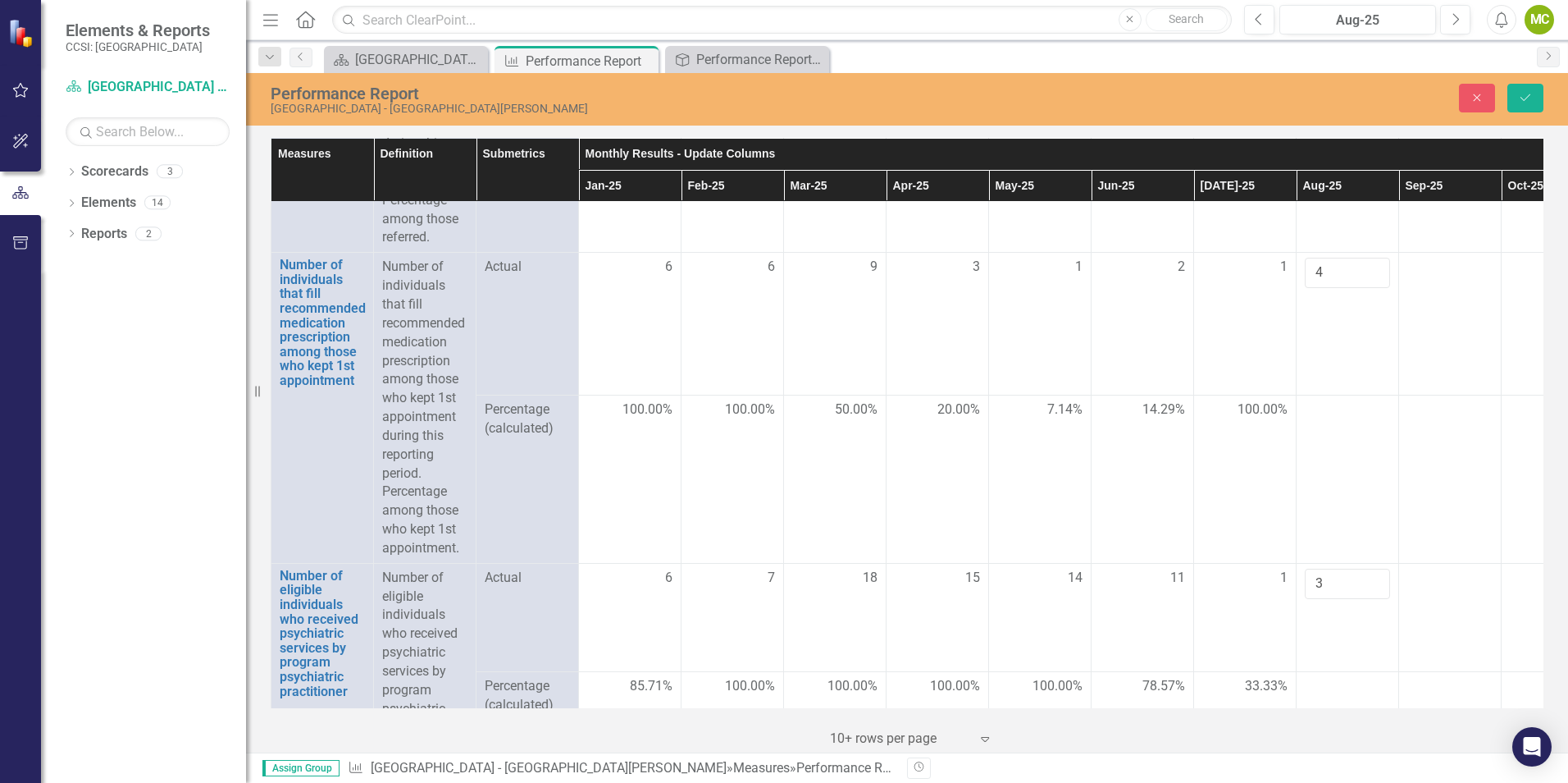
scroll to position [2461, 0]
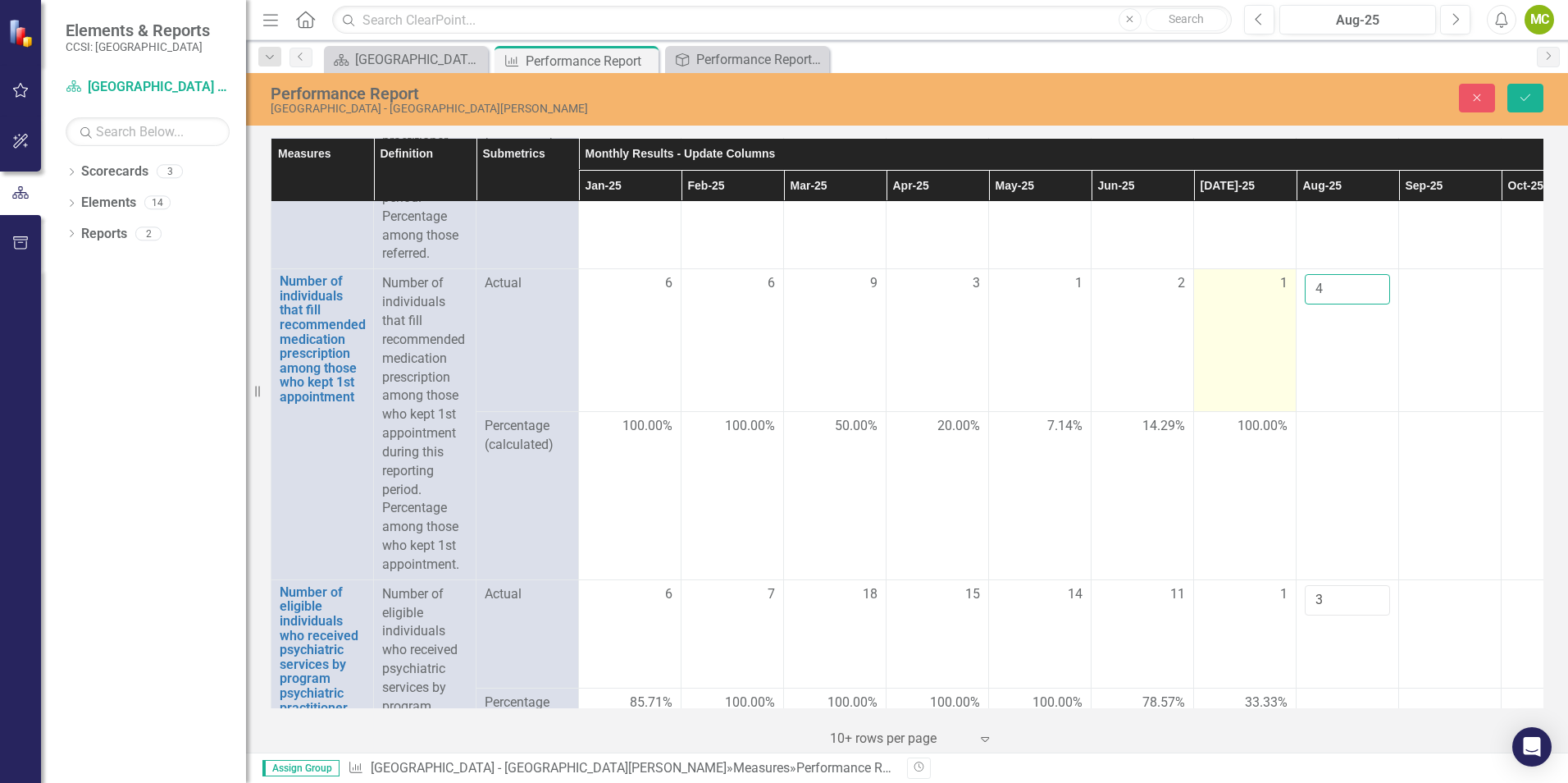
drag, startPoint x: 1338, startPoint y: 316, endPoint x: 1255, endPoint y: 316, distance: 83.0
click at [1255, 316] on tr "Number of individuals that fill recommended medication prescription among those…" at bounding box center [1143, 340] width 1743 height 142
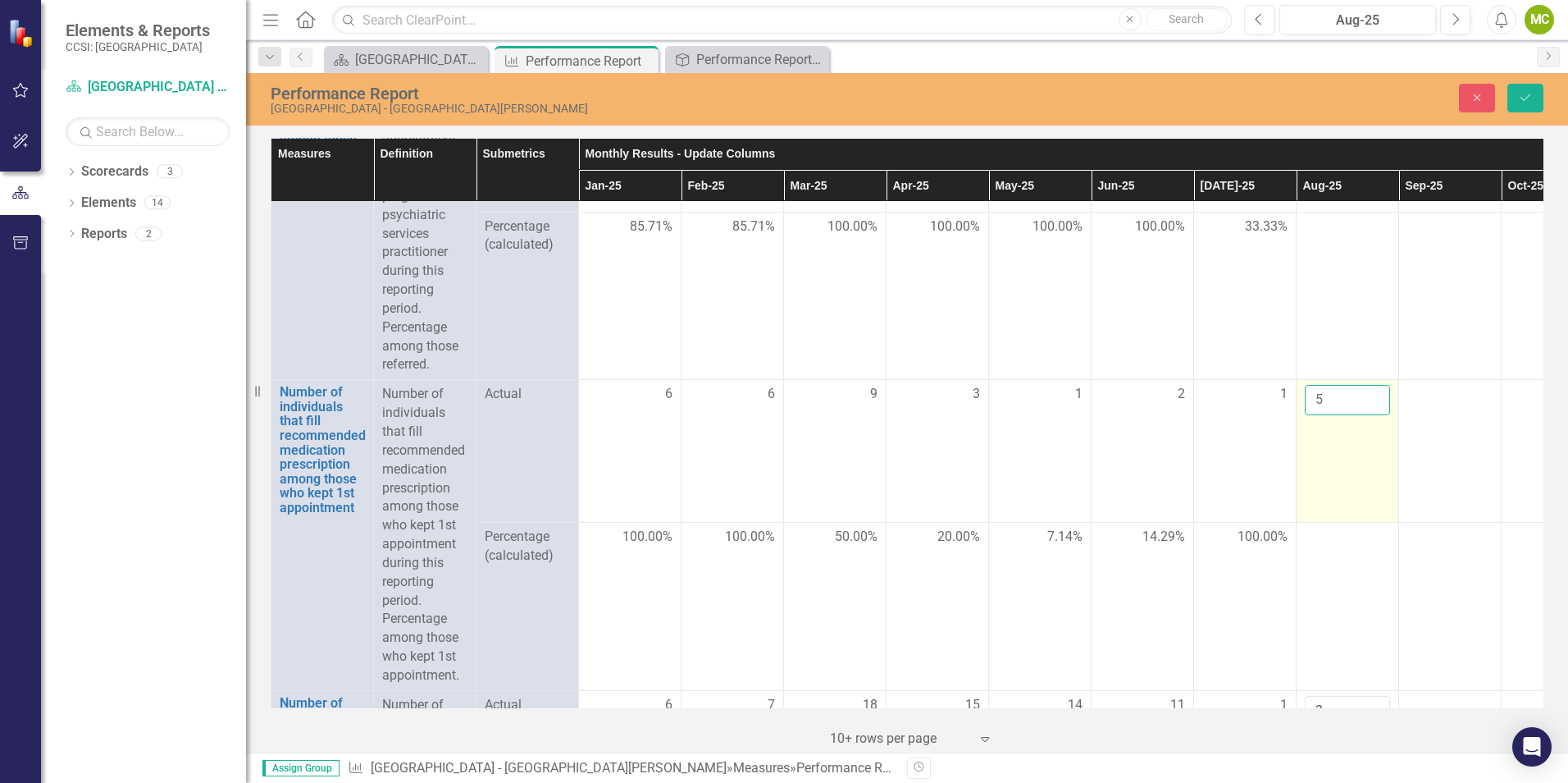
scroll to position [2379, 0]
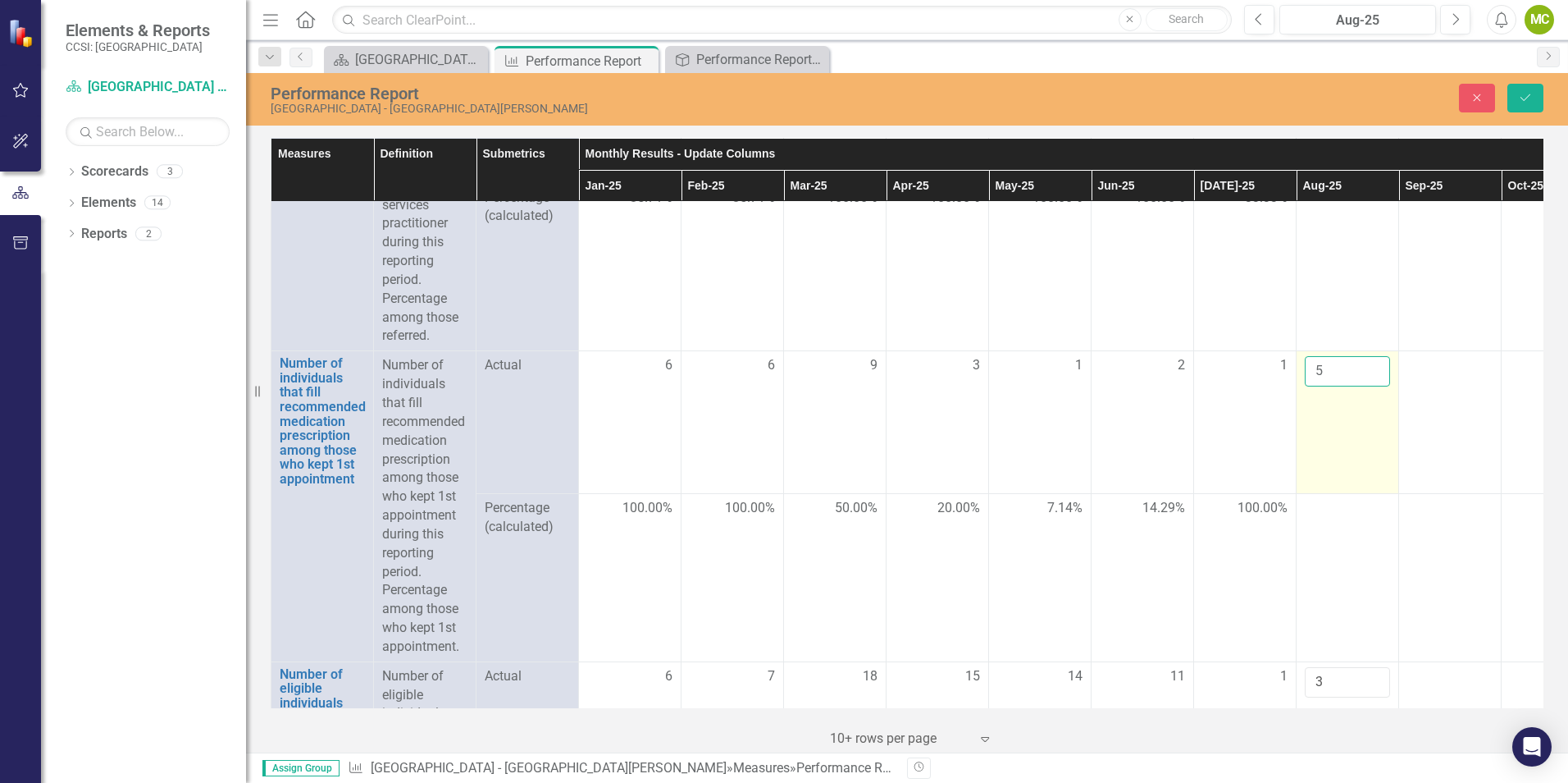
type input "4"
click at [1373, 386] on input "4" at bounding box center [1347, 371] width 85 height 30
click at [503, 519] on td "Percentage (calculated)" at bounding box center [528, 578] width 103 height 168
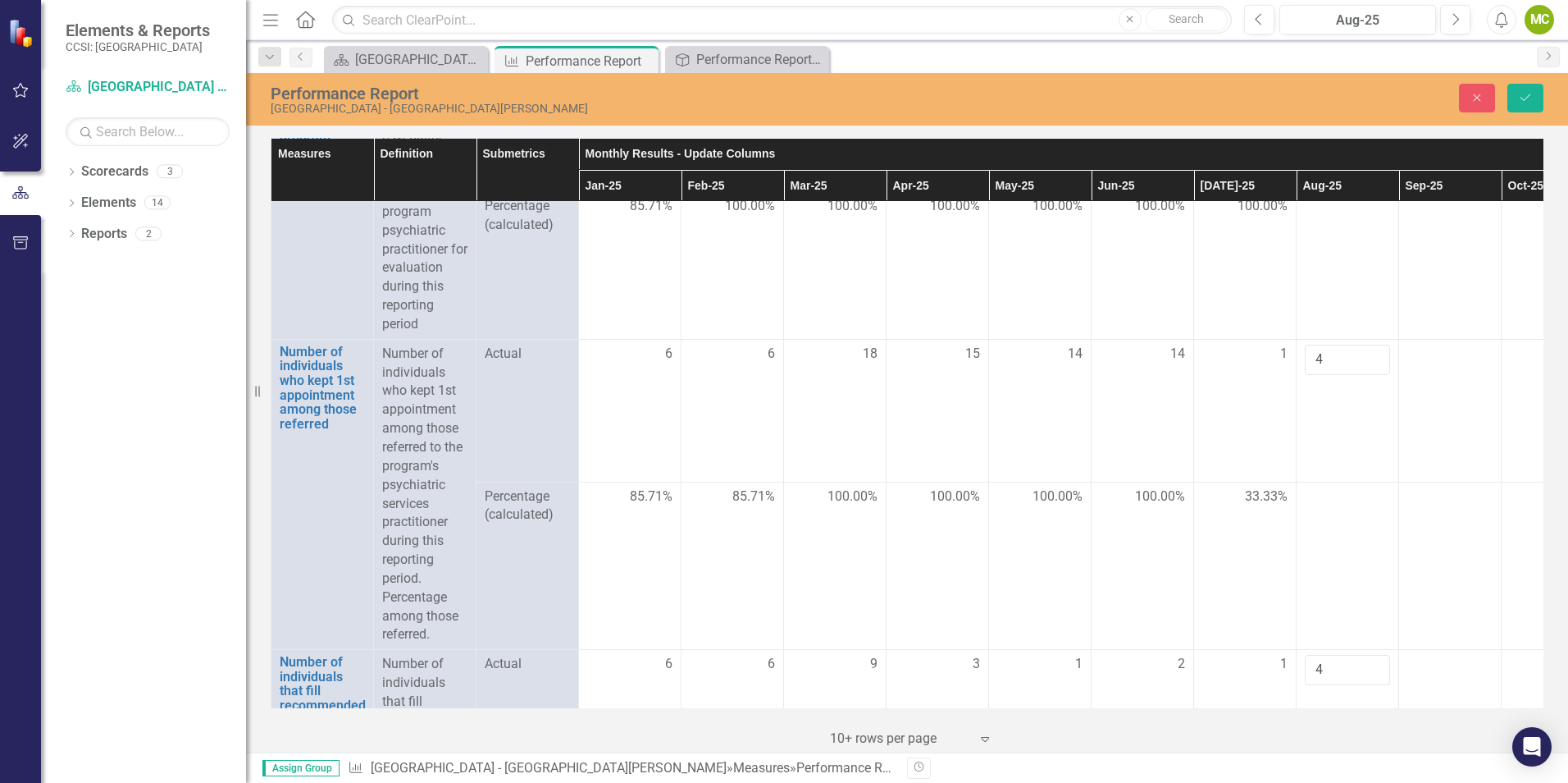
scroll to position [2051, 0]
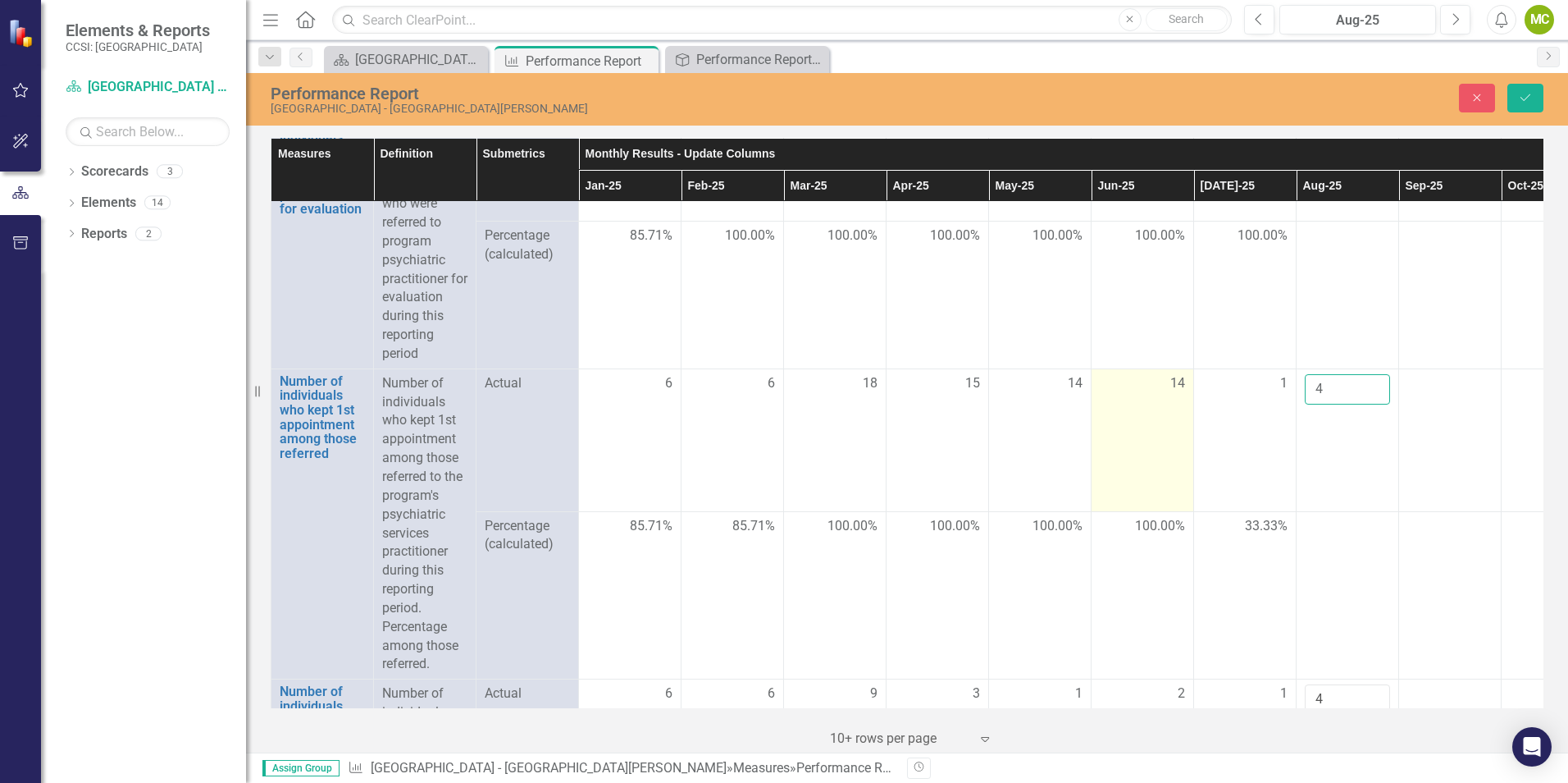
drag, startPoint x: 1347, startPoint y: 417, endPoint x: 1169, endPoint y: 403, distance: 178.5
click at [1169, 403] on tr "Number of individuals who kept 1st appointment among those referred Link Open E…" at bounding box center [1143, 439] width 1743 height 142
type input "3"
click at [508, 511] on td "Actual" at bounding box center [528, 439] width 103 height 142
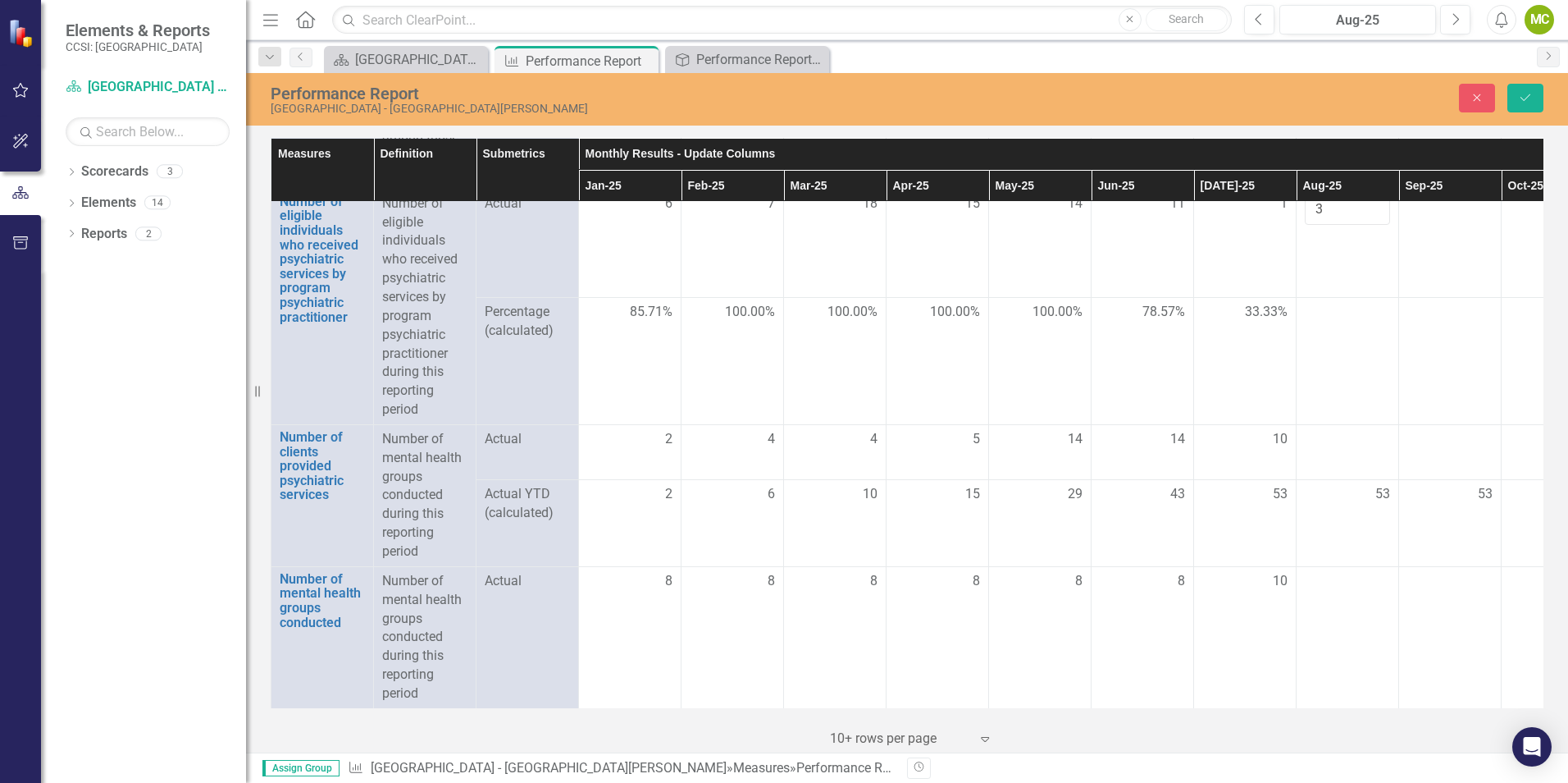
scroll to position [2890, 0]
click at [1352, 434] on div at bounding box center [1347, 439] width 85 height 19
click at [1351, 434] on div at bounding box center [1347, 439] width 85 height 19
click at [1351, 434] on input "number" at bounding box center [1347, 444] width 85 height 30
click at [1334, 432] on input "number" at bounding box center [1347, 444] width 85 height 30
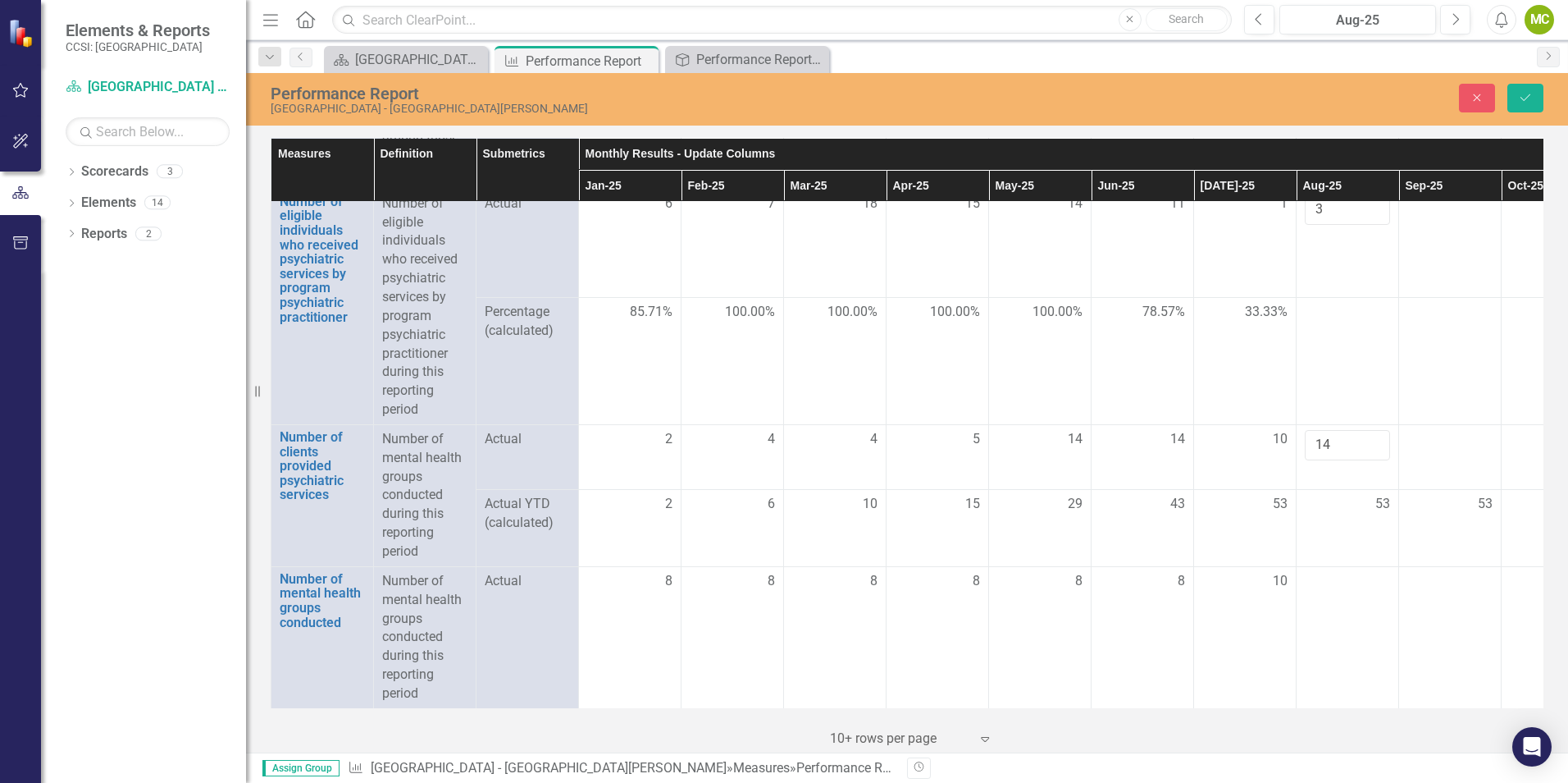
click at [455, 465] on p "Number of mental health groups conducted during this reporting period" at bounding box center [425, 496] width 85 height 132
drag, startPoint x: 1341, startPoint y: 428, endPoint x: 1288, endPoint y: 433, distance: 53.2
click at [1288, 433] on tr "Number of clients provided psychiatric services Link Open Element Number of men…" at bounding box center [1143, 456] width 1743 height 65
type input "12"
click at [485, 466] on td "Actual" at bounding box center [528, 456] width 103 height 65
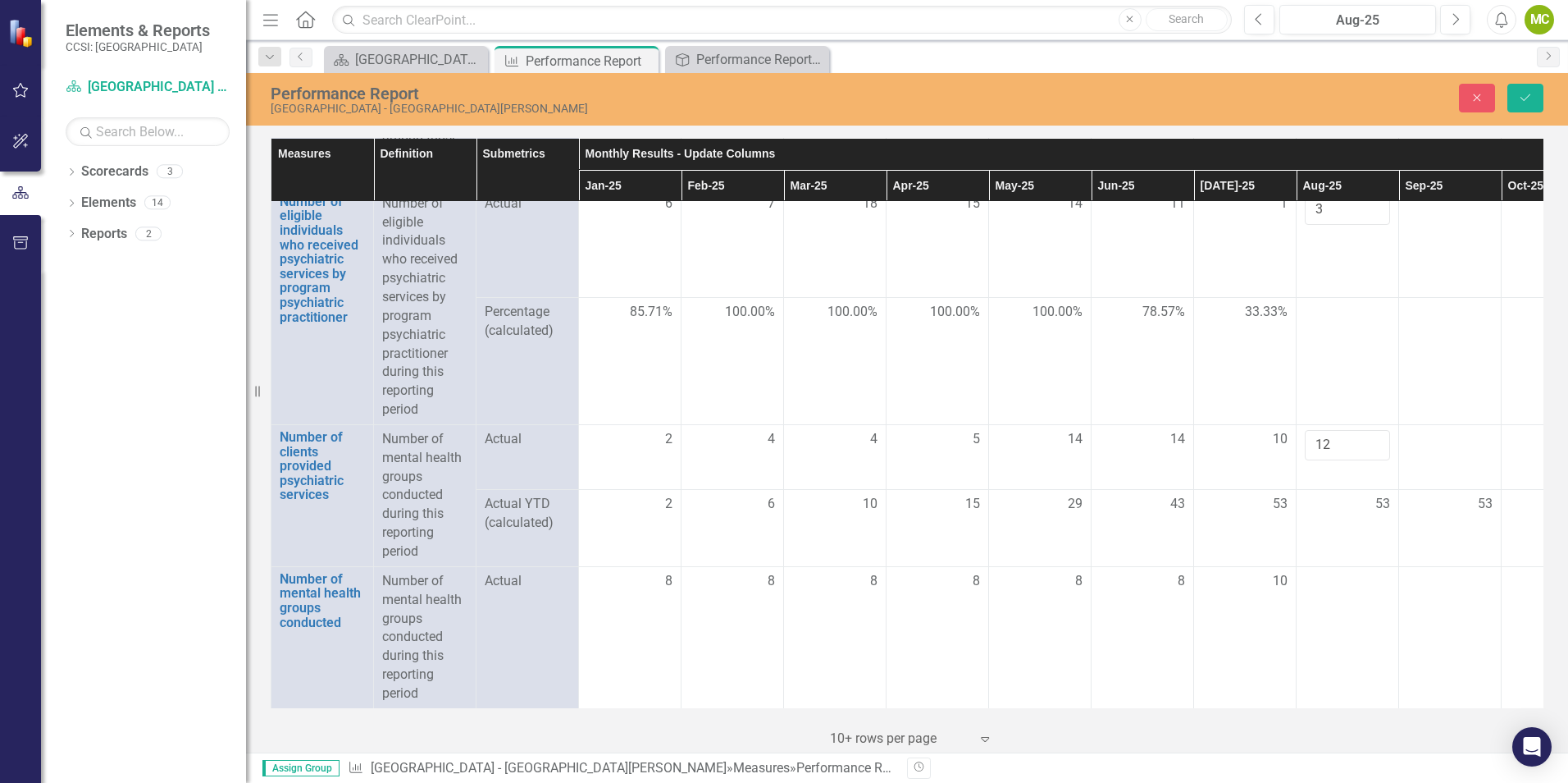
click at [505, 572] on span "Actual" at bounding box center [528, 581] width 85 height 18
click at [1364, 581] on td at bounding box center [1348, 637] width 103 height 142
click at [1363, 581] on td at bounding box center [1348, 637] width 103 height 142
click at [1342, 574] on input "number" at bounding box center [1347, 587] width 85 height 30
type input "12"
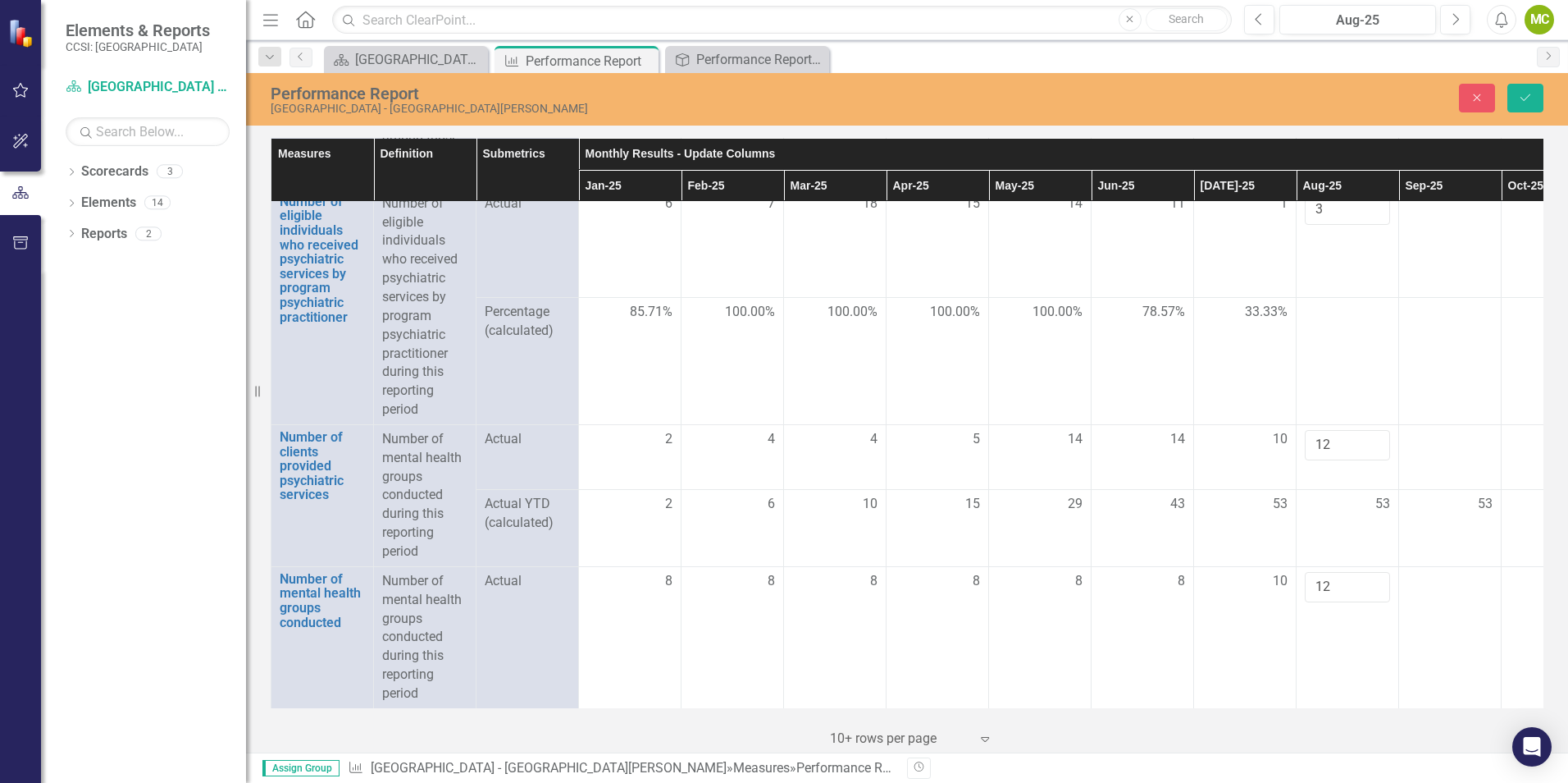
click at [1379, 729] on div "‹ Previous 1 (current) › Next 10+ rows per page Expand" at bounding box center [907, 733] width 1273 height 41
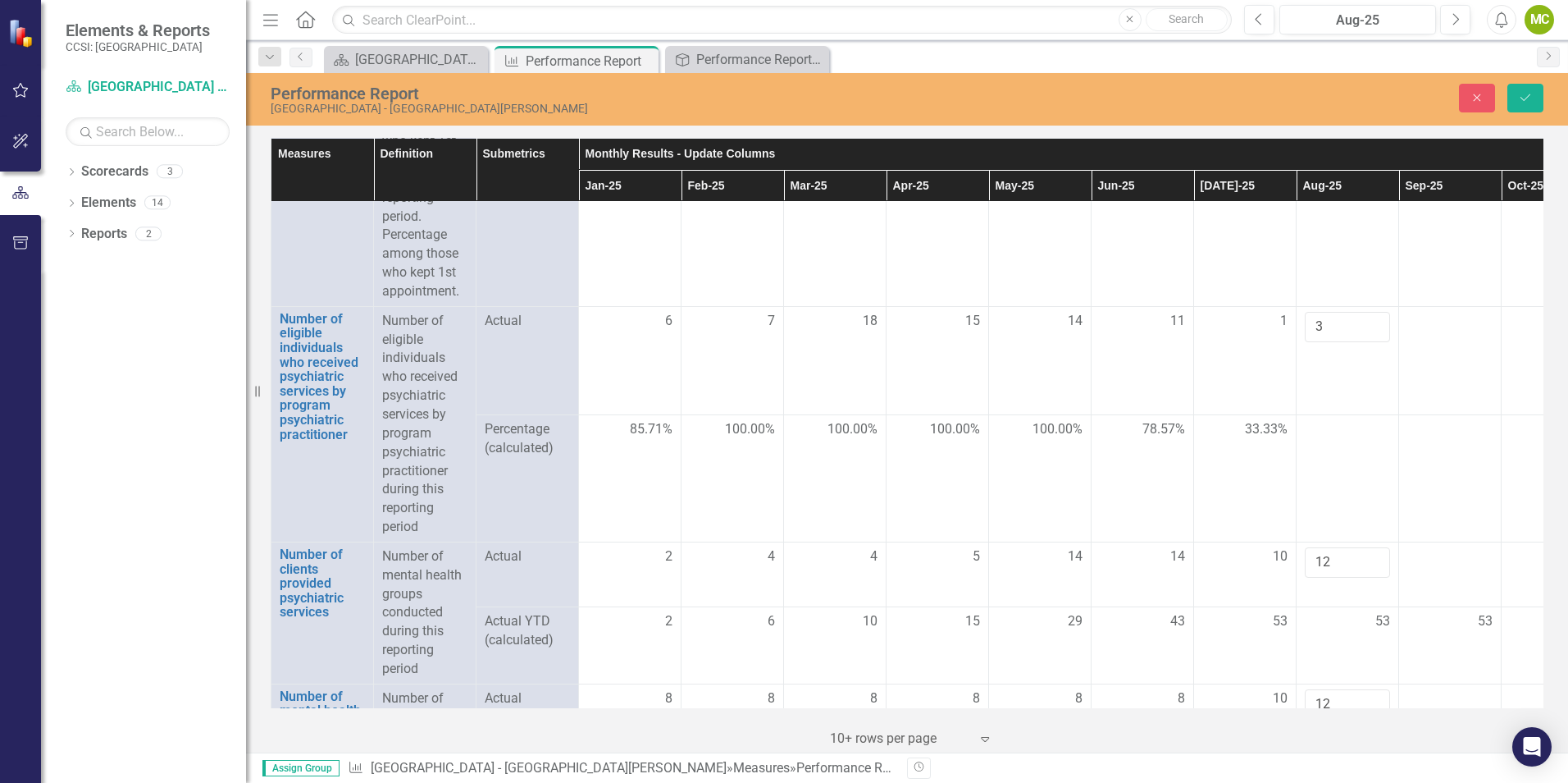
scroll to position [2644, 0]
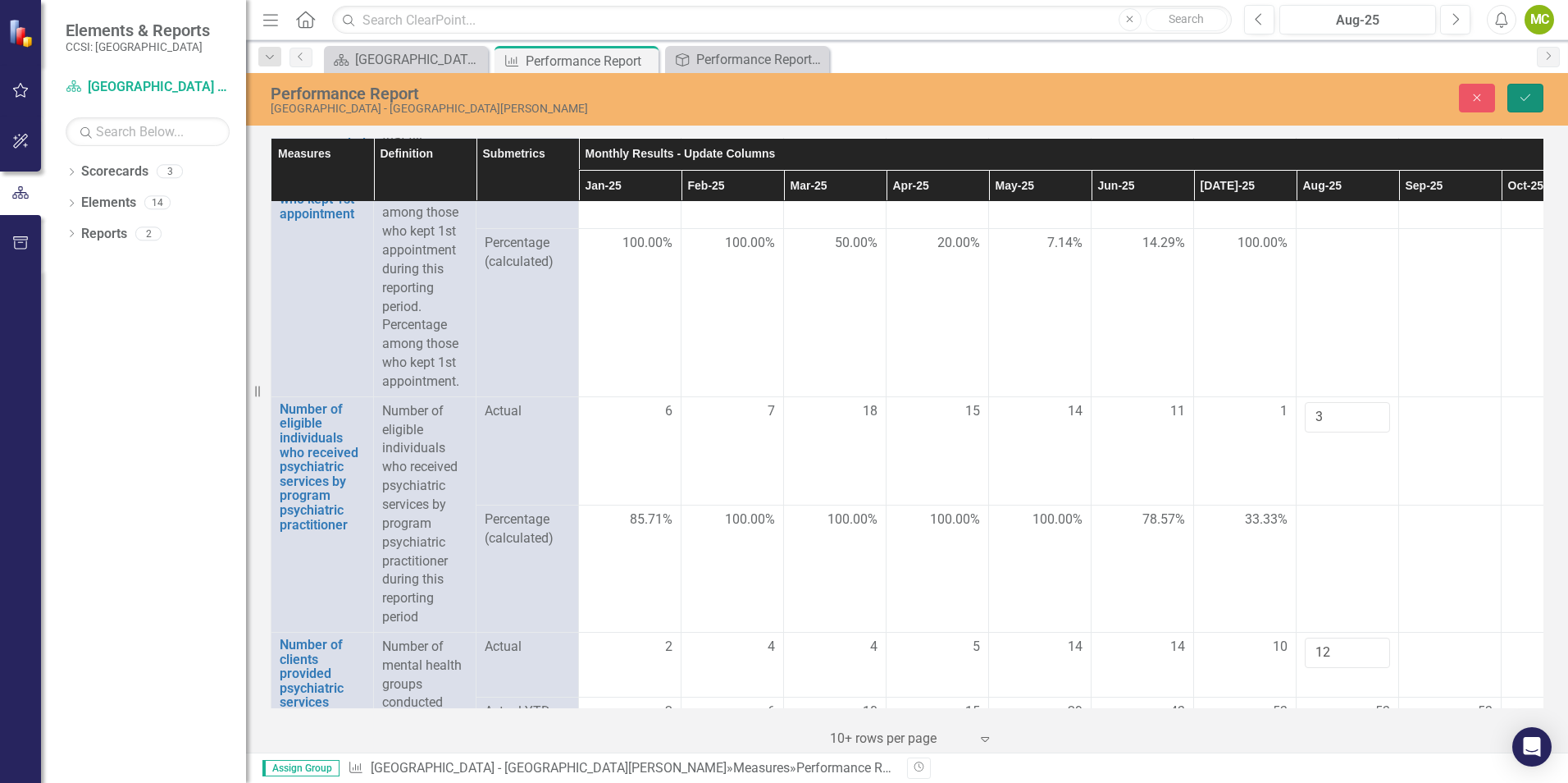
click at [1520, 89] on button "Save" at bounding box center [1525, 98] width 36 height 29
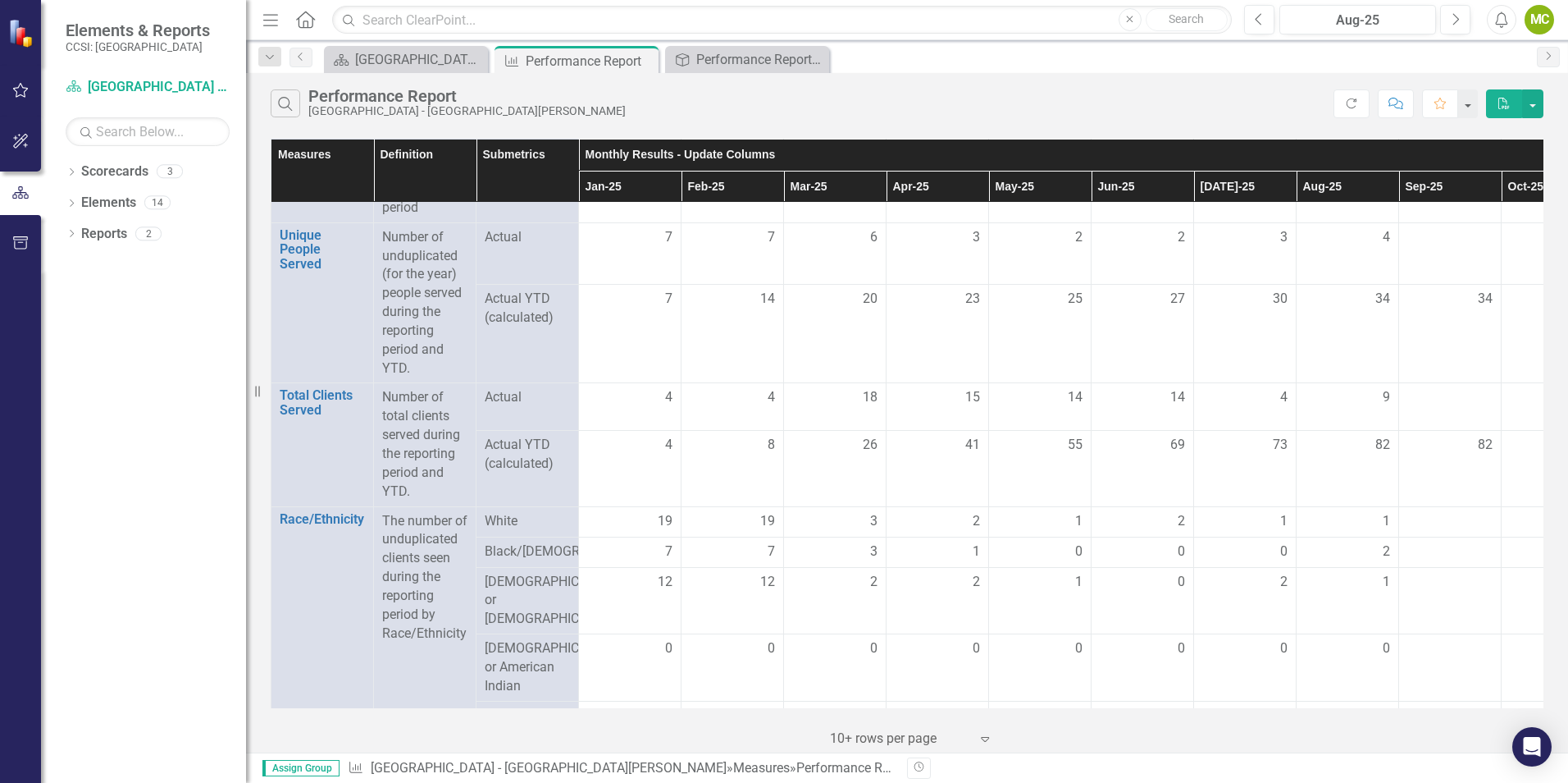
scroll to position [246, 0]
